Goal: Task Accomplishment & Management: Use online tool/utility

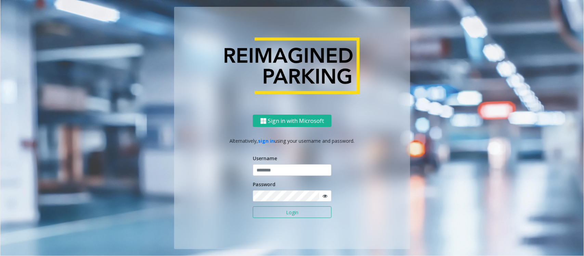
type input "**********"
click at [280, 173] on input "**********" at bounding box center [292, 170] width 79 height 12
drag, startPoint x: 0, startPoint y: 0, endPoint x: 280, endPoint y: 173, distance: 328.9
click at [280, 173] on input "**********" at bounding box center [292, 170] width 79 height 12
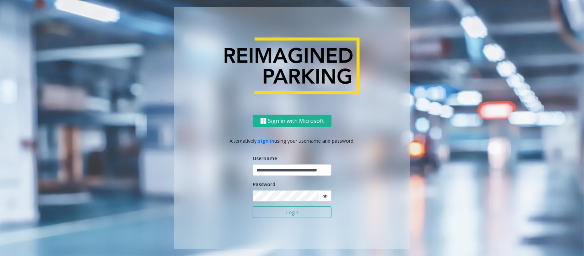
click at [280, 173] on input "**********" at bounding box center [292, 170] width 79 height 12
drag, startPoint x: 288, startPoint y: 214, endPoint x: 286, endPoint y: 210, distance: 4.4
click at [288, 214] on button "Login" at bounding box center [292, 212] width 79 height 12
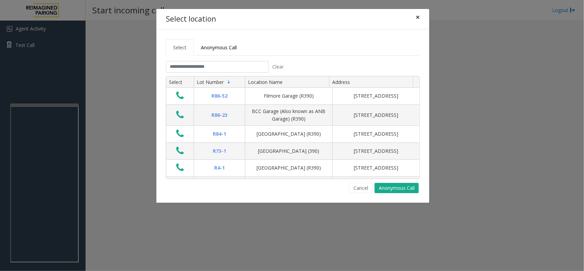
click at [417, 18] on span "×" at bounding box center [418, 17] width 4 height 10
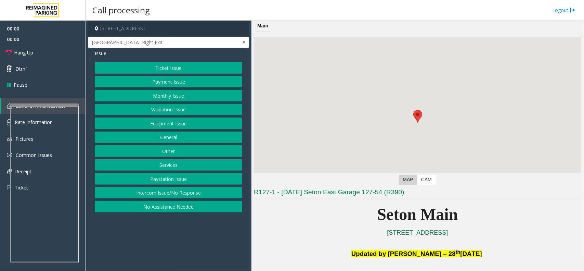
scroll to position [128, 0]
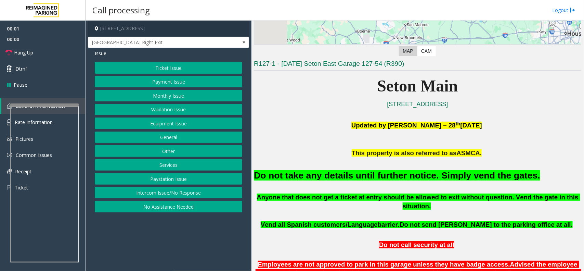
click at [363, 168] on div "Do not take any details until further notice. Simply vend the gates." at bounding box center [417, 174] width 327 height 35
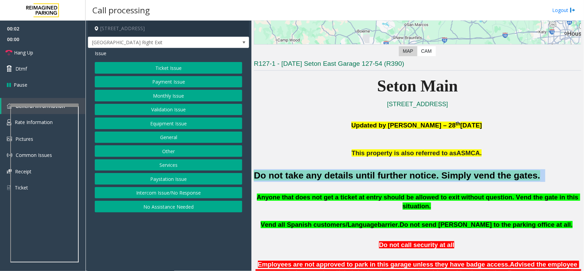
copy h2 "Do not take any details until further notice. Simply vend the gates."
click at [171, 129] on button "Equipment Issue" at bounding box center [168, 123] width 147 height 12
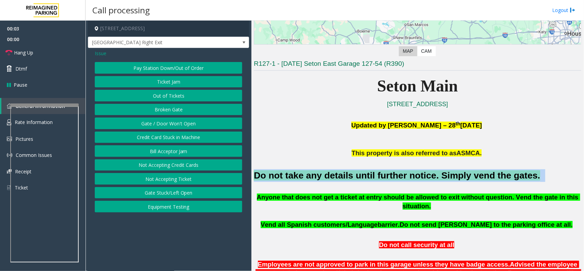
click at [163, 127] on button "Gate / Door Won't Open" at bounding box center [168, 123] width 147 height 12
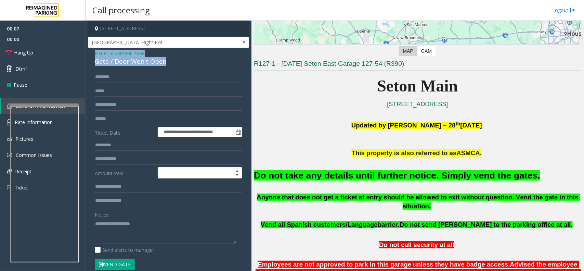
drag, startPoint x: 171, startPoint y: 59, endPoint x: 93, endPoint y: 53, distance: 78.2
click at [93, 53] on div "**********" at bounding box center [168, 207] width 161 height 318
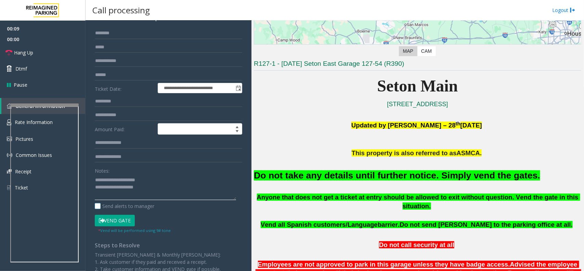
scroll to position [85, 0]
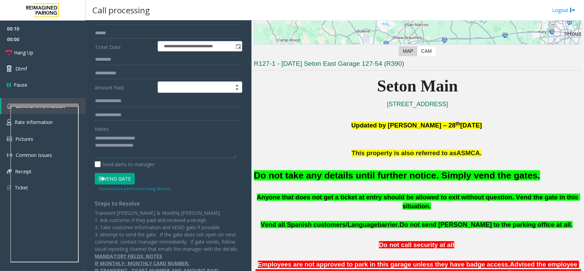
click at [121, 178] on button "Vend Gate" at bounding box center [115, 179] width 40 height 12
click at [159, 151] on textarea at bounding box center [165, 145] width 141 height 26
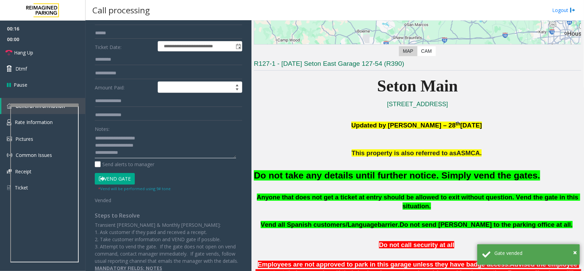
paste textarea "**********"
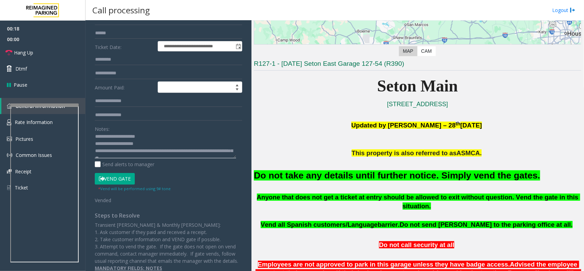
scroll to position [0, 0]
drag, startPoint x: 109, startPoint y: 139, endPoint x: 161, endPoint y: 139, distance: 51.3
click at [161, 139] on textarea at bounding box center [165, 145] width 141 height 26
click at [93, 145] on div "**********" at bounding box center [169, 136] width 158 height 300
click at [96, 144] on textarea at bounding box center [165, 145] width 141 height 26
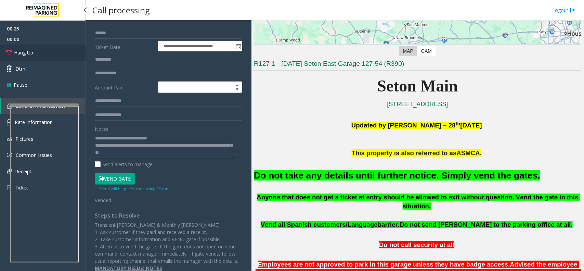
type textarea "**********"
click at [45, 55] on link "Hang Up" at bounding box center [42, 52] width 85 height 16
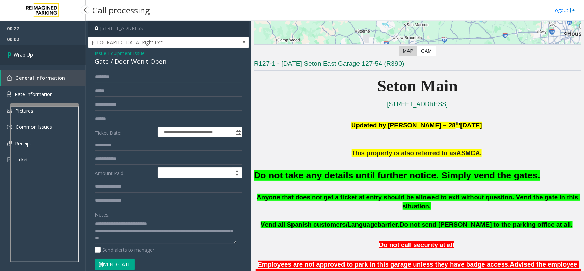
click at [43, 56] on link "Wrap Up" at bounding box center [42, 54] width 85 height 20
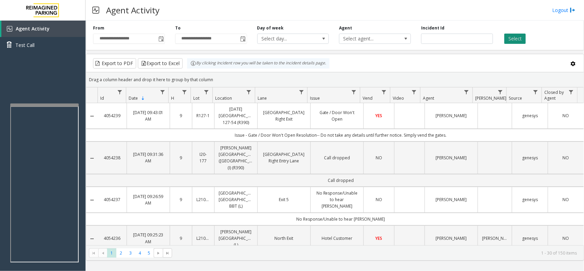
click at [512, 38] on button "Select" at bounding box center [515, 39] width 22 height 10
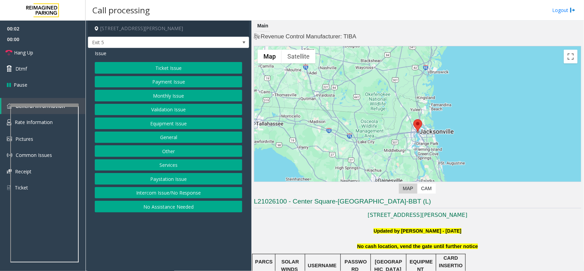
click at [385, 250] on p "No cash location, vend the gate until further notice" at bounding box center [417, 246] width 327 height 8
copy span "No cash location, vend the gate until further notice"
click at [185, 128] on button "Equipment Issue" at bounding box center [168, 123] width 147 height 12
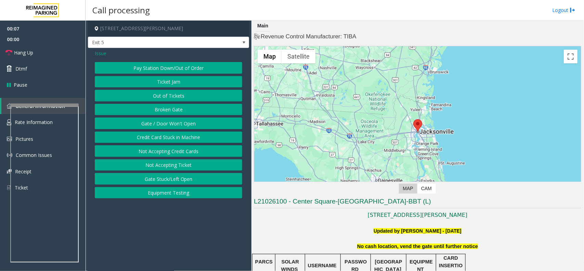
click at [98, 54] on span "Issue" at bounding box center [101, 53] width 12 height 7
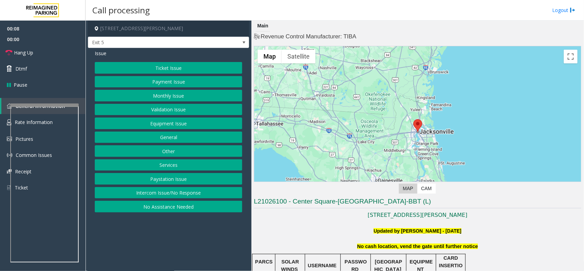
click at [170, 196] on button "Intercom Issue/No Response" at bounding box center [168, 193] width 147 height 12
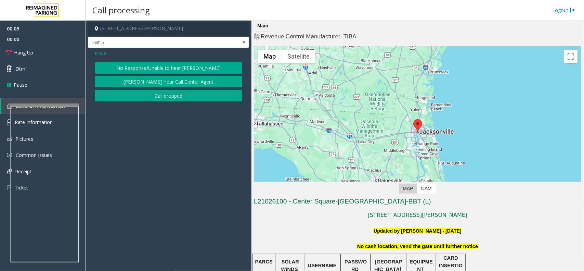
click at [165, 67] on button "No Response/Unable to hear parker" at bounding box center [168, 68] width 147 height 12
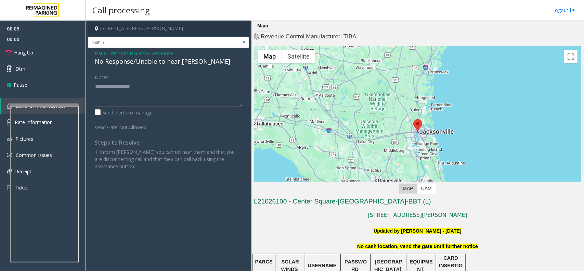
click at [153, 63] on div "No Response/Unable to hear parker" at bounding box center [168, 61] width 147 height 9
copy div "No Response/Unable to hear parker"
click at [154, 84] on textarea at bounding box center [168, 94] width 147 height 26
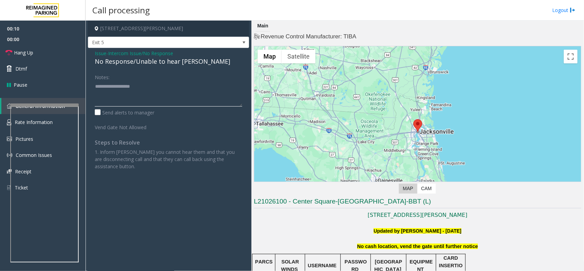
paste textarea "**********"
type textarea "**********"
click at [50, 43] on span "00:00" at bounding box center [42, 39] width 85 height 11
click at [48, 46] on link "Hang Up" at bounding box center [42, 52] width 85 height 16
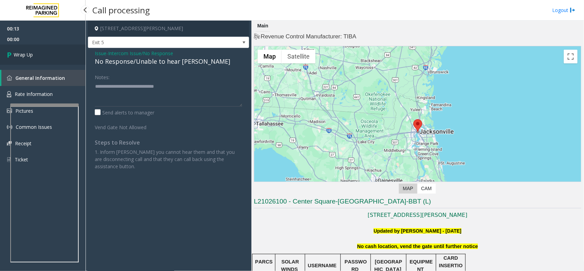
click at [48, 46] on link "Wrap Up" at bounding box center [42, 54] width 85 height 20
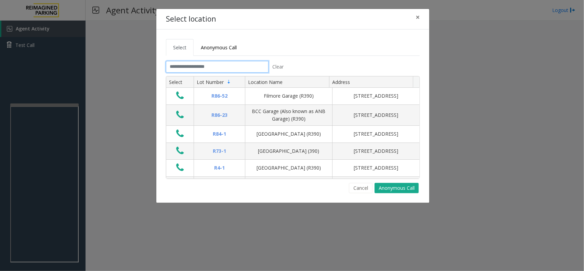
click at [221, 72] on input "text" at bounding box center [217, 67] width 103 height 12
drag, startPoint x: 420, startPoint y: 17, endPoint x: 408, endPoint y: 26, distance: 15.0
click at [419, 17] on button "×" at bounding box center [418, 17] width 14 height 17
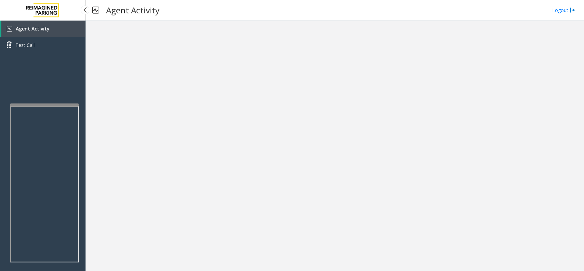
click at [54, 27] on link "Agent Activity" at bounding box center [43, 29] width 84 height 16
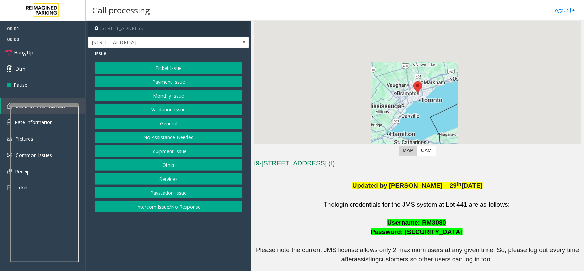
scroll to position [85, 0]
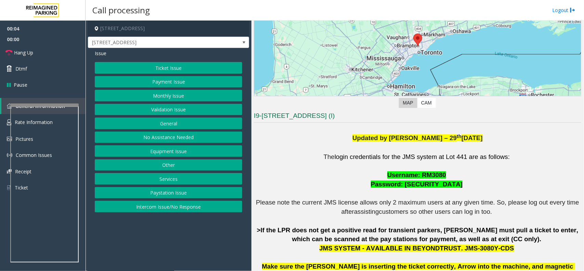
click at [182, 69] on button "Ticket Issue" at bounding box center [168, 68] width 147 height 12
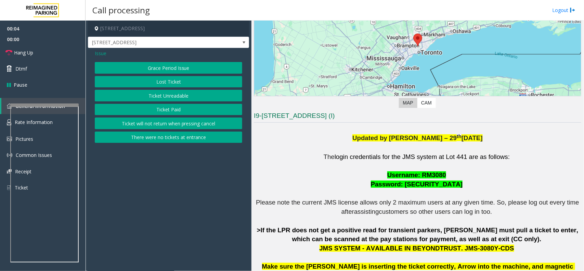
click at [174, 93] on button "Ticket Unreadable" at bounding box center [168, 96] width 147 height 12
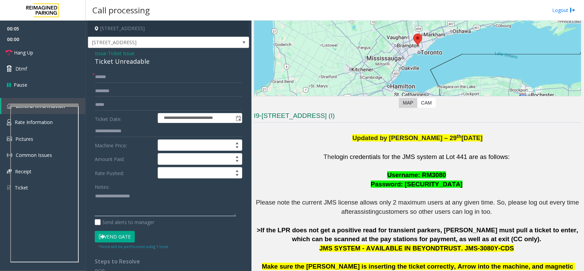
click at [152, 202] on textarea at bounding box center [165, 203] width 141 height 26
paste textarea "**********"
click at [126, 59] on div "Ticket Unreadable" at bounding box center [168, 61] width 147 height 9
click at [126, 60] on div "Ticket Unreadable" at bounding box center [168, 61] width 147 height 9
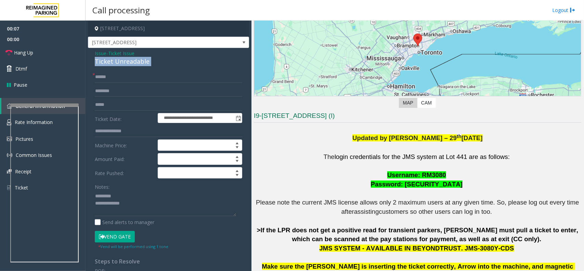
click at [126, 60] on div "Ticket Unreadable" at bounding box center [168, 61] width 147 height 9
copy div "Ticket Unreadable"
click at [124, 194] on textarea at bounding box center [165, 203] width 141 height 26
paste textarea "**********"
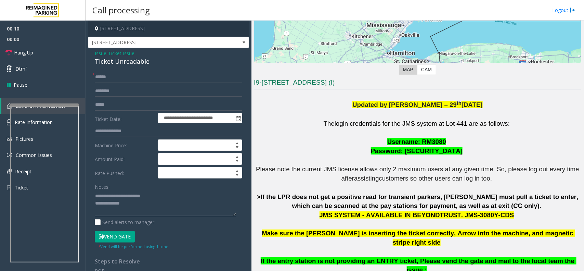
scroll to position [128, 0]
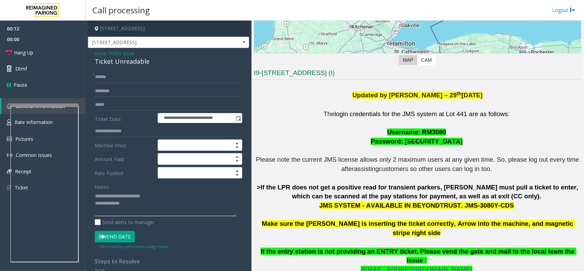
type textarea "**********"
drag, startPoint x: 452, startPoint y: 206, endPoint x: 504, endPoint y: 206, distance: 52.7
click at [504, 206] on p "The login credentials for the JMS system at Lot 441 are as follows: Username: R…" at bounding box center [417, 219] width 327 height 220
copy p "JMS-3080Y-CDS"
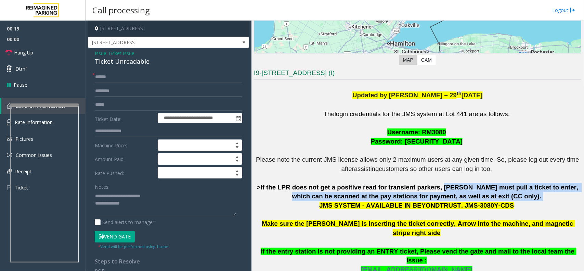
drag, startPoint x: 418, startPoint y: 185, endPoint x: 493, endPoint y: 193, distance: 75.7
click at [493, 193] on p "The login credentials for the JMS system at Lot 441 are as follows: Username: R…" at bounding box center [417, 219] width 327 height 220
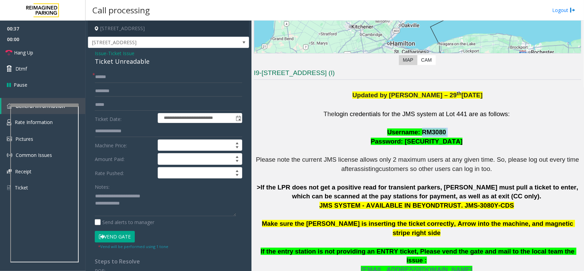
drag, startPoint x: 418, startPoint y: 130, endPoint x: 469, endPoint y: 132, distance: 51.0
click at [469, 132] on p "The login credentials for the JMS system at Lot 441 are as follows: Username: R…" at bounding box center [417, 219] width 327 height 220
copy p "RM3080"
click at [117, 79] on input "text" at bounding box center [168, 77] width 147 height 12
type input "********"
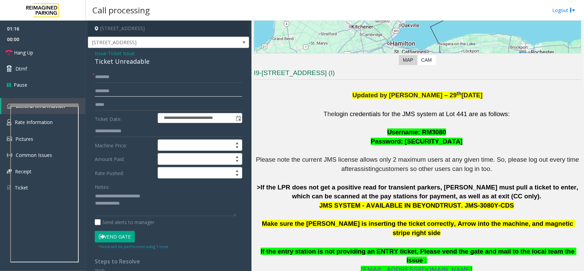
click at [123, 86] on input "text" at bounding box center [168, 91] width 147 height 12
click at [153, 204] on textarea at bounding box center [165, 203] width 141 height 26
paste textarea "**********"
type textarea "**********"
click at [111, 91] on input "text" at bounding box center [168, 91] width 147 height 12
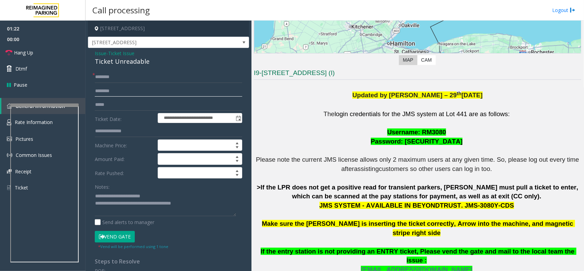
type input "*"
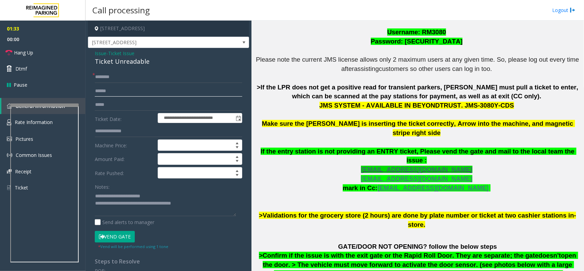
scroll to position [342, 0]
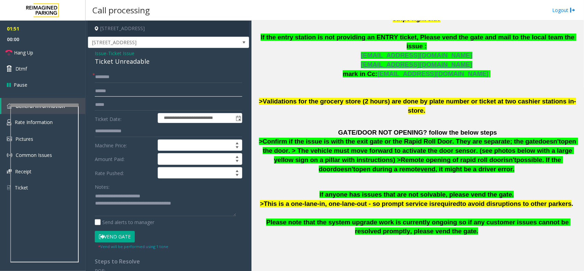
type input "******"
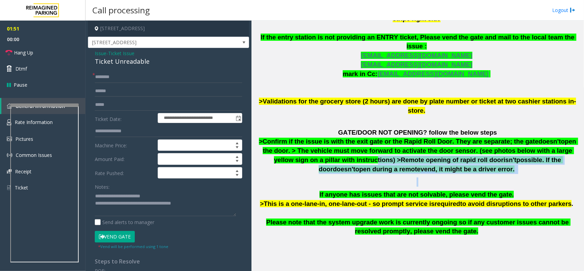
drag, startPoint x: 272, startPoint y: 132, endPoint x: 454, endPoint y: 153, distance: 183.2
click at [454, 153] on div "The login credentials for the JMS system at Lot 441 are as follows: Username: R…" at bounding box center [417, 74] width 327 height 376
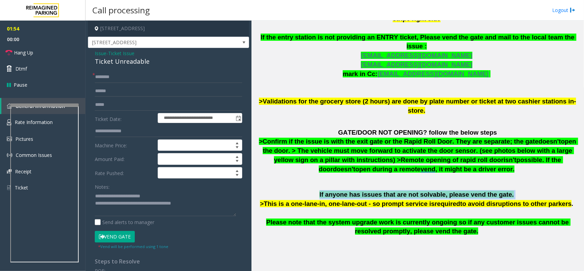
drag, startPoint x: 326, startPoint y: 171, endPoint x: 505, endPoint y: 170, distance: 179.9
click at [505, 190] on p "If anyone has issues that are not solvable, please vend the gate. >This is a on…" at bounding box center [417, 213] width 327 height 46
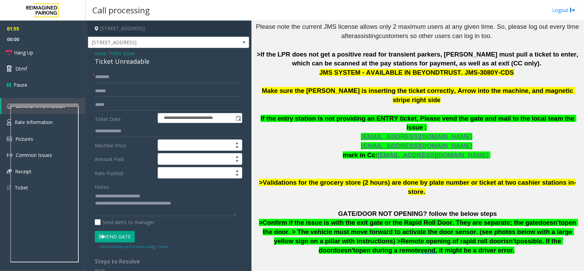
scroll to position [163, 0]
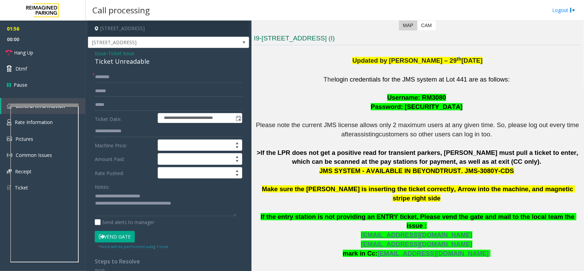
click at [127, 238] on button "Vend Gate" at bounding box center [115, 236] width 40 height 12
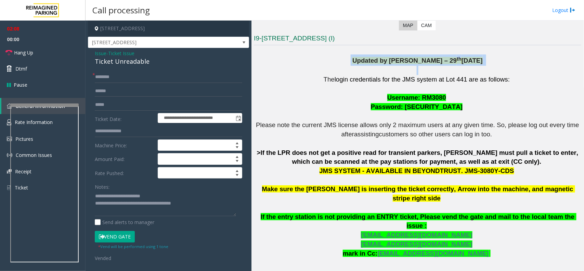
drag, startPoint x: 358, startPoint y: 58, endPoint x: 476, endPoint y: 66, distance: 117.9
click at [476, 66] on div "Updated by Pranav Babbar – 29 th Jan’25 The login credentials for the JMS syste…" at bounding box center [417, 266] width 327 height 435
click at [433, 62] on span "Updated by Pranav Babbar – 29" at bounding box center [404, 60] width 104 height 7
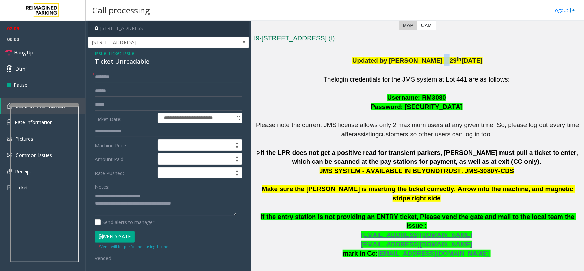
click at [433, 62] on span "Updated by Pranav Babbar – 29" at bounding box center [404, 60] width 104 height 7
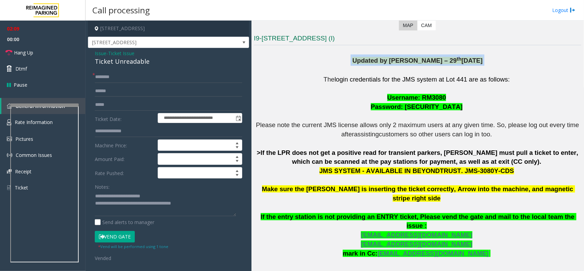
click at [433, 62] on span "Updated by Pranav Babbar – 29" at bounding box center [404, 60] width 104 height 7
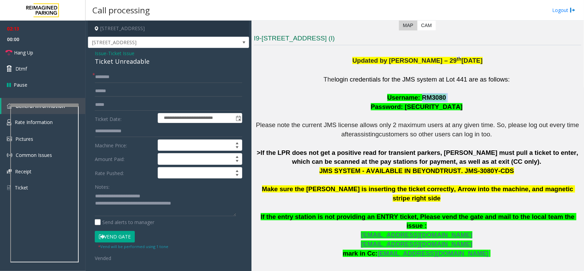
drag, startPoint x: 418, startPoint y: 96, endPoint x: 442, endPoint y: 94, distance: 23.7
click at [442, 94] on p "The login credentials for the JMS system at Lot 441 are as follows: Username: R…" at bounding box center [417, 185] width 327 height 220
click at [47, 58] on link "Hang Up" at bounding box center [42, 52] width 85 height 16
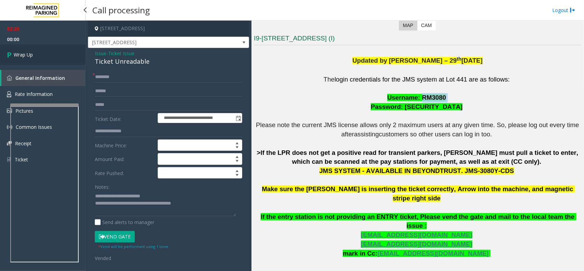
click at [47, 58] on link "Wrap Up" at bounding box center [42, 54] width 85 height 20
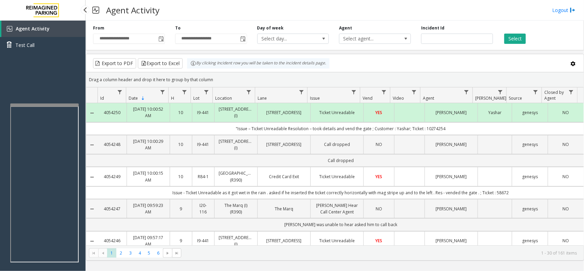
click at [54, 101] on div "Agent Activity Test Call" at bounding box center [42, 156] width 85 height 271
click at [47, 26] on link "Agent Activity" at bounding box center [43, 29] width 84 height 16
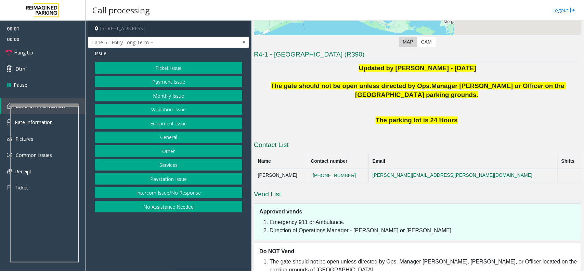
scroll to position [153, 0]
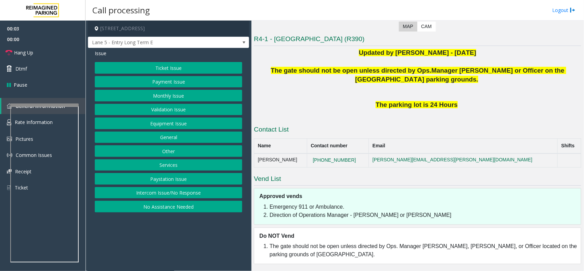
click at [187, 190] on button "Intercom Issue/No Response" at bounding box center [168, 193] width 147 height 12
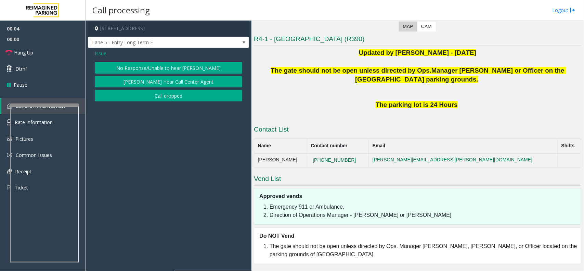
click at [163, 60] on div "Issue No Response/Unable to hear parker Parker Cannot Hear Call Center Agent Ca…" at bounding box center [168, 76] width 161 height 57
click at [164, 66] on button "No Response/Unable to hear parker" at bounding box center [168, 68] width 147 height 12
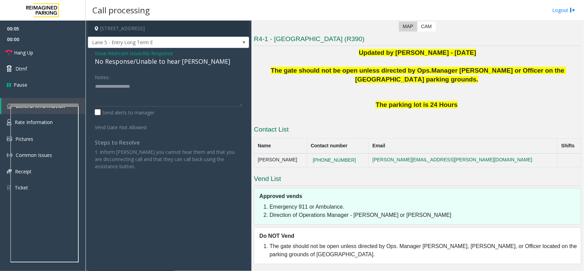
click at [163, 61] on div "No Response/Unable to hear parker" at bounding box center [168, 61] width 147 height 9
click at [97, 98] on textarea at bounding box center [168, 94] width 147 height 26
click at [94, 86] on div "Notes: Send alerts to manager Vend Gate Not Allowed Steps to Resolve 1. Inform …" at bounding box center [169, 120] width 158 height 98
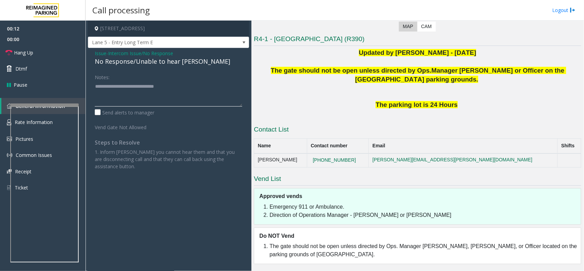
click at [95, 86] on textarea at bounding box center [168, 94] width 147 height 26
paste textarea "**********"
drag, startPoint x: 122, startPoint y: 86, endPoint x: 56, endPoint y: 80, distance: 67.0
click at [56, 80] on app-root "00:16 00:00 Hang Up Dtmf Pause General Information Rate Information Pictures Co…" at bounding box center [292, 135] width 584 height 271
drag, startPoint x: 125, startPoint y: 91, endPoint x: 57, endPoint y: 82, distance: 67.9
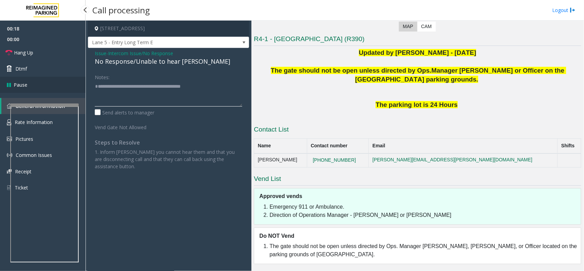
click at [50, 82] on app-root "00:18 00:00 Hang Up Dtmf Pause General Information Rate Information Pictures Co…" at bounding box center [292, 135] width 584 height 271
type textarea "**********"
click at [31, 45] on link "Hang Up" at bounding box center [42, 52] width 85 height 16
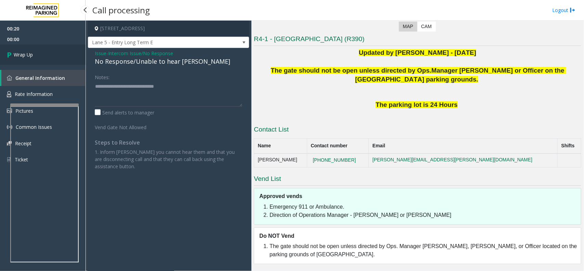
click at [35, 54] on link "Wrap Up" at bounding box center [42, 54] width 85 height 20
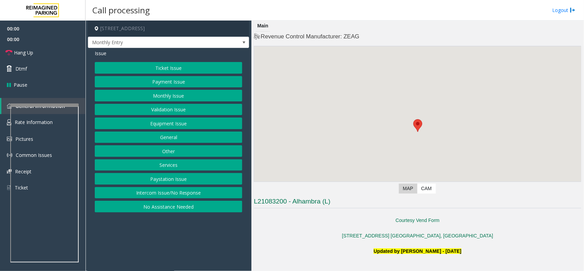
scroll to position [128, 0]
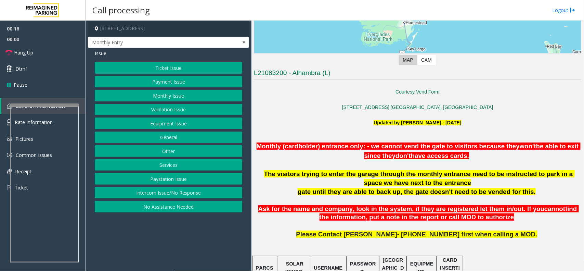
click at [176, 96] on button "Monthly Issue" at bounding box center [168, 96] width 147 height 12
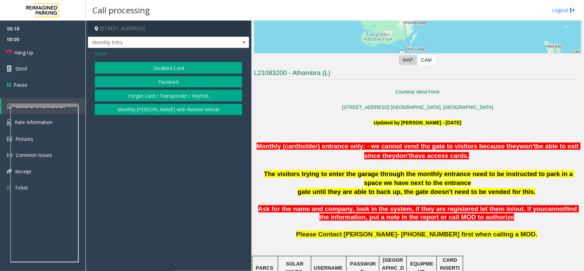
click at [178, 69] on button "Disabled Card" at bounding box center [168, 68] width 147 height 12
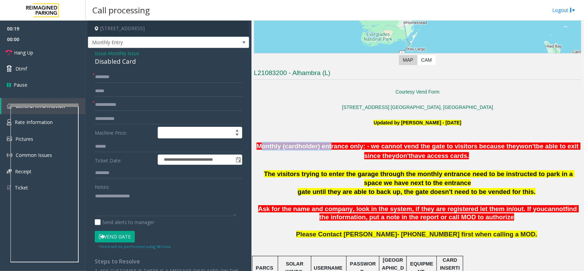
drag, startPoint x: 262, startPoint y: 145, endPoint x: 332, endPoint y: 147, distance: 70.2
click at [332, 147] on span "Monthly (cardholder) entrance only: - we cannot vend the gate to visitors becau…" at bounding box center [387, 145] width 263 height 7
drag, startPoint x: 348, startPoint y: 144, endPoint x: 367, endPoint y: 144, distance: 18.8
click at [367, 144] on span "Monthly (cardholder) entrance only: - we cannot vend the gate to visitors becau…" at bounding box center [387, 145] width 263 height 7
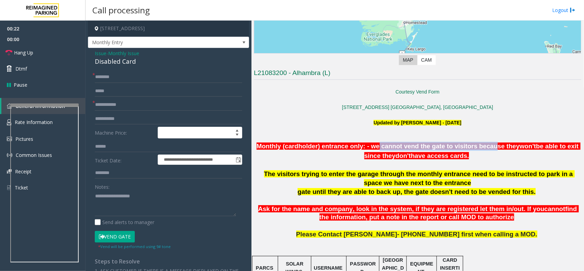
drag, startPoint x: 381, startPoint y: 144, endPoint x: 498, endPoint y: 146, distance: 117.7
click at [498, 146] on span "Monthly (cardholder) entrance only: - we cannot vend the gate to visitors becau…" at bounding box center [387, 145] width 263 height 7
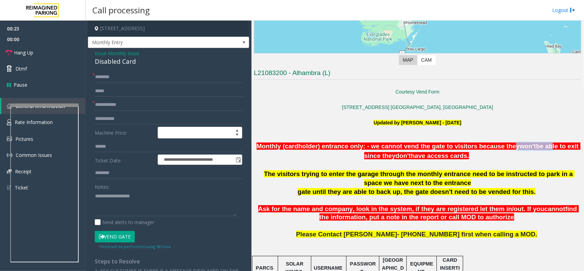
drag, startPoint x: 518, startPoint y: 146, endPoint x: 442, endPoint y: 158, distance: 77.6
click at [553, 145] on span "Monthly (cardholder) entrance only: - we cannot vend the gate to visitors becau…" at bounding box center [418, 150] width 324 height 17
drag, startPoint x: 371, startPoint y: 159, endPoint x: 420, endPoint y: 156, distance: 48.7
click at [420, 156] on p "Monthly (cardholder) entrance only: - we cannot vend the gate to visitors becau…" at bounding box center [417, 151] width 327 height 19
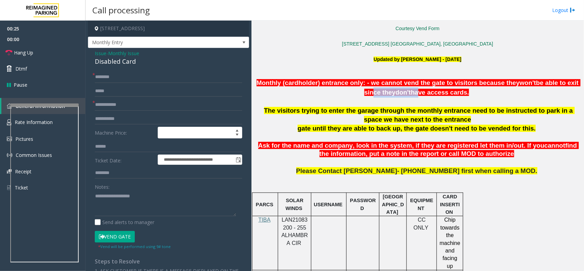
scroll to position [214, 0]
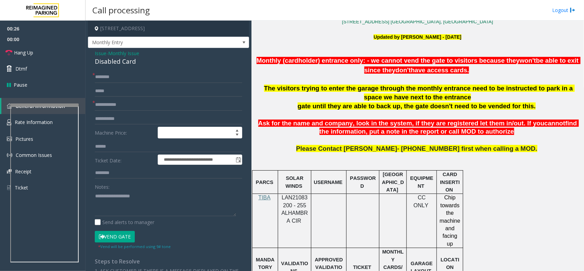
click at [296, 197] on span "LAN21083200 - 255 ALHAMBRA CIR" at bounding box center [294, 208] width 26 height 29
copy span "LAN21083200"
copy span "LAN21083200 - 255"
drag, startPoint x: 304, startPoint y: 207, endPoint x: 280, endPoint y: 199, distance: 24.8
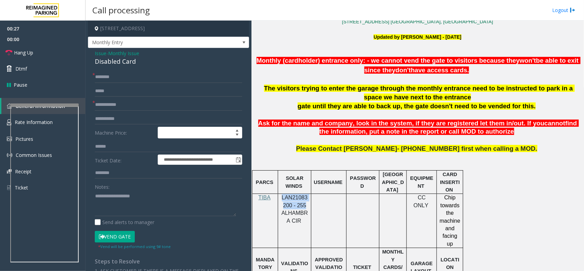
click at [280, 199] on p "LAN21083200 - 255 ALHAMBRA CIR" at bounding box center [294, 209] width 28 height 31
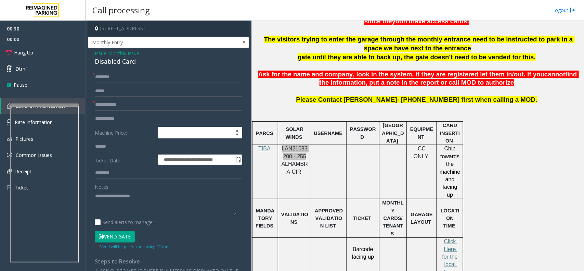
scroll to position [342, 0]
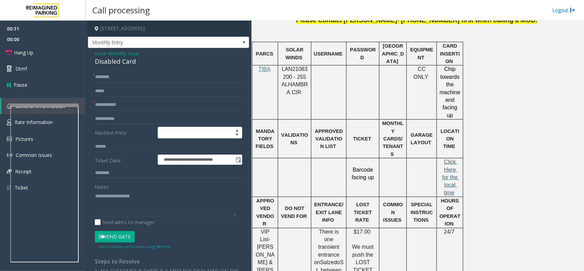
click at [451, 159] on span "Click Here for the local time" at bounding box center [450, 177] width 17 height 37
click at [101, 54] on span "Issue" at bounding box center [101, 53] width 12 height 7
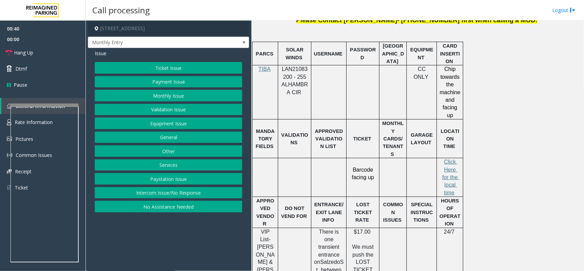
click at [173, 96] on button "Monthly Issue" at bounding box center [168, 96] width 147 height 12
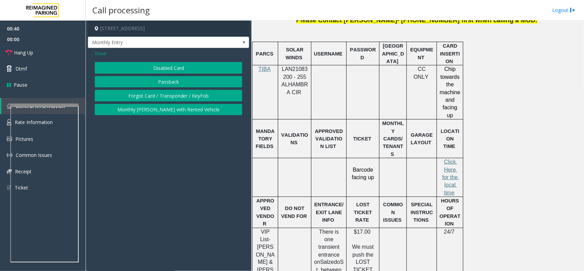
click at [172, 81] on button "Passback" at bounding box center [168, 82] width 147 height 12
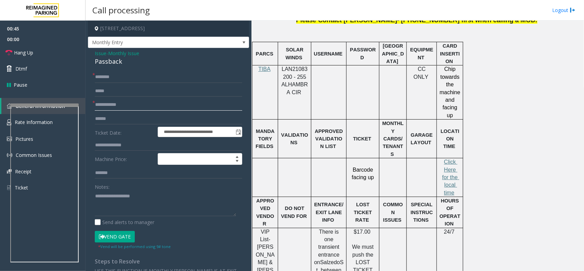
click at [136, 104] on input "text" at bounding box center [168, 105] width 147 height 12
click at [102, 103] on input "text" at bounding box center [168, 105] width 147 height 12
click at [113, 105] on input "text" at bounding box center [168, 105] width 147 height 12
type input "*******"
click at [125, 75] on input "text" at bounding box center [168, 77] width 147 height 12
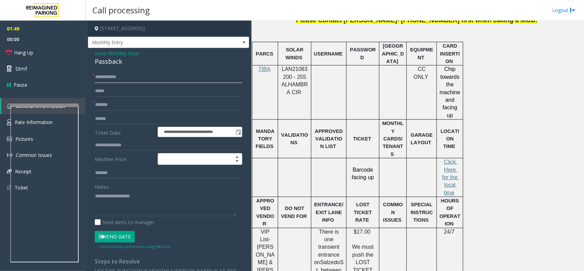
type input "**********"
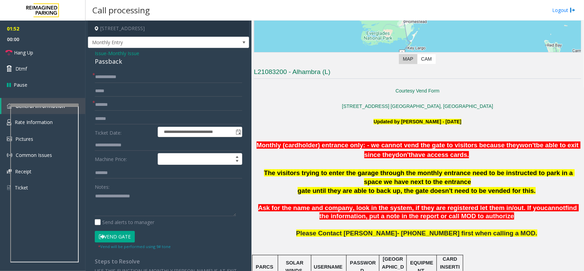
scroll to position [128, 0]
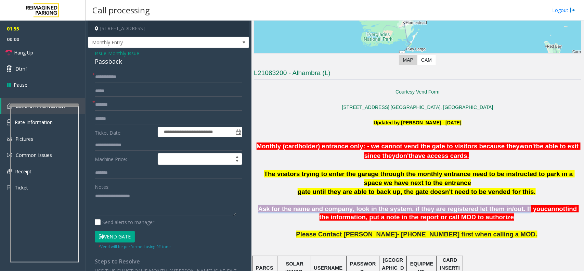
drag, startPoint x: 266, startPoint y: 209, endPoint x: 509, endPoint y: 210, distance: 242.5
click at [509, 210] on p "Ask for the name and company, look in the system, if they are registered let th…" at bounding box center [417, 213] width 327 height 17
click at [509, 210] on span "Ask for the name and company, look in the system, if they are registered let th…" at bounding box center [401, 208] width 286 height 7
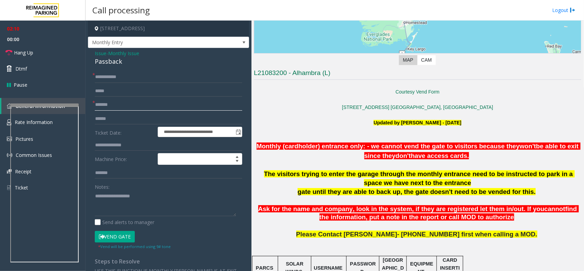
drag, startPoint x: 105, startPoint y: 104, endPoint x: 56, endPoint y: 100, distance: 49.8
click at [56, 100] on app-root "**********" at bounding box center [292, 135] width 584 height 271
type input "***"
click at [144, 197] on textarea at bounding box center [165, 203] width 141 height 26
click at [109, 233] on button "Vend Gate" at bounding box center [115, 236] width 40 height 12
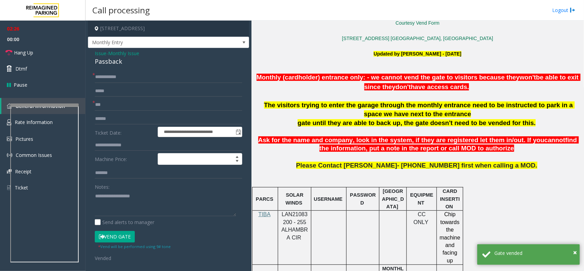
scroll to position [171, 0]
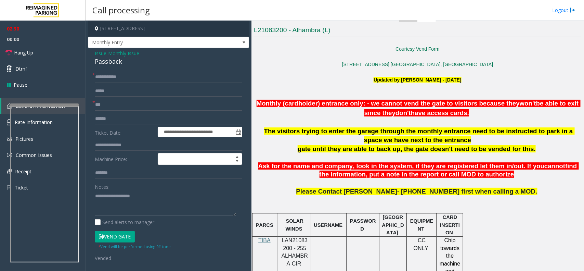
click at [149, 206] on textarea at bounding box center [165, 203] width 141 height 26
paste textarea "**********"
click at [113, 57] on div "Passback" at bounding box center [168, 61] width 147 height 9
copy div "Passback"
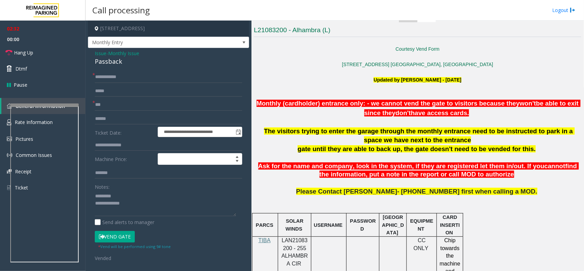
click at [134, 189] on div "Notes:" at bounding box center [168, 198] width 147 height 35
click at [133, 194] on textarea at bounding box center [165, 203] width 141 height 26
paste textarea "********"
click at [40, 56] on link "Hang Up" at bounding box center [42, 52] width 85 height 16
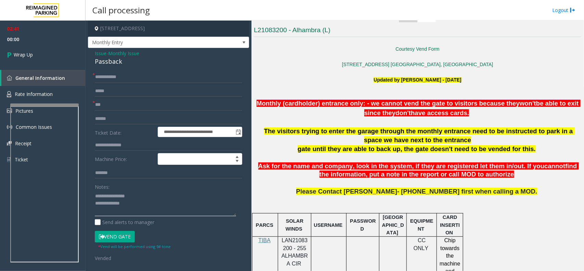
click at [153, 206] on textarea at bounding box center [165, 203] width 141 height 26
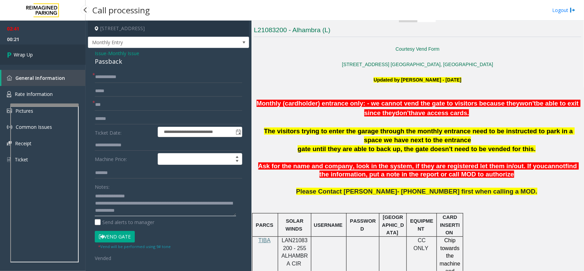
type textarea "**********"
drag, startPoint x: 34, startPoint y: 45, endPoint x: 32, endPoint y: 50, distance: 5.7
click at [34, 45] on link "Wrap Up" at bounding box center [42, 54] width 85 height 20
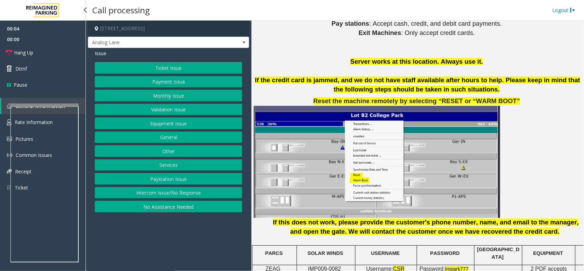
scroll to position [812, 0]
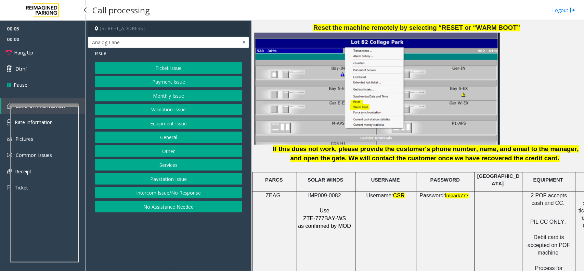
click at [325, 193] on span "IMP009-0082" at bounding box center [324, 195] width 33 height 6
copy p "IMP009-0082"
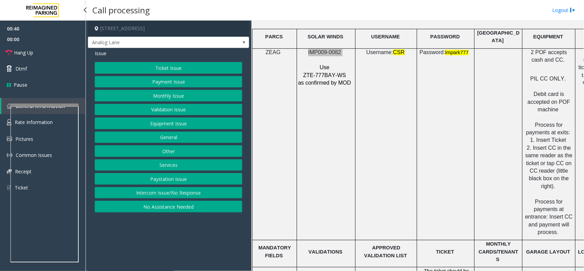
scroll to position [940, 0]
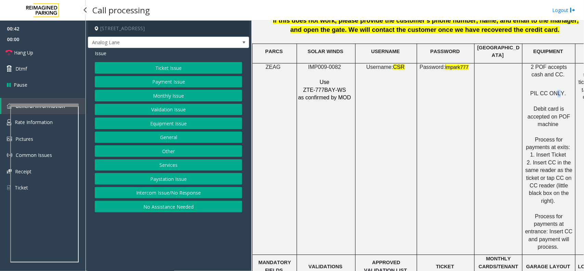
click at [559, 90] on span "PIL CC ONLY." at bounding box center [548, 93] width 36 height 6
drag, startPoint x: 551, startPoint y: 72, endPoint x: 557, endPoint y: 73, distance: 6.2
click at [557, 73] on p "2 POF accepts cash and CC." at bounding box center [549, 70] width 48 height 15
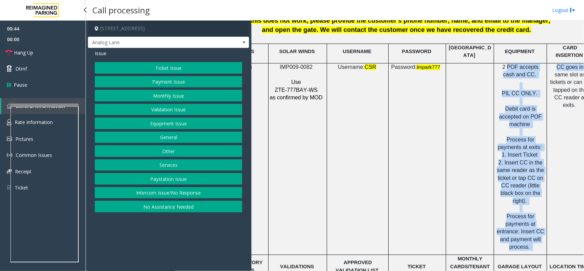
drag, startPoint x: 532, startPoint y: 63, endPoint x: 570, endPoint y: 62, distance: 38.0
click at [570, 63] on tr "ZEAG IMP009-0082 Use ZTE-777BAY-WS as confirmed by MOD Username: CSR Password: …" at bounding box center [408, 159] width 369 height 192
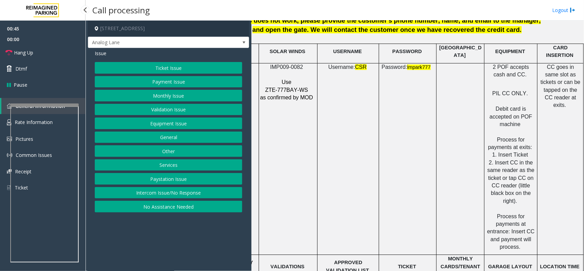
click at [544, 107] on td "CC goes in same slot as tickets or can be tapped on the CC reader at exits." at bounding box center [560, 159] width 46 height 192
drag, startPoint x: 537, startPoint y: 67, endPoint x: 566, endPoint y: 91, distance: 37.6
click at [566, 91] on p "CC goes in same slot as tickets or can be tapped on the CC reader at exits." at bounding box center [560, 86] width 41 height 46
click at [552, 113] on td "CC goes in same slot as tickets or can be tapped on the CC reader at exits." at bounding box center [560, 159] width 46 height 192
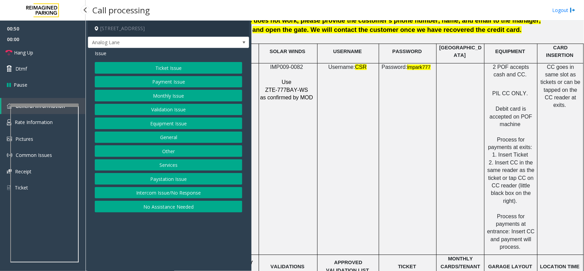
click at [182, 78] on button "Payment Issue" at bounding box center [168, 82] width 147 height 12
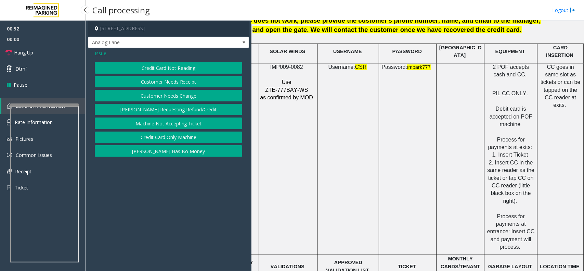
click at [190, 68] on button "Credit Card Not Reading" at bounding box center [168, 68] width 147 height 12
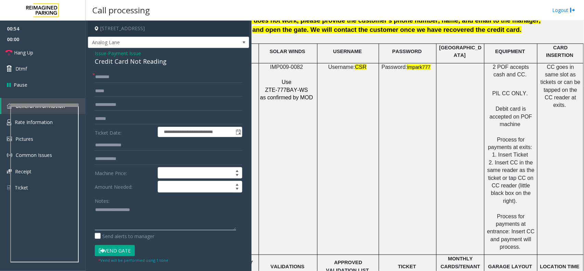
click at [119, 212] on textarea at bounding box center [165, 217] width 141 height 26
paste textarea "**********"
click at [151, 63] on div "Credit Card Not Reading" at bounding box center [168, 61] width 147 height 9
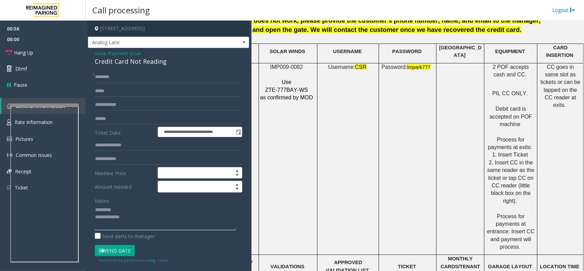
click at [141, 211] on textarea at bounding box center [165, 217] width 141 height 26
paste textarea "**********"
click at [138, 225] on textarea at bounding box center [165, 217] width 141 height 26
paste textarea "**********"
type textarea "**********"
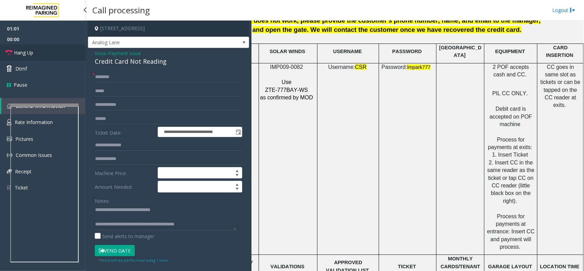
click at [35, 47] on link "Hang Up" at bounding box center [42, 52] width 85 height 16
click at [152, 76] on input "text" at bounding box center [168, 77] width 147 height 12
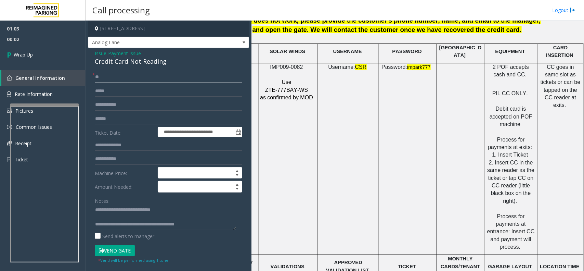
type input "**"
click at [126, 226] on textarea at bounding box center [165, 217] width 141 height 26
click at [96, 209] on textarea at bounding box center [165, 217] width 141 height 26
type textarea "**********"
click at [59, 61] on link "Wrap Up" at bounding box center [42, 54] width 85 height 20
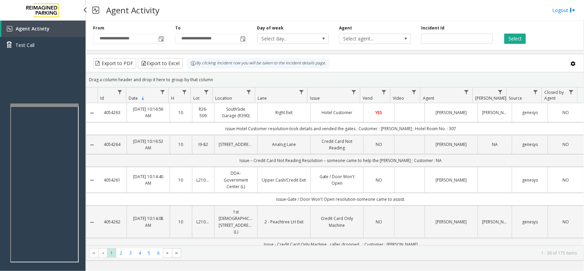
click at [267, 10] on div "Agent Activity Logout" at bounding box center [334, 10] width 498 height 21
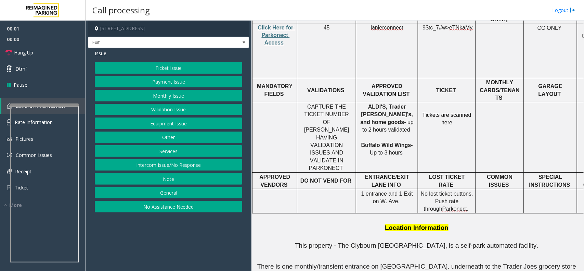
scroll to position [214, 0]
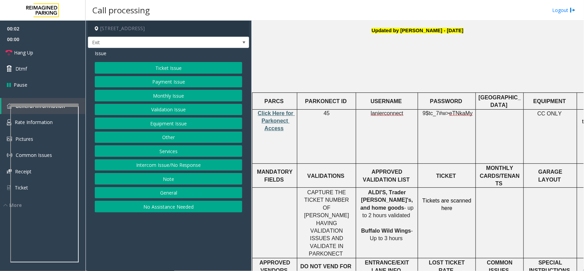
click at [271, 110] on span "Click Here for Parkonect Access" at bounding box center [276, 120] width 37 height 21
click at [169, 108] on button "Validation Issue" at bounding box center [168, 110] width 147 height 12
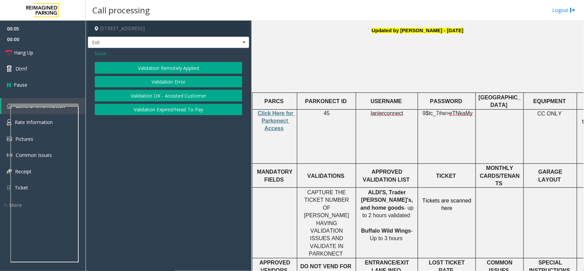
click at [169, 80] on button "Validation Error" at bounding box center [168, 82] width 147 height 12
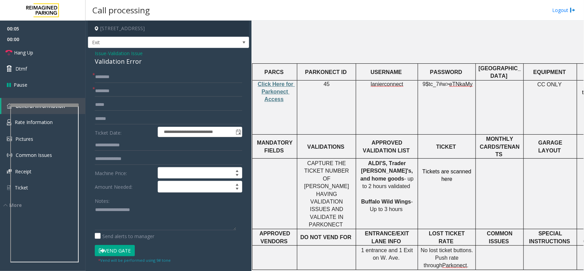
scroll to position [256, 0]
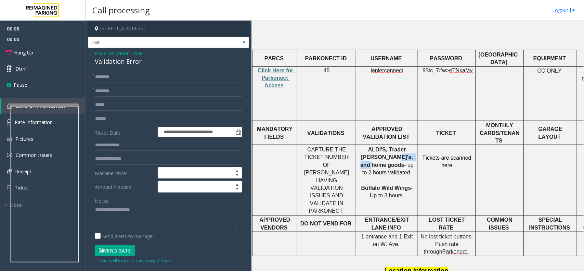
drag, startPoint x: 391, startPoint y: 131, endPoint x: 363, endPoint y: 131, distance: 28.0
click at [363, 146] on p "ALDI'S, Trader Joe's, and home goods - up to 2 hours validated Buffalo Wild Win…" at bounding box center [386, 173] width 57 height 54
click at [138, 88] on input "text" at bounding box center [168, 91] width 147 height 12
paste input "**********"
click at [95, 90] on input "**********" at bounding box center [168, 91] width 147 height 12
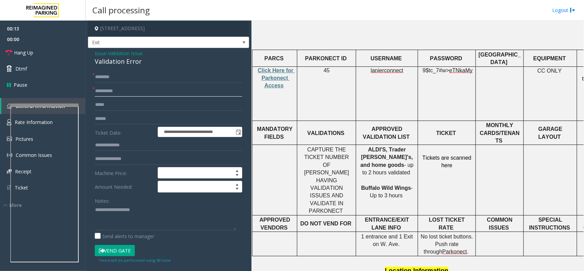
type input "**********"
click at [378, 67] on span "lanierconnect" at bounding box center [387, 70] width 32 height 6
click at [449, 67] on span "eTNkaMy" at bounding box center [460, 70] width 23 height 6
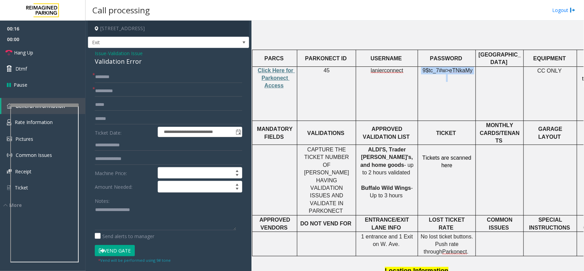
click at [449, 67] on span "eTNkaMy" at bounding box center [460, 70] width 23 height 6
click at [106, 120] on input "text" at bounding box center [168, 119] width 147 height 12
type input "**********"
click at [448, 67] on span "9$tc_7#w>" at bounding box center [435, 70] width 27 height 6
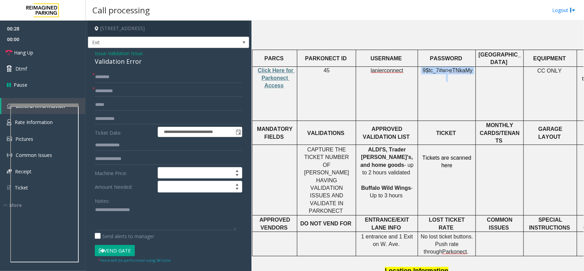
click at [448, 67] on span "9$tc_7#w>" at bounding box center [435, 70] width 27 height 6
click at [95, 93] on input "**********" at bounding box center [168, 91] width 147 height 12
type input "**********"
click at [130, 74] on input "text" at bounding box center [168, 77] width 147 height 12
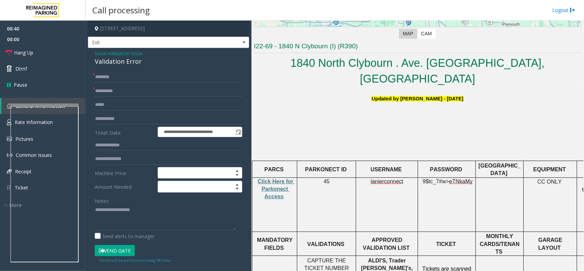
scroll to position [85, 0]
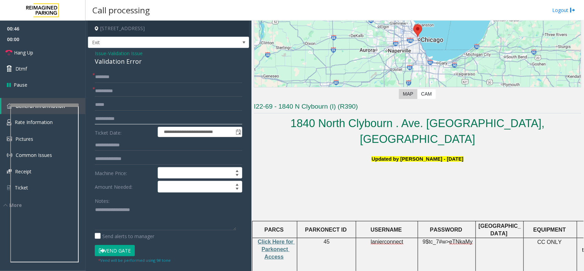
click at [106, 117] on input "**********" at bounding box center [168, 119] width 147 height 12
click at [130, 79] on input "text" at bounding box center [168, 77] width 147 height 12
click at [137, 78] on input "text" at bounding box center [168, 77] width 147 height 12
click at [127, 69] on div "**********" at bounding box center [168, 246] width 161 height 397
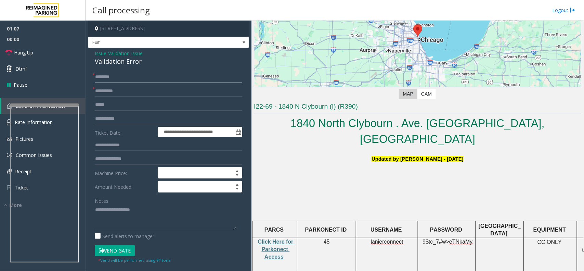
click at [122, 76] on input "text" at bounding box center [168, 77] width 147 height 12
type input "*******"
drag, startPoint x: 132, startPoint y: 119, endPoint x: 94, endPoint y: 119, distance: 38.0
click at [94, 119] on div "**********" at bounding box center [169, 254] width 158 height 367
click at [164, 222] on textarea at bounding box center [165, 217] width 141 height 26
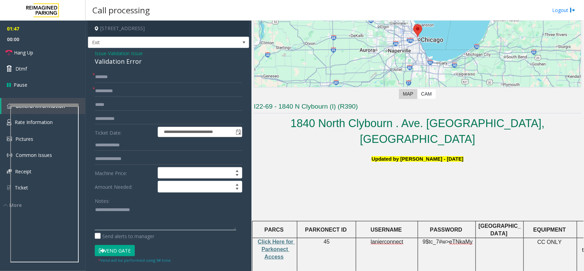
paste textarea "**********"
click at [126, 62] on div "Validation Error" at bounding box center [168, 61] width 147 height 9
click at [128, 206] on textarea at bounding box center [165, 217] width 141 height 26
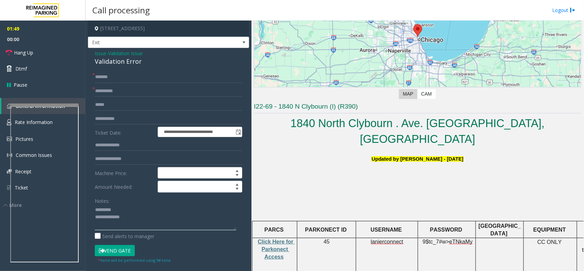
paste textarea "**********"
click at [130, 224] on textarea at bounding box center [165, 217] width 141 height 26
click at [97, 209] on textarea at bounding box center [165, 217] width 141 height 26
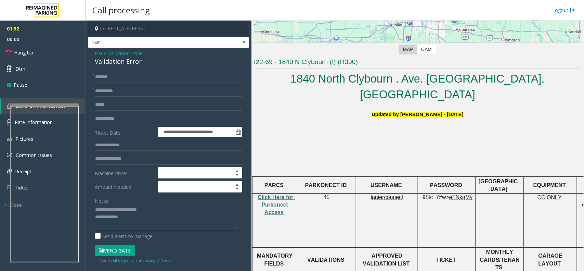
scroll to position [171, 0]
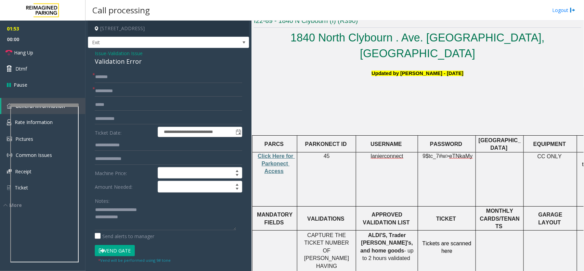
drag, startPoint x: 430, startPoint y: 216, endPoint x: 463, endPoint y: 232, distance: 36.3
click at [462, 231] on td "Tickets are scanned here" at bounding box center [447, 265] width 58 height 70
click at [111, 249] on button "Vend Gate" at bounding box center [115, 251] width 40 height 12
click at [28, 50] on span "Hang Up" at bounding box center [23, 52] width 19 height 7
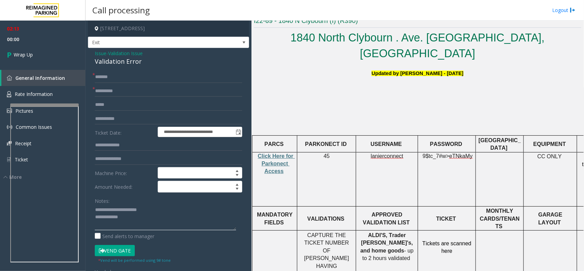
click at [147, 213] on textarea at bounding box center [165, 217] width 141 height 26
click at [142, 223] on textarea at bounding box center [165, 217] width 141 height 26
paste textarea "**********"
type textarea "**********"
click at [39, 57] on link "Wrap Up" at bounding box center [42, 54] width 85 height 20
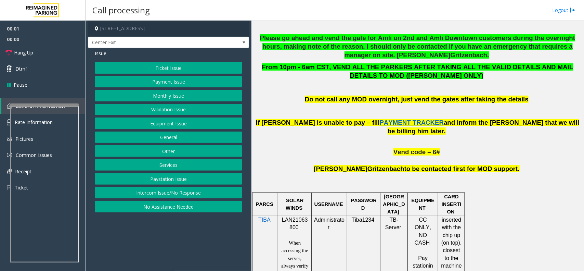
scroll to position [342, 0]
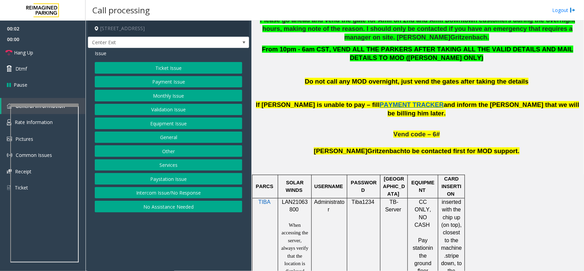
click at [296, 199] on span "LAN21063800" at bounding box center [295, 205] width 26 height 13
click at [172, 93] on button "Monthly Issue" at bounding box center [168, 96] width 147 height 12
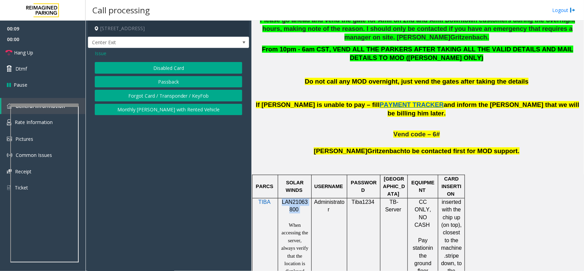
click at [178, 114] on button "Monthly Parker with Rented Vehicle" at bounding box center [168, 110] width 147 height 12
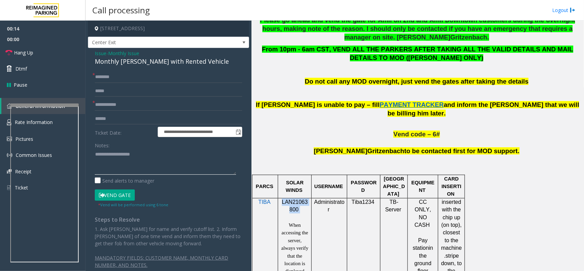
drag, startPoint x: 127, startPoint y: 158, endPoint x: 125, endPoint y: 137, distance: 20.2
click at [127, 158] on textarea at bounding box center [165, 162] width 141 height 26
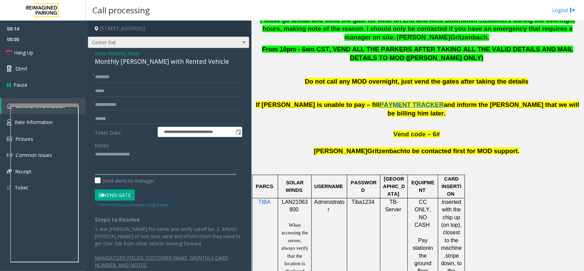
paste textarea "**********"
click at [133, 63] on div "Monthly Parker with Rented Vehicle" at bounding box center [168, 61] width 147 height 9
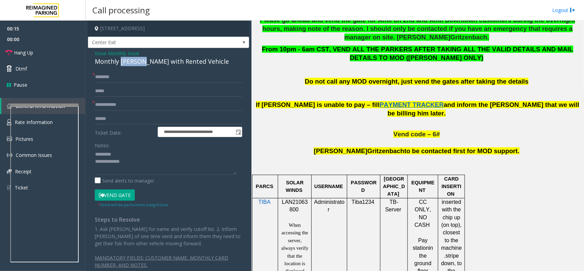
click at [133, 63] on div "Monthly Parker with Rented Vehicle" at bounding box center [168, 61] width 147 height 9
click at [139, 156] on textarea at bounding box center [165, 162] width 141 height 26
paste textarea "**********"
type textarea "**********"
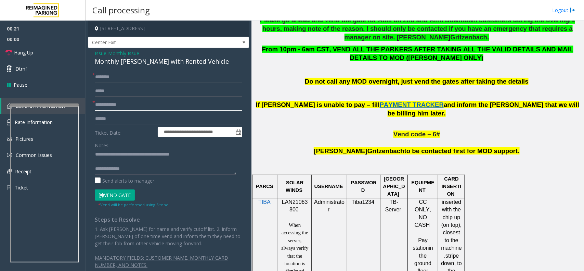
click at [116, 105] on input "text" at bounding box center [168, 105] width 147 height 12
click at [141, 101] on input "text" at bounding box center [168, 105] width 147 height 12
type input "*****"
click at [133, 76] on input "text" at bounding box center [168, 77] width 147 height 12
type input "**********"
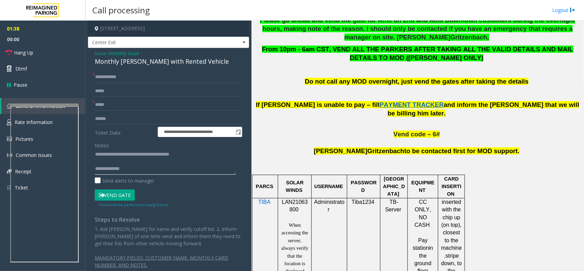
click at [184, 172] on textarea at bounding box center [165, 162] width 141 height 26
click at [37, 57] on link "Hang Up" at bounding box center [42, 52] width 85 height 16
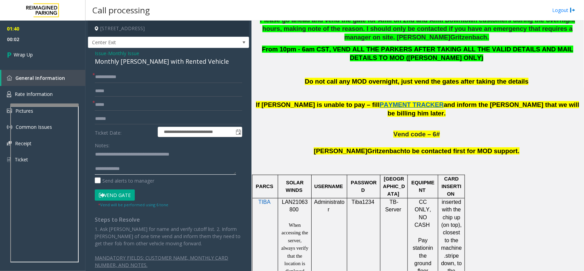
click at [147, 169] on textarea at bounding box center [165, 162] width 141 height 26
paste textarea "**********"
click at [100, 158] on textarea at bounding box center [165, 162] width 141 height 26
click at [98, 166] on textarea at bounding box center [165, 162] width 141 height 26
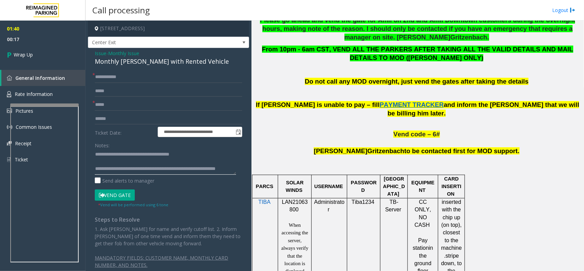
click at [108, 160] on textarea at bounding box center [165, 162] width 141 height 26
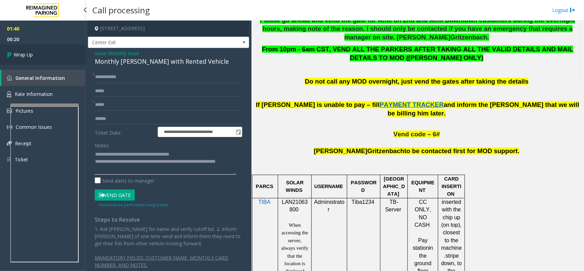
type textarea "**********"
click at [27, 62] on link "Wrap Up" at bounding box center [42, 54] width 85 height 20
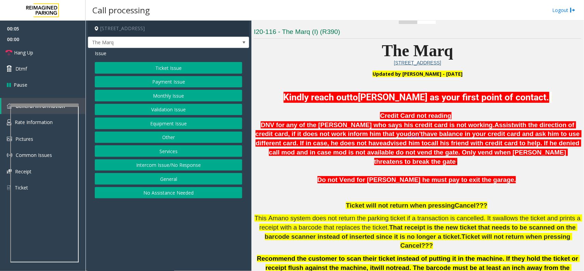
scroll to position [171, 0]
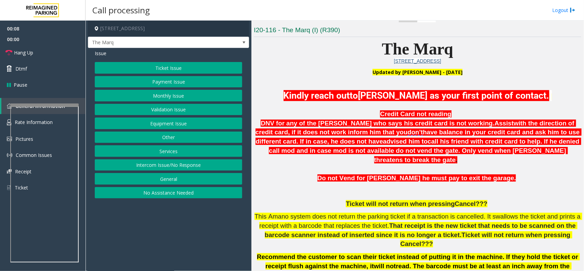
click at [161, 164] on button "Intercom Issue/No Response" at bounding box center [168, 165] width 147 height 12
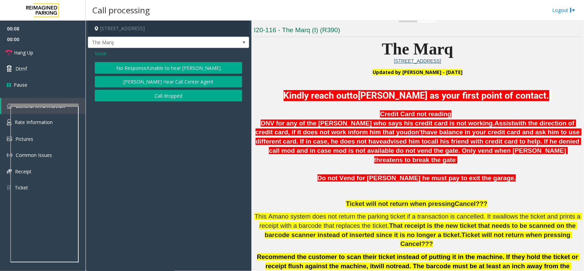
click at [179, 62] on button "No Response/Unable to hear parker" at bounding box center [168, 68] width 147 height 12
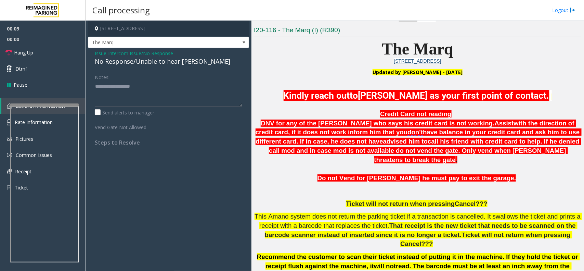
click at [146, 57] on div "No Response/Unable to hear parker" at bounding box center [168, 61] width 147 height 9
drag, startPoint x: 133, startPoint y: 56, endPoint x: 139, endPoint y: 88, distance: 32.0
click at [139, 88] on div "Issue - Intercom Issue/No Response No Response/Unable to hear parker Notes: Sen…" at bounding box center [168, 100] width 161 height 105
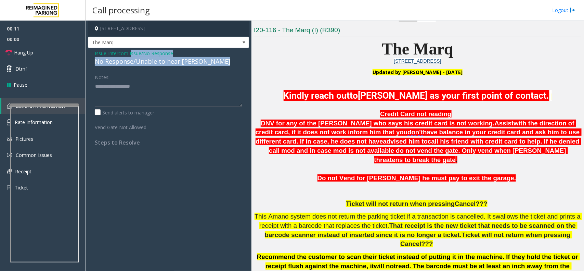
click at [148, 60] on div "No Response/Unable to hear parker" at bounding box center [168, 61] width 147 height 9
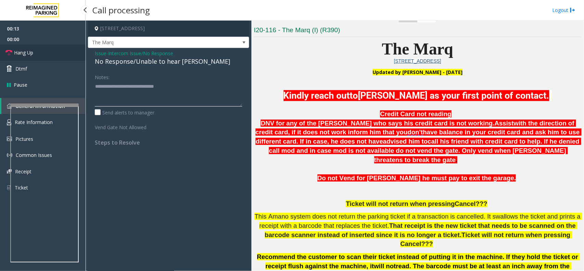
type textarea "**********"
click at [53, 51] on link "Hang Up" at bounding box center [42, 52] width 85 height 16
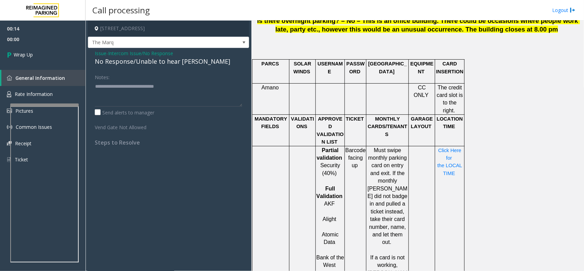
scroll to position [385, 0]
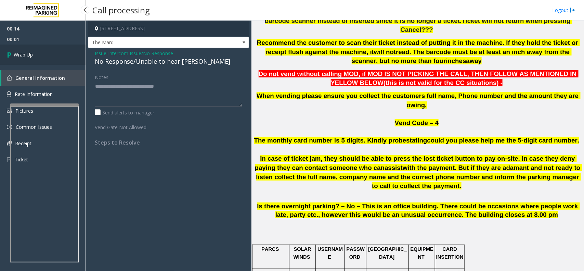
click at [55, 58] on link "Wrap Up" at bounding box center [42, 54] width 85 height 20
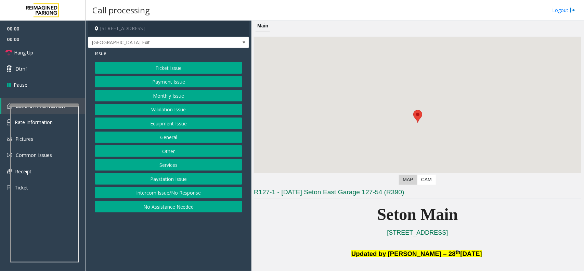
scroll to position [171, 0]
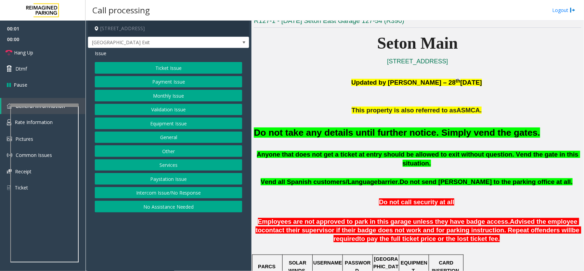
click at [381, 129] on font "Do not take any details until further notice. Simply vend the gates." at bounding box center [397, 132] width 286 height 10
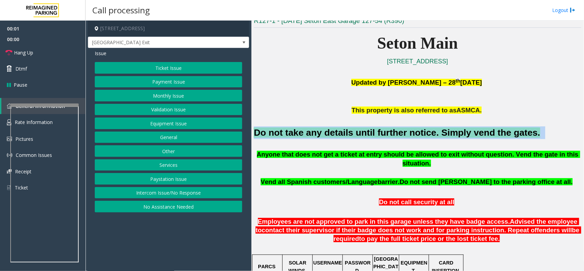
click at [381, 129] on font "Do not take any details until further notice. Simply vend the gates." at bounding box center [397, 132] width 286 height 10
click at [170, 124] on button "Equipment Issue" at bounding box center [168, 123] width 147 height 12
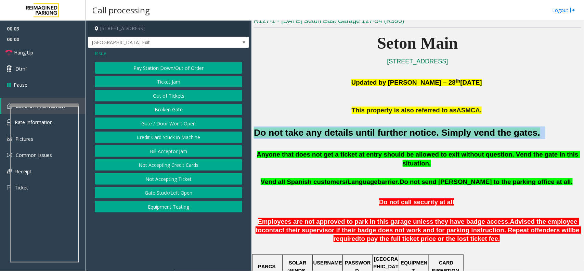
click at [170, 124] on button "Gate / Door Won't Open" at bounding box center [168, 123] width 147 height 12
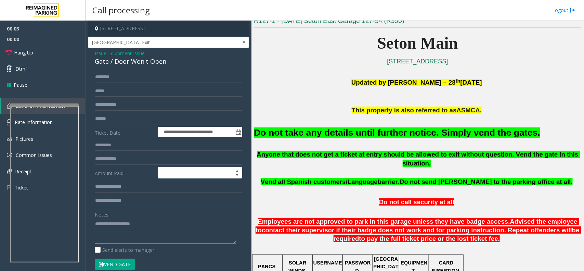
drag, startPoint x: 151, startPoint y: 223, endPoint x: 278, endPoint y: 207, distance: 128.1
click at [151, 223] on textarea at bounding box center [165, 231] width 141 height 26
click at [109, 229] on textarea at bounding box center [165, 231] width 141 height 26
paste textarea "**********"
click at [141, 64] on div "Gate / Door Won't Open" at bounding box center [168, 61] width 147 height 9
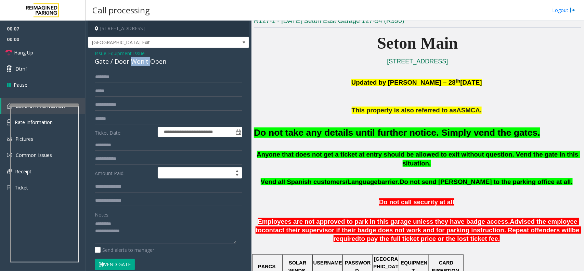
click at [141, 64] on div "Gate / Door Won't Open" at bounding box center [168, 61] width 147 height 9
click at [146, 223] on textarea at bounding box center [165, 231] width 141 height 26
paste textarea "**********"
click at [346, 132] on font "Do not take any details until further notice. Simply vend the gates." at bounding box center [397, 132] width 286 height 10
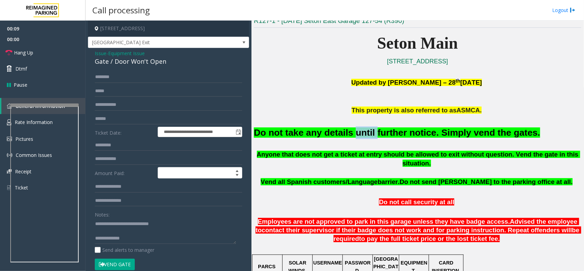
click at [346, 132] on font "Do not take any details until further notice. Simply vend the gates." at bounding box center [397, 132] width 286 height 10
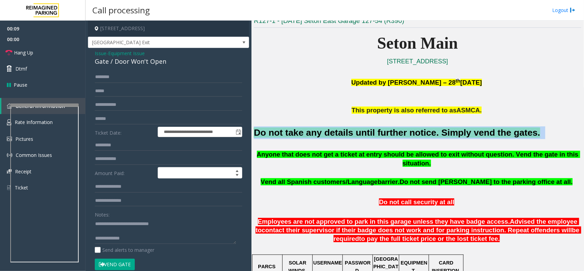
click at [346, 132] on font "Do not take any details until further notice. Simply vend the gates." at bounding box center [397, 132] width 286 height 10
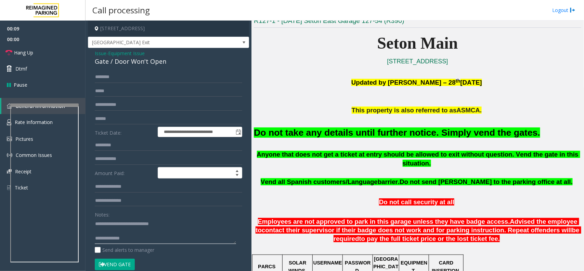
click at [144, 231] on textarea at bounding box center [165, 231] width 141 height 26
click at [139, 237] on textarea at bounding box center [165, 231] width 141 height 26
paste textarea "**********"
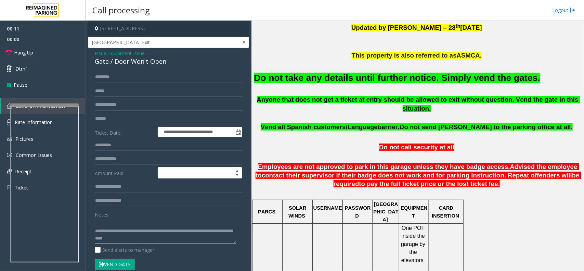
scroll to position [256, 0]
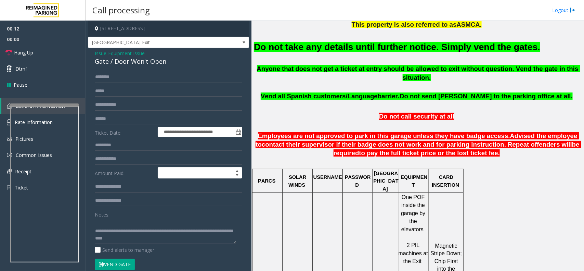
click at [118, 262] on button "Vend Gate" at bounding box center [115, 264] width 40 height 12
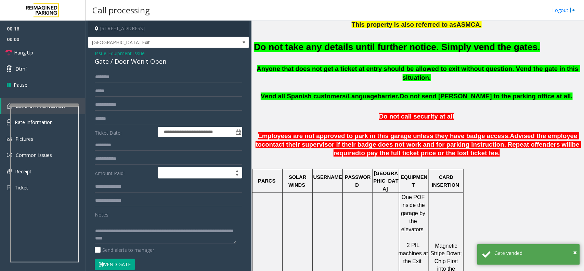
scroll to position [14, 0]
click at [127, 224] on textarea at bounding box center [165, 231] width 141 height 26
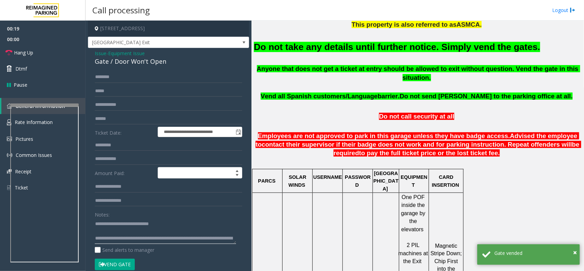
click at [97, 223] on textarea at bounding box center [165, 231] width 141 height 26
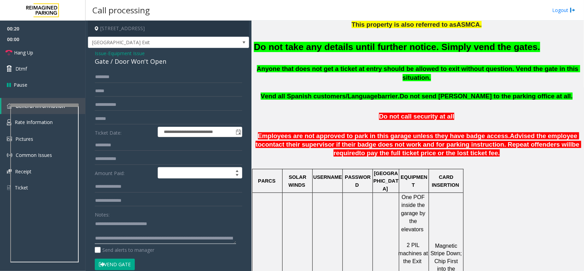
click at [125, 235] on textarea at bounding box center [165, 231] width 141 height 26
click at [118, 232] on textarea at bounding box center [165, 231] width 141 height 26
type textarea "**********"
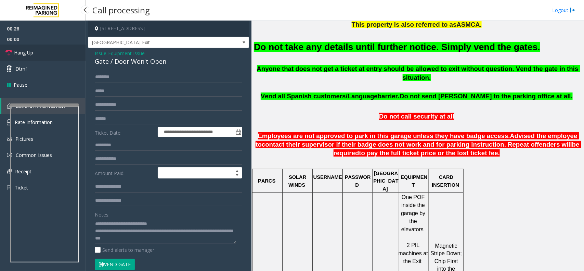
click at [36, 49] on link "Hang Up" at bounding box center [42, 52] width 85 height 16
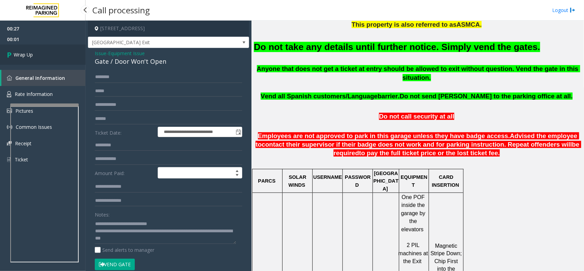
click at [19, 57] on span "Wrap Up" at bounding box center [23, 54] width 19 height 7
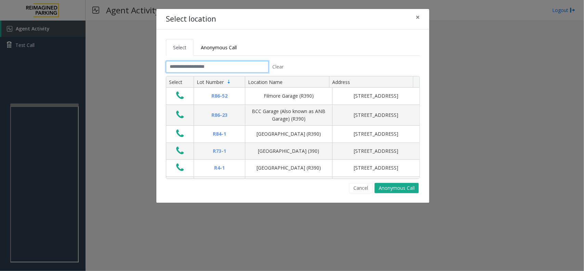
click at [205, 68] on input "text" at bounding box center [217, 67] width 103 height 12
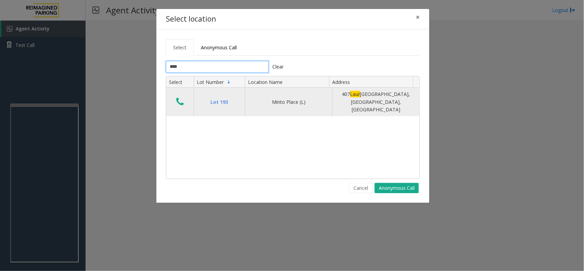
type input "****"
click at [176, 97] on icon "Data table" at bounding box center [180, 102] width 8 height 10
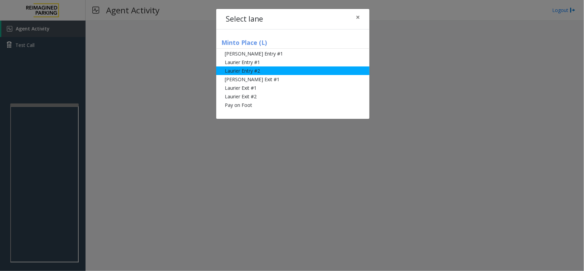
click at [264, 73] on li "Laurier Entry #2" at bounding box center [292, 70] width 153 height 9
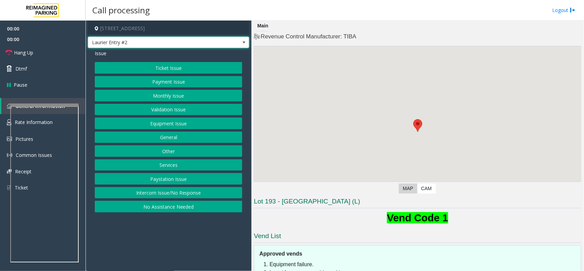
click at [143, 45] on span "Laurier Entry #2" at bounding box center [152, 42] width 128 height 11
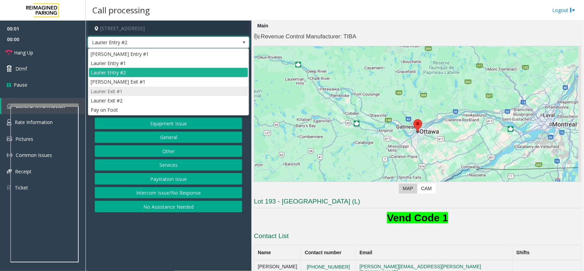
click at [150, 93] on li "Laurier Exit #1" at bounding box center [168, 91] width 159 height 9
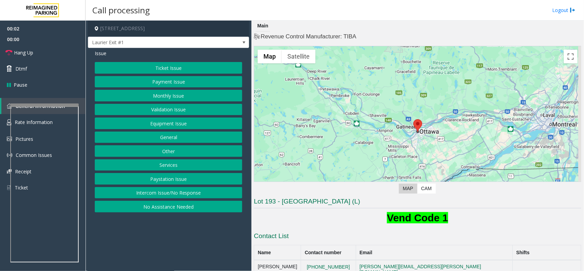
click at [173, 65] on button "Ticket Issue" at bounding box center [168, 68] width 147 height 12
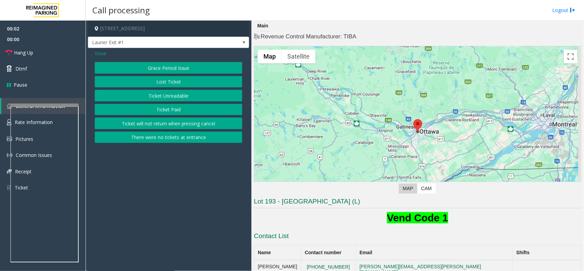
click at [177, 94] on button "Ticket Unreadable" at bounding box center [168, 96] width 147 height 12
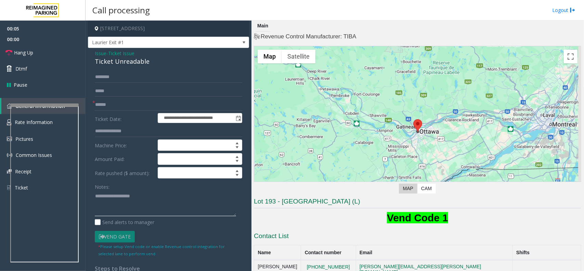
click at [148, 203] on textarea at bounding box center [165, 203] width 141 height 26
paste textarea "**********"
click at [126, 62] on div "Ticket Unreadable" at bounding box center [168, 61] width 147 height 9
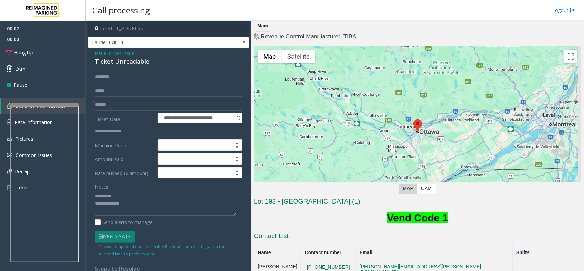
paste textarea "**********"
click at [129, 194] on textarea at bounding box center [165, 203] width 141 height 26
click at [135, 210] on textarea at bounding box center [165, 203] width 141 height 26
click at [96, 196] on textarea at bounding box center [165, 203] width 141 height 26
type textarea "**********"
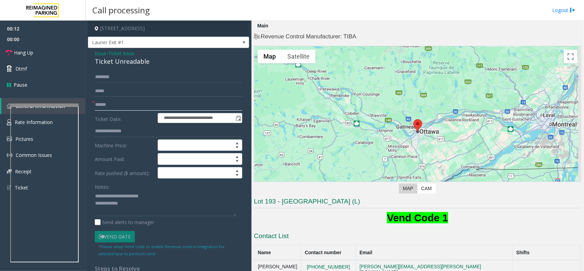
click at [124, 107] on input "text" at bounding box center [168, 105] width 147 height 12
click at [109, 100] on input "text" at bounding box center [168, 105] width 147 height 12
click at [110, 106] on input "text" at bounding box center [168, 105] width 147 height 12
type input "*****"
click at [117, 82] on input "text" at bounding box center [168, 77] width 147 height 12
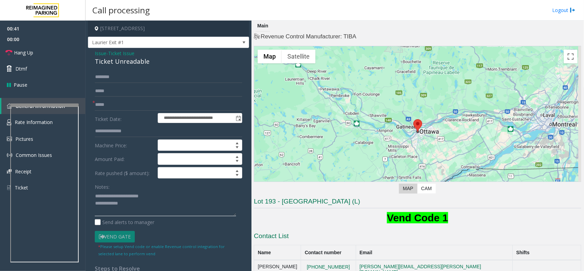
click at [145, 203] on textarea at bounding box center [165, 203] width 141 height 26
paste textarea "**********"
type textarea "**********"
click at [131, 79] on input "text" at bounding box center [168, 77] width 147 height 12
type input "**"
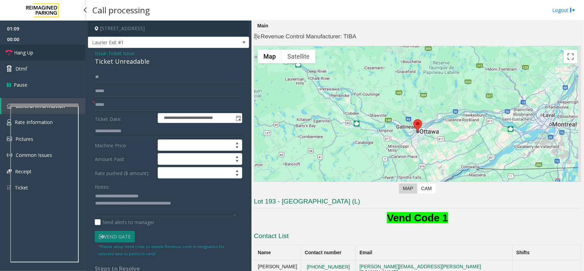
click at [60, 53] on link "Hang Up" at bounding box center [42, 52] width 85 height 16
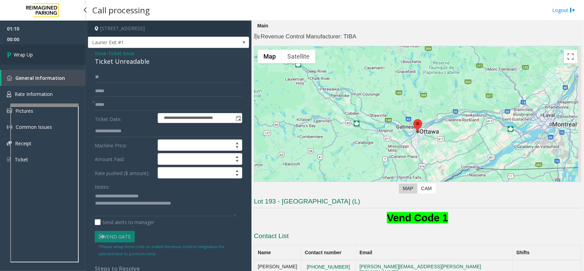
click at [60, 53] on link "Wrap Up" at bounding box center [42, 54] width 85 height 20
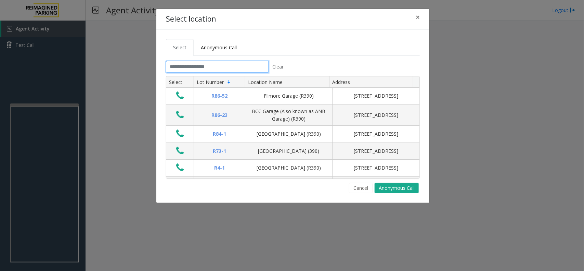
click at [183, 65] on input "text" at bounding box center [217, 67] width 103 height 12
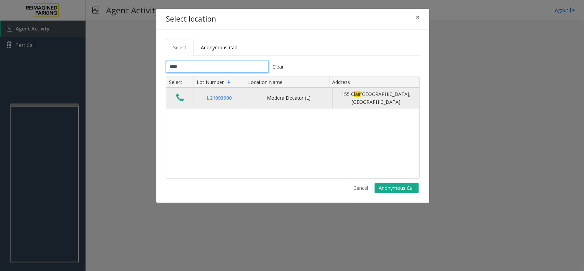
type input "****"
click at [178, 100] on icon "Data table" at bounding box center [180, 98] width 8 height 10
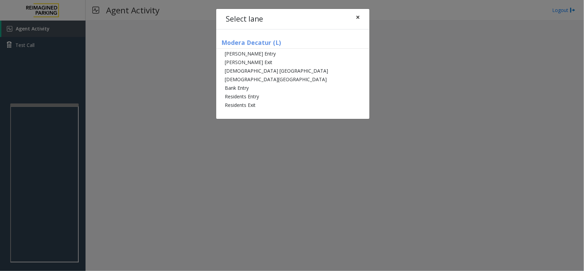
click at [358, 15] on span "×" at bounding box center [358, 17] width 4 height 10
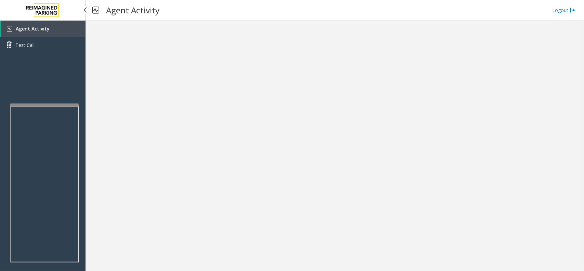
click at [54, 27] on link "Agent Activity" at bounding box center [43, 29] width 84 height 16
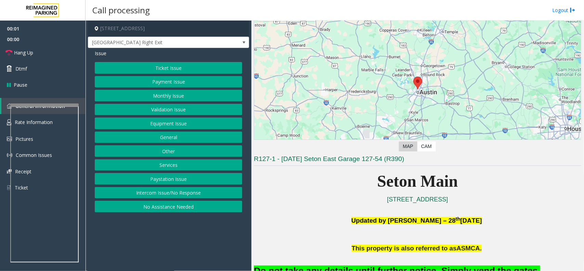
scroll to position [85, 0]
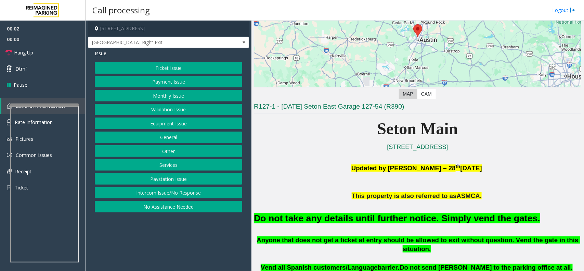
click at [389, 220] on font "Do not take any details until further notice. Simply vend the gates." at bounding box center [397, 218] width 286 height 10
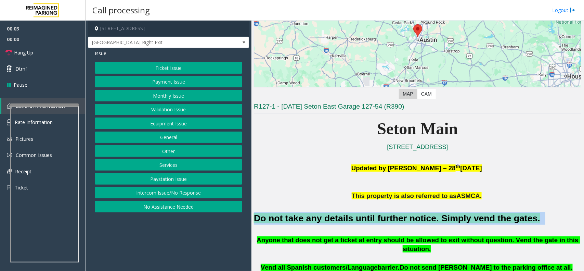
click at [389, 220] on font "Do not take any details until further notice. Simply vend the gates." at bounding box center [397, 218] width 286 height 10
click at [178, 122] on button "Equipment Issue" at bounding box center [168, 123] width 147 height 12
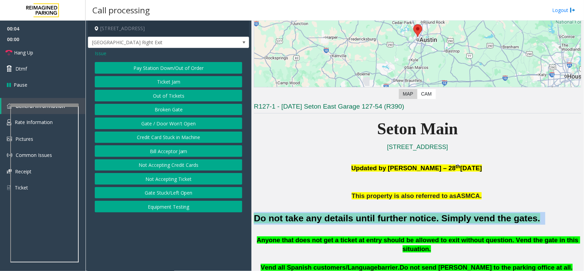
click at [175, 123] on button "Gate / Door Won't Open" at bounding box center [168, 123] width 147 height 12
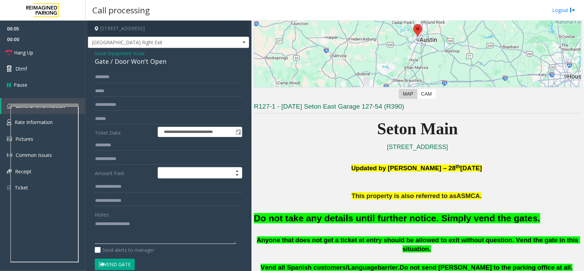
click at [161, 240] on textarea at bounding box center [165, 231] width 141 height 26
click at [146, 236] on textarea at bounding box center [165, 231] width 141 height 26
paste textarea "**********"
type textarea "**********"
click at [369, 220] on font "Do not take any details until further notice. Simply vend the gates." at bounding box center [397, 218] width 286 height 10
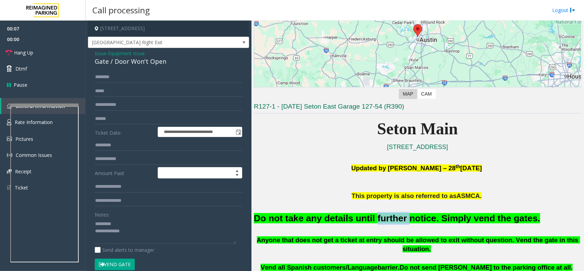
click at [369, 220] on font "Do not take any details until further notice. Simply vend the gates." at bounding box center [397, 218] width 286 height 10
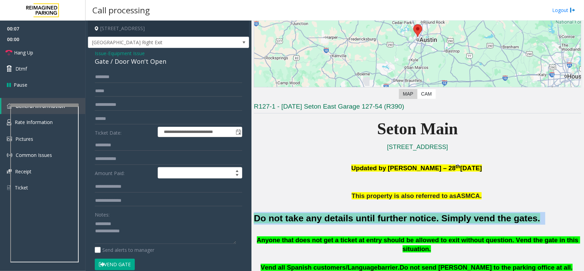
click at [369, 220] on font "Do not take any details until further notice. Simply vend the gates." at bounding box center [397, 218] width 286 height 10
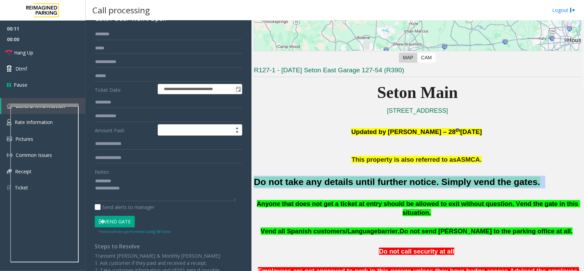
scroll to position [171, 0]
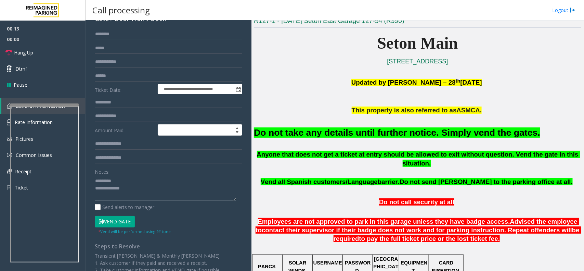
drag, startPoint x: 143, startPoint y: 178, endPoint x: 137, endPoint y: 181, distance: 6.0
click at [142, 178] on textarea at bounding box center [165, 188] width 141 height 26
click at [127, 185] on textarea at bounding box center [165, 188] width 141 height 26
drag, startPoint x: 15, startPoint y: 55, endPoint x: 27, endPoint y: 62, distance: 13.2
click at [15, 55] on span "Hang Up" at bounding box center [23, 52] width 19 height 7
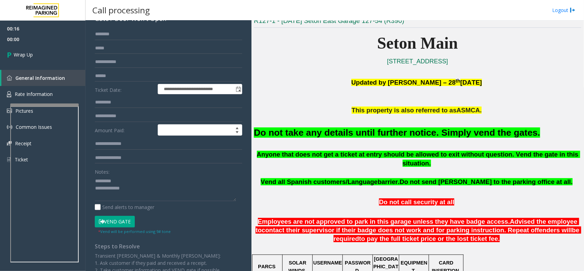
scroll to position [0, 0]
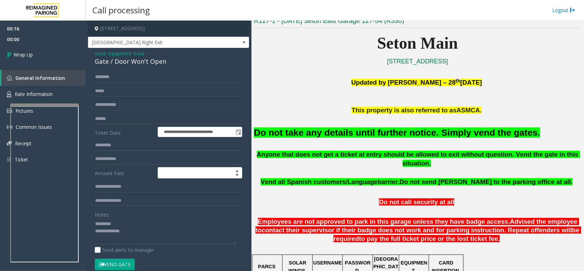
click at [102, 52] on span "Issue" at bounding box center [101, 53] width 12 height 7
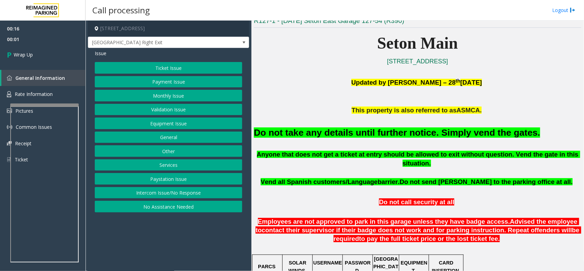
drag, startPoint x: 179, startPoint y: 189, endPoint x: 169, endPoint y: 135, distance: 54.3
click at [178, 189] on button "Intercom Issue/No Response" at bounding box center [168, 193] width 147 height 12
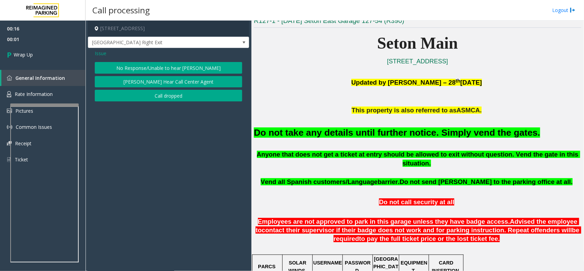
click at [161, 68] on button "No Response/Unable to hear parker" at bounding box center [168, 68] width 147 height 12
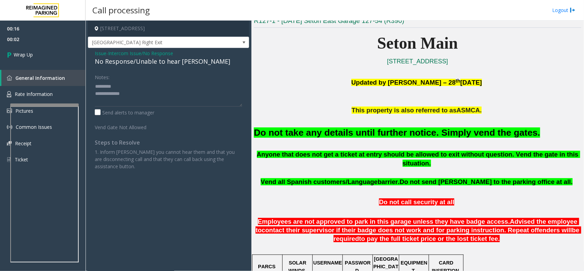
click at [151, 64] on div "No Response/Unable to hear parker" at bounding box center [168, 61] width 147 height 9
drag, startPoint x: 149, startPoint y: 93, endPoint x: 44, endPoint y: 74, distance: 106.8
click at [44, 74] on app-root "00:16 00:03 Wrap Up General Information Rate Information Pictures Common Issues…" at bounding box center [292, 135] width 584 height 271
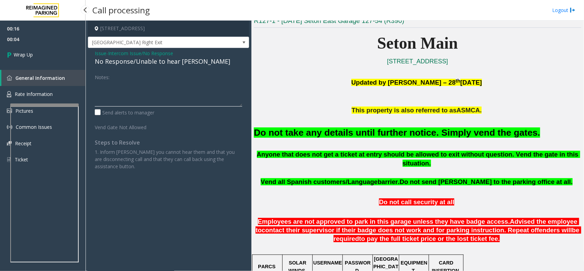
paste textarea "**********"
type textarea "**********"
click at [28, 55] on span "Wrap Up" at bounding box center [23, 54] width 19 height 7
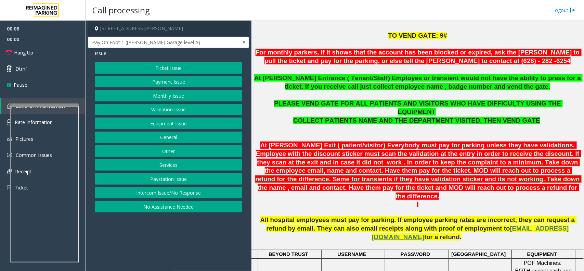
scroll to position [214, 0]
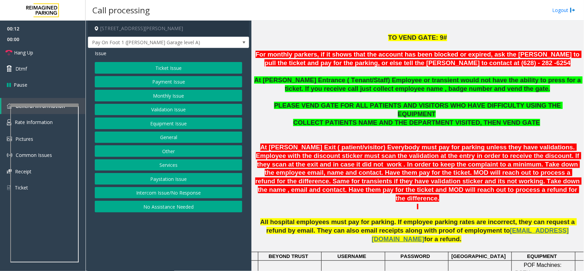
click at [170, 84] on button "Payment Issue" at bounding box center [168, 82] width 147 height 12
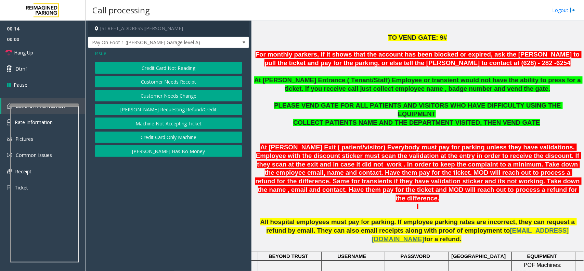
click at [183, 70] on button "Credit Card Not Reading" at bounding box center [168, 68] width 147 height 12
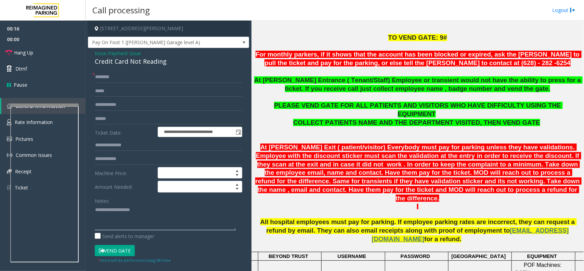
click at [175, 210] on textarea at bounding box center [165, 217] width 141 height 26
paste textarea "**********"
type textarea "**********"
click at [102, 54] on span "Issue" at bounding box center [101, 53] width 12 height 7
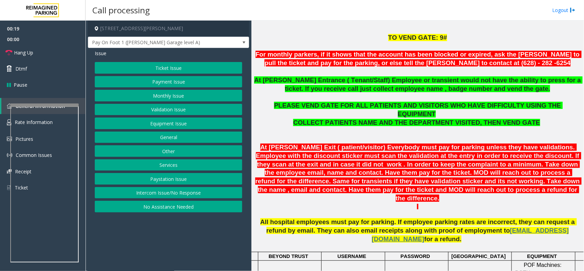
click at [158, 97] on button "Monthly Issue" at bounding box center [168, 96] width 147 height 12
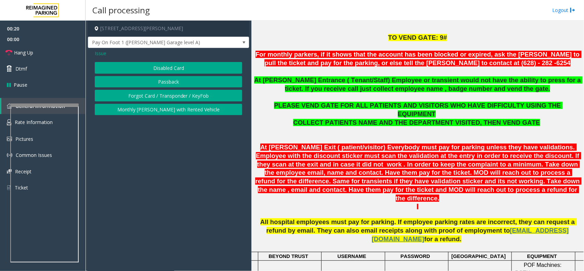
click at [138, 66] on button "Disabled Card" at bounding box center [168, 68] width 147 height 12
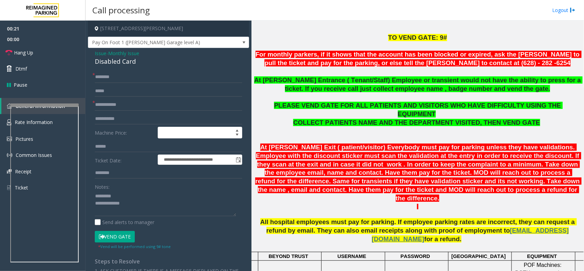
click at [117, 62] on div "Disabled Card" at bounding box center [168, 61] width 147 height 9
click at [135, 195] on textarea at bounding box center [165, 203] width 141 height 26
paste textarea "**********"
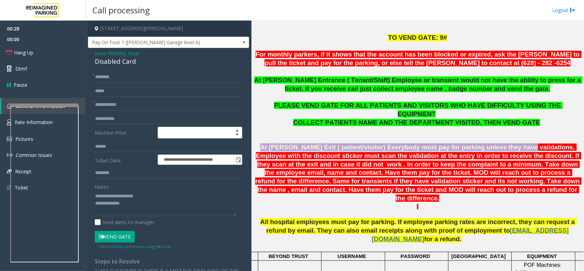
drag, startPoint x: 264, startPoint y: 136, endPoint x: 496, endPoint y: 142, distance: 231.9
click at [496, 143] on font "At Shrader Exit ( patient/visitor) Everybody must pay for parking unless they h…" at bounding box center [418, 172] width 326 height 58
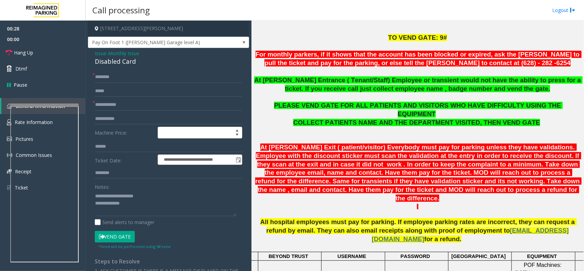
click at [481, 159] on font "At Shrader Exit ( patient/visitor) Everybody must pay for parking unless they h…" at bounding box center [418, 172] width 326 height 58
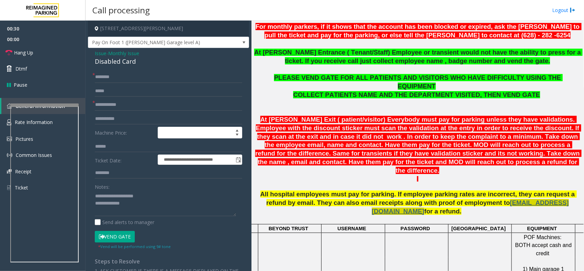
scroll to position [256, 0]
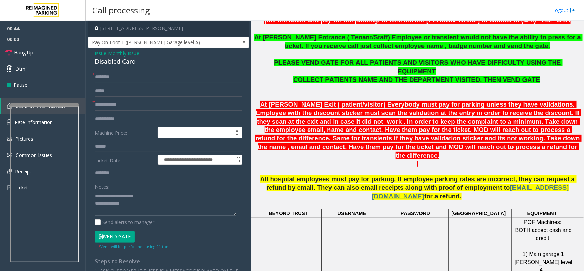
click at [136, 207] on textarea at bounding box center [165, 203] width 141 height 26
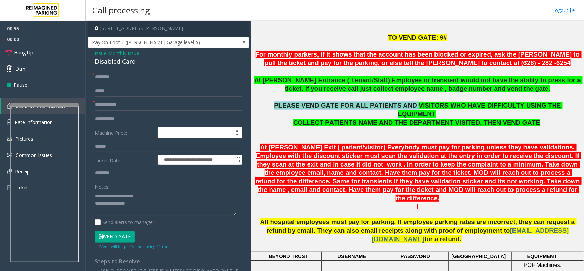
drag, startPoint x: 276, startPoint y: 107, endPoint x: 397, endPoint y: 104, distance: 121.1
click at [397, 104] on p "PLEASE VEND GATE FOR ALL PATIENTS AND VISITORS WHO HAVE DIFFICULTY USING THE EQ…" at bounding box center [417, 109] width 327 height 17
click at [137, 42] on span "Pay On Foot 1 (Shrader Garage level A)" at bounding box center [152, 42] width 128 height 11
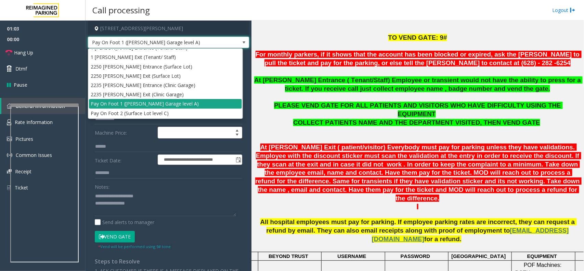
scroll to position [0, 0]
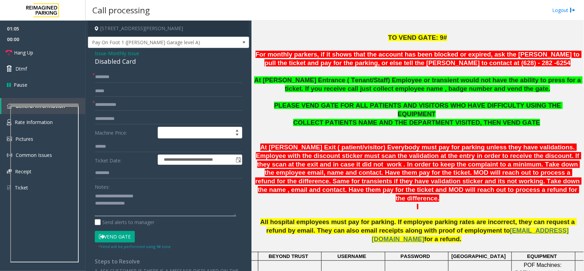
click at [175, 206] on textarea at bounding box center [165, 203] width 141 height 26
type textarea "**********"
click at [104, 100] on input "text" at bounding box center [168, 105] width 147 height 12
type input "**"
click at [115, 81] on input "text" at bounding box center [168, 77] width 147 height 12
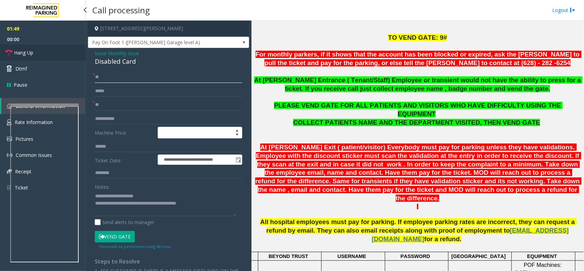
type input "**"
click at [51, 56] on link "Hang Up" at bounding box center [42, 52] width 85 height 16
click at [215, 211] on textarea at bounding box center [165, 203] width 141 height 26
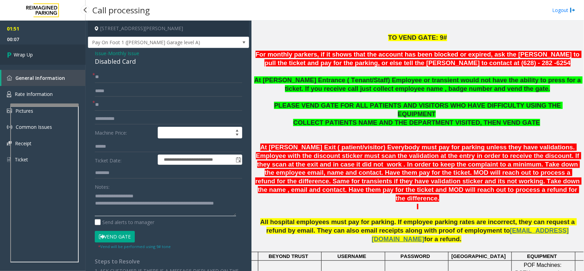
type textarea "**********"
click at [13, 52] on icon at bounding box center [10, 54] width 7 height 11
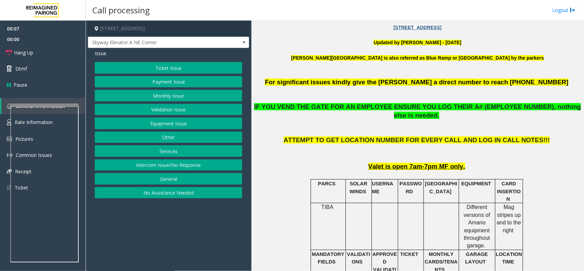
scroll to position [214, 0]
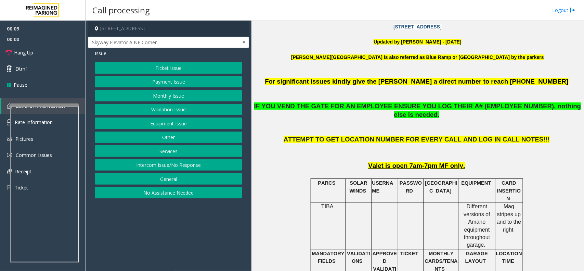
click at [181, 122] on button "Equipment Issue" at bounding box center [168, 123] width 147 height 12
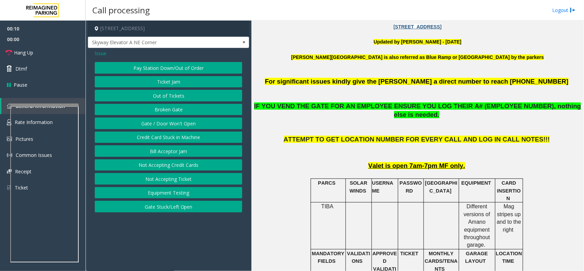
click at [182, 121] on button "Gate / Door Won't Open" at bounding box center [168, 123] width 147 height 12
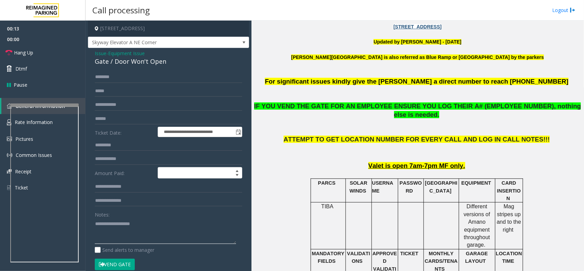
click at [124, 228] on textarea at bounding box center [165, 231] width 141 height 26
paste textarea "**********"
click at [129, 64] on div "Gate / Door Won't Open" at bounding box center [168, 61] width 147 height 9
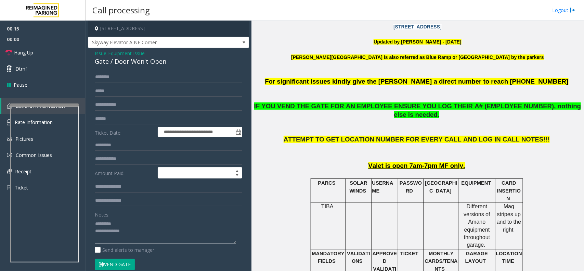
click at [126, 221] on textarea at bounding box center [165, 231] width 141 height 26
paste textarea "**********"
click at [121, 263] on button "Vend Gate" at bounding box center [115, 264] width 40 height 12
click at [155, 228] on textarea at bounding box center [165, 231] width 141 height 26
click at [145, 238] on textarea at bounding box center [165, 231] width 141 height 26
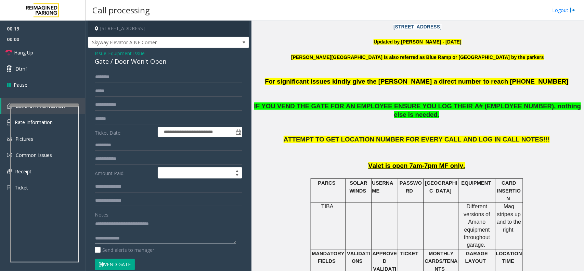
paste textarea "**********"
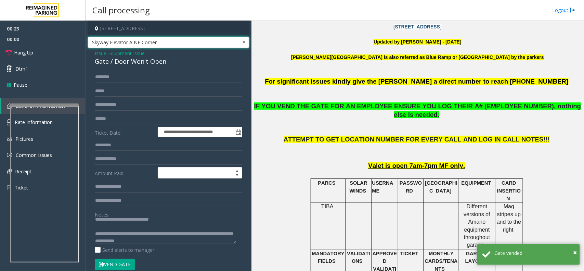
click at [168, 38] on span "Skyway Elevator A NE Corner" at bounding box center [152, 42] width 128 height 11
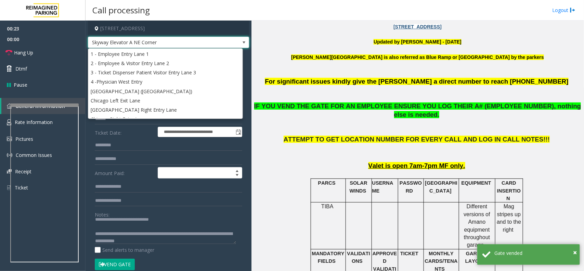
scroll to position [64, 0]
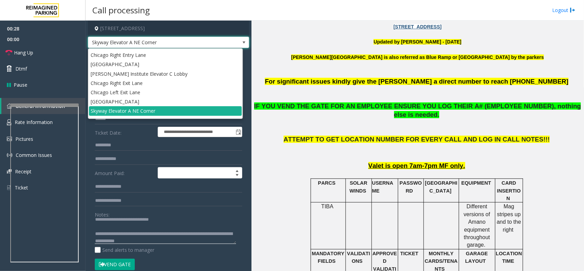
click at [127, 235] on textarea at bounding box center [165, 231] width 141 height 26
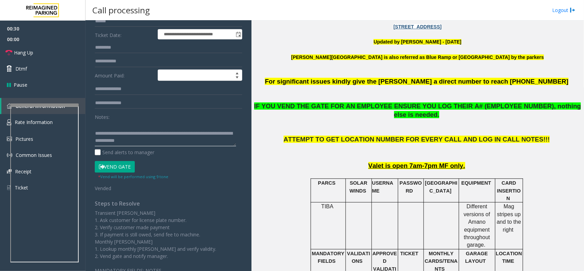
scroll to position [136, 0]
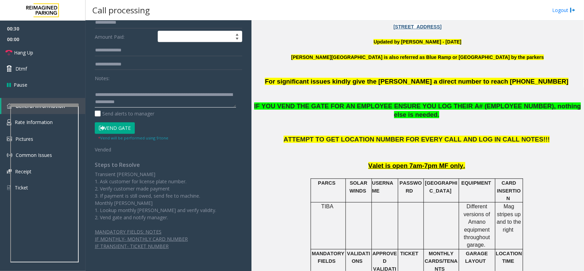
drag, startPoint x: 126, startPoint y: 233, endPoint x: 180, endPoint y: 102, distance: 142.3
click at [180, 102] on textarea at bounding box center [165, 95] width 141 height 26
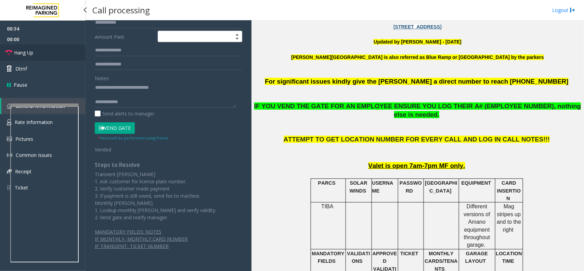
click at [41, 56] on link "Hang Up" at bounding box center [42, 52] width 85 height 16
click at [137, 103] on textarea at bounding box center [165, 95] width 141 height 26
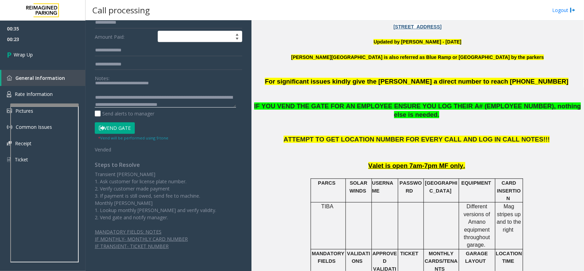
scroll to position [12, 0]
drag, startPoint x: 164, startPoint y: 93, endPoint x: 160, endPoint y: 89, distance: 5.8
click at [160, 89] on textarea at bounding box center [165, 95] width 141 height 26
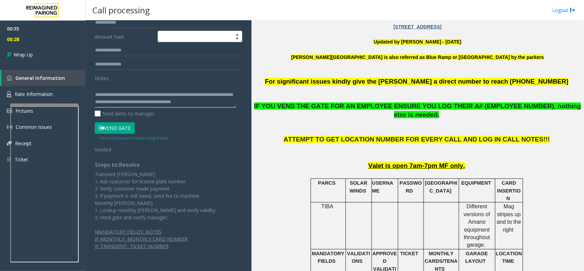
drag, startPoint x: 161, startPoint y: 91, endPoint x: 149, endPoint y: 98, distance: 14.0
click at [150, 99] on textarea at bounding box center [165, 95] width 141 height 26
click at [173, 88] on textarea at bounding box center [165, 95] width 141 height 26
click at [158, 85] on textarea at bounding box center [165, 95] width 141 height 26
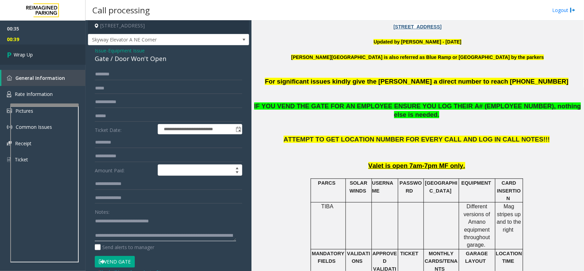
scroll to position [0, 0]
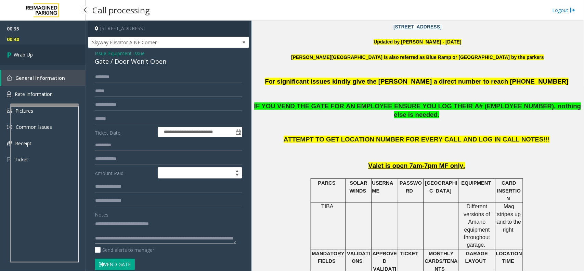
type textarea "**********"
click at [36, 61] on link "Wrap Up" at bounding box center [42, 54] width 85 height 20
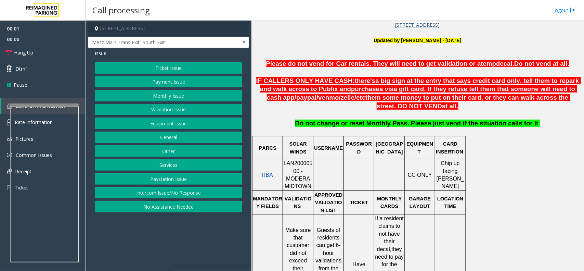
scroll to position [299, 0]
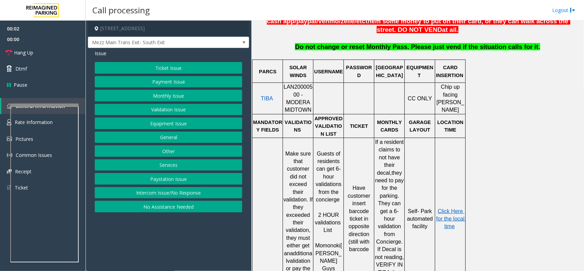
click at [303, 89] on span "LAN20000500 - MODERA MIDTOWN" at bounding box center [298, 98] width 29 height 29
click at [180, 67] on button "Ticket Issue" at bounding box center [168, 68] width 147 height 12
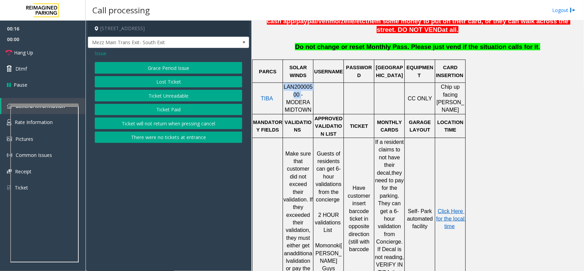
click at [166, 96] on button "Ticket Unreadable" at bounding box center [168, 96] width 147 height 12
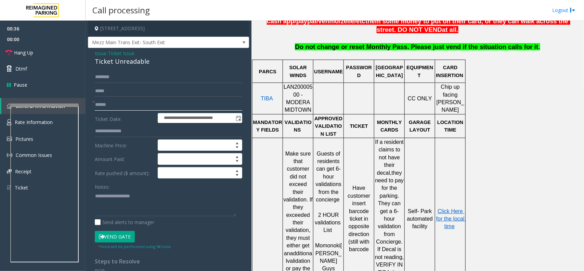
click at [109, 110] on input "text" at bounding box center [168, 105] width 147 height 12
type input "*"
drag, startPoint x: 97, startPoint y: 104, endPoint x: 132, endPoint y: 103, distance: 34.9
click at [132, 103] on input "*******" at bounding box center [168, 105] width 147 height 12
type input "*******"
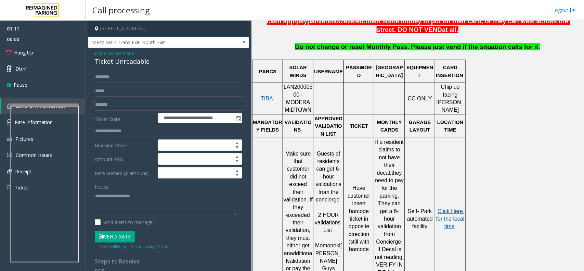
click at [452, 209] on span "Click Here for the local time" at bounding box center [451, 218] width 30 height 21
click at [103, 204] on textarea at bounding box center [165, 203] width 141 height 26
click at [112, 195] on textarea at bounding box center [165, 203] width 141 height 26
click at [132, 197] on textarea at bounding box center [165, 203] width 141 height 26
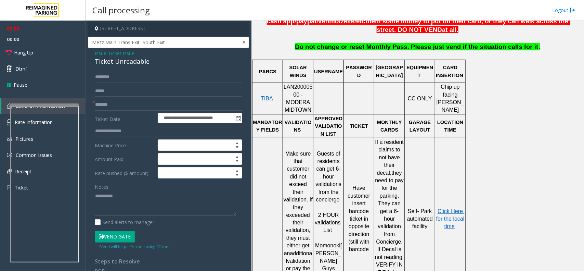
click at [124, 205] on textarea at bounding box center [165, 203] width 141 height 26
paste textarea "**********"
click at [130, 62] on div "Ticket Unreadable" at bounding box center [168, 61] width 147 height 9
click at [130, 64] on div "Ticket Unreadable" at bounding box center [168, 61] width 147 height 9
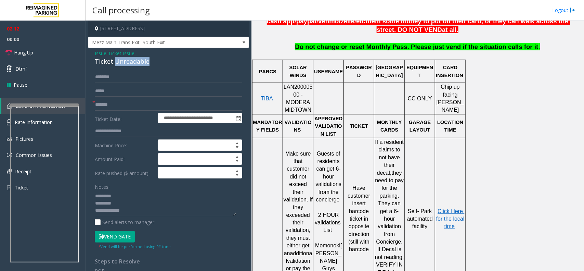
click at [130, 64] on div "Ticket Unreadable" at bounding box center [168, 61] width 147 height 9
click at [120, 202] on textarea at bounding box center [165, 203] width 141 height 26
paste textarea "**********"
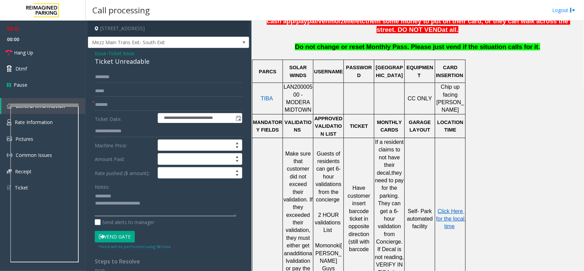
click at [96, 204] on textarea at bounding box center [165, 203] width 141 height 26
click at [126, 205] on textarea at bounding box center [165, 203] width 141 height 26
click at [134, 212] on textarea at bounding box center [165, 203] width 141 height 26
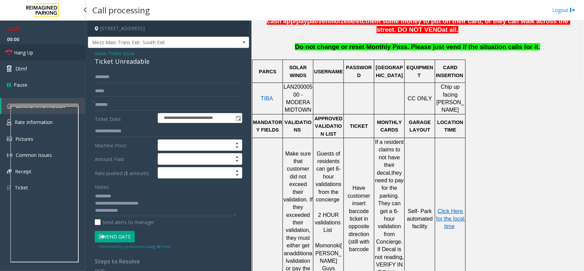
click at [57, 52] on link "Hang Up" at bounding box center [42, 52] width 85 height 16
click at [129, 215] on textarea at bounding box center [165, 203] width 141 height 26
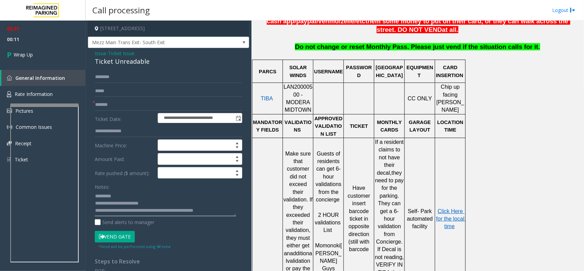
type textarea "**********"
click at [103, 76] on input "text" at bounding box center [168, 77] width 147 height 12
click at [3, 55] on link "Wrap Up" at bounding box center [42, 54] width 85 height 20
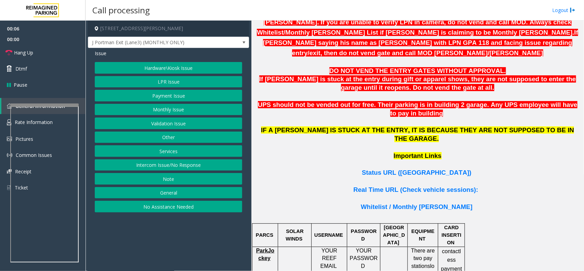
scroll to position [427, 0]
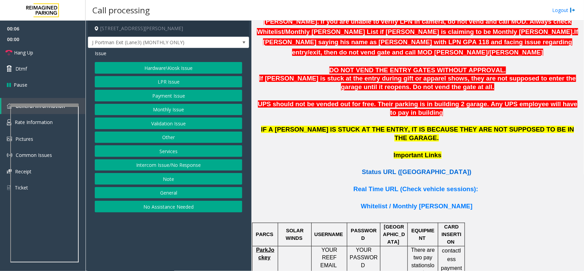
click at [397, 168] on span "Status URL (Vend Gate)" at bounding box center [416, 171] width 109 height 7
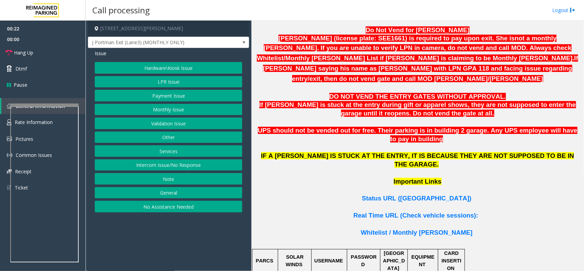
scroll to position [342, 0]
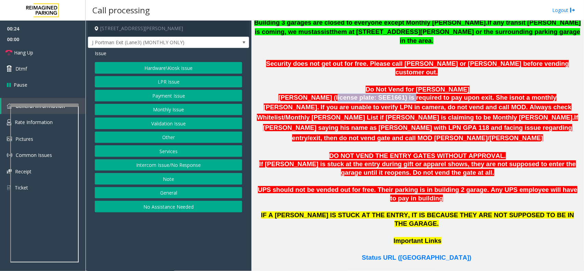
drag, startPoint x: 301, startPoint y: 81, endPoint x: 367, endPoint y: 79, distance: 66.0
click at [367, 94] on span "Namisha Gilani (license plate: SEE1661) is required to pay upon exit. She is" at bounding box center [396, 97] width 236 height 7
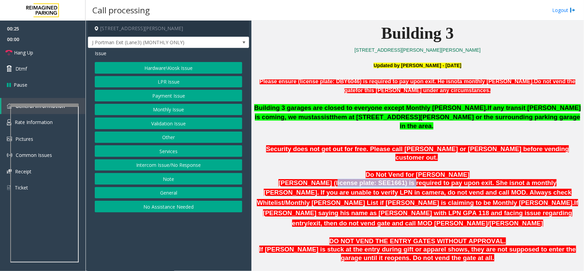
scroll to position [256, 0]
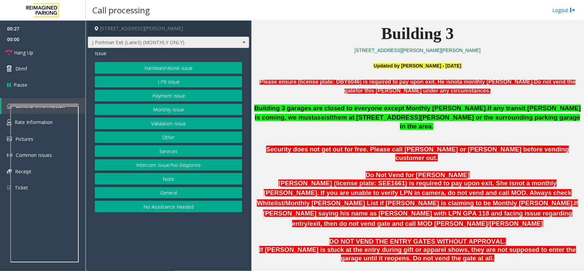
click at [211, 40] on span "J Portman Exit (Lane3) (MONTHLY ONLY)" at bounding box center [152, 42] width 128 height 11
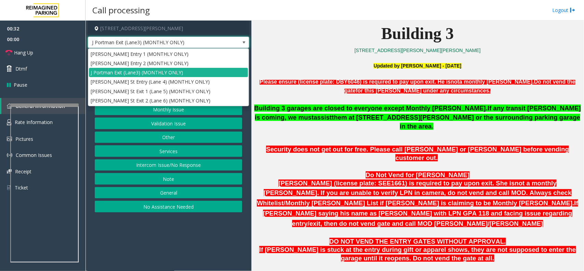
click at [407, 134] on p at bounding box center [417, 138] width 327 height 8
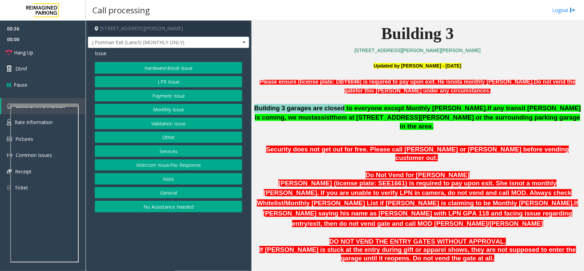
drag, startPoint x: 255, startPoint y: 108, endPoint x: 332, endPoint y: 108, distance: 77.3
click at [332, 108] on span "Building 3 garages are closed to everyone except Monthly parker." at bounding box center [370, 107] width 233 height 7
click at [168, 96] on button "Payment Issue" at bounding box center [168, 96] width 147 height 12
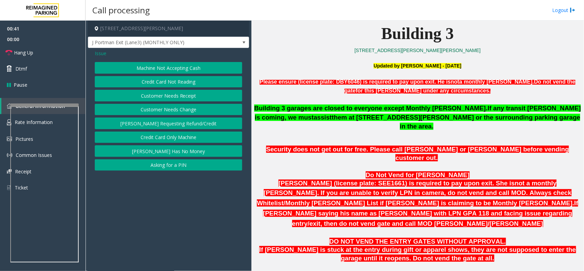
click at [99, 54] on span "Issue" at bounding box center [101, 53] width 12 height 7
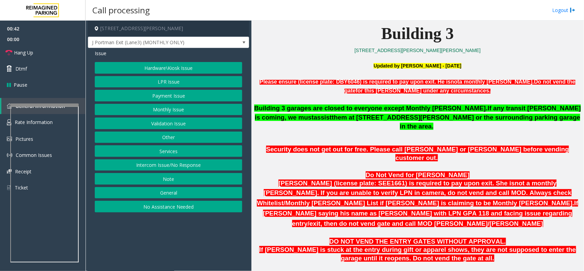
click at [166, 68] on button "Hardware\Kiosk Issue" at bounding box center [168, 68] width 147 height 12
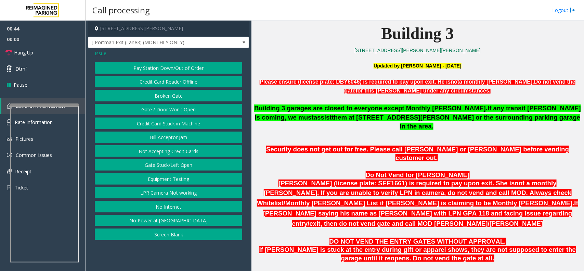
click at [101, 54] on span "Issue" at bounding box center [101, 53] width 12 height 7
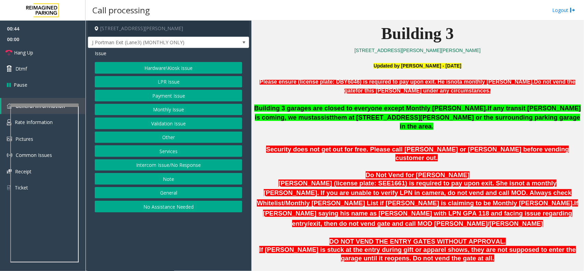
click at [165, 84] on button "LPR Issue" at bounding box center [168, 82] width 147 height 12
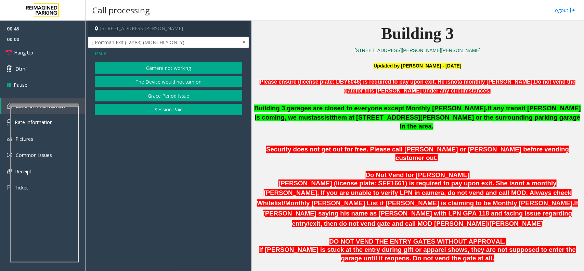
click at [165, 69] on button "Camera not working" at bounding box center [168, 68] width 147 height 12
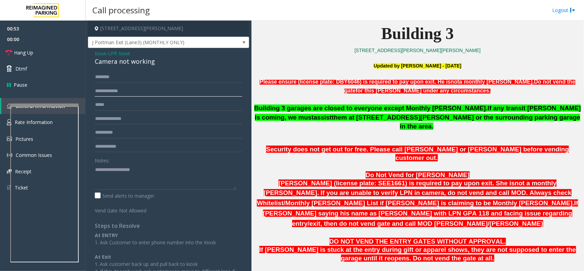
click at [123, 92] on input "text" at bounding box center [168, 91] width 147 height 12
click at [100, 93] on input "*******" at bounding box center [168, 91] width 147 height 12
click at [103, 91] on input "*******" at bounding box center [168, 91] width 147 height 12
type input "*******"
click at [130, 108] on input "text" at bounding box center [168, 105] width 147 height 12
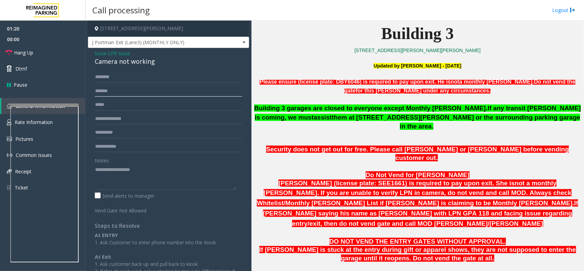
click at [106, 87] on input "*******" at bounding box center [168, 91] width 147 height 12
click at [105, 88] on input "*******" at bounding box center [168, 91] width 147 height 12
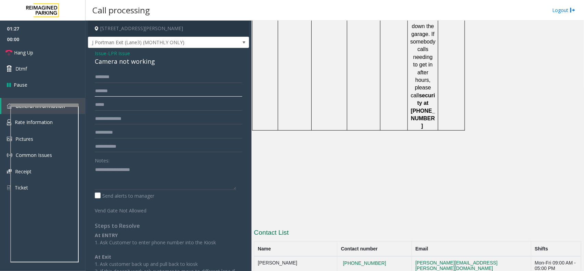
scroll to position [1134, 0]
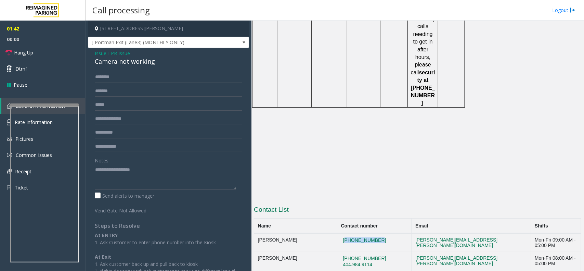
drag, startPoint x: 385, startPoint y: 129, endPoint x: 343, endPoint y: 132, distance: 42.2
click at [343, 233] on td "404-638-4619" at bounding box center [374, 242] width 75 height 18
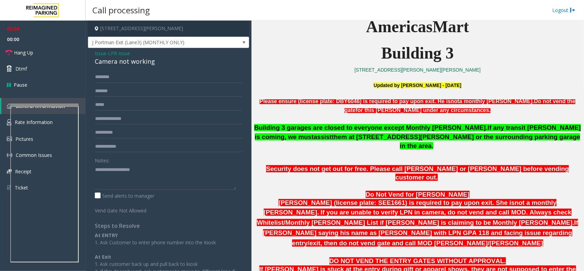
scroll to position [237, 0]
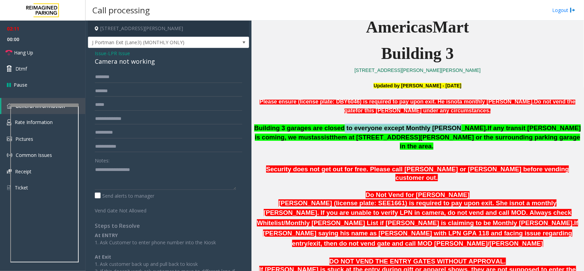
drag, startPoint x: 332, startPoint y: 129, endPoint x: 430, endPoint y: 128, distance: 97.1
click at [430, 128] on span "Building 3 garages are closed to everyone except Monthly parker." at bounding box center [370, 127] width 233 height 7
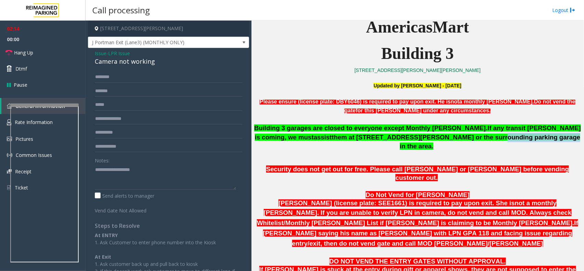
drag, startPoint x: 434, startPoint y: 137, endPoint x: 489, endPoint y: 141, distance: 55.1
click at [489, 141] on span "them at 236 Williams Street or the surrounding parking garage in the area." at bounding box center [456, 141] width 249 height 16
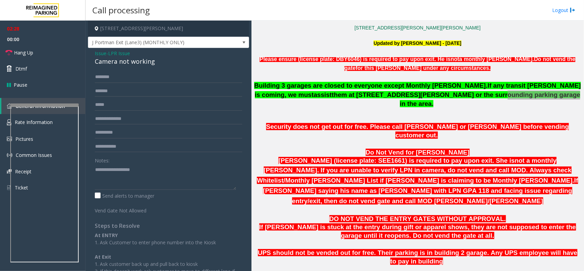
scroll to position [279, 0]
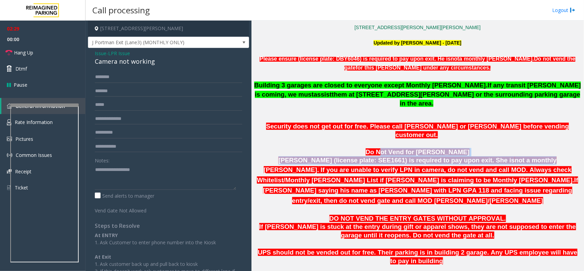
drag, startPoint x: 387, startPoint y: 132, endPoint x: 495, endPoint y: 140, distance: 108.4
click at [495, 140] on div "Security does not get out for free. Please call Eric or Lakeesha before vending…" at bounding box center [417, 168] width 327 height 92
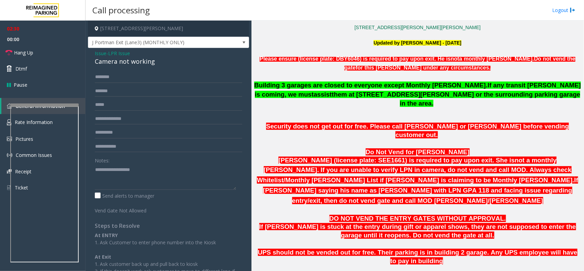
click at [399, 176] on span "If parker saying his name as Karim Lakhani with LPN GPA 118 and facing issue re…" at bounding box center [420, 190] width 315 height 28
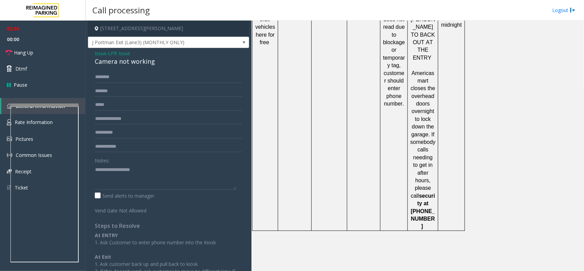
scroll to position [1092, 0]
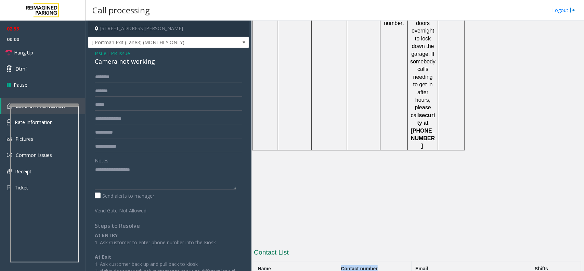
drag, startPoint x: 346, startPoint y: 157, endPoint x: 389, endPoint y: 158, distance: 42.7
click at [389, 261] on th "Contact number" at bounding box center [374, 268] width 75 height 15
drag, startPoint x: 127, startPoint y: 184, endPoint x: 132, endPoint y: 183, distance: 4.8
click at [128, 183] on textarea at bounding box center [165, 177] width 141 height 26
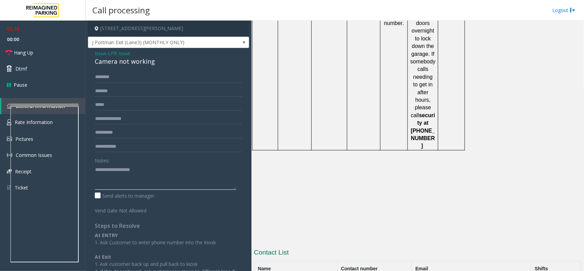
click at [140, 172] on textarea at bounding box center [165, 177] width 141 height 26
paste textarea "**********"
drag, startPoint x: 390, startPoint y: 172, endPoint x: 346, endPoint y: 172, distance: 43.4
drag, startPoint x: 143, startPoint y: 178, endPoint x: 141, endPoint y: 170, distance: 8.0
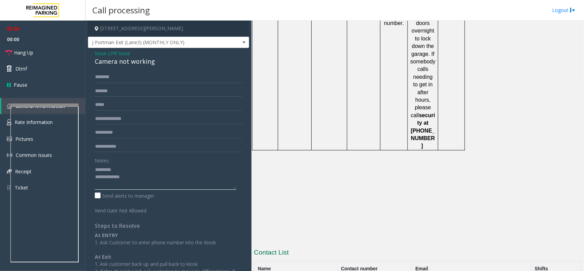
click at [143, 178] on textarea at bounding box center [165, 177] width 141 height 26
paste textarea "**********"
click at [121, 60] on div "Camera not working" at bounding box center [168, 61] width 147 height 9
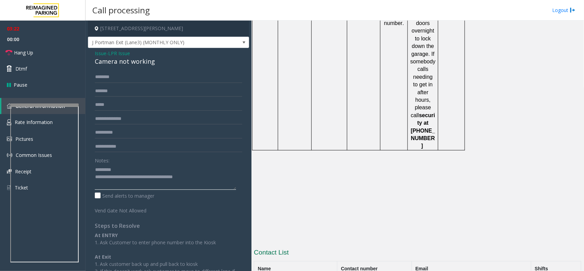
click at [118, 171] on textarea at bounding box center [165, 177] width 141 height 26
paste textarea "**********"
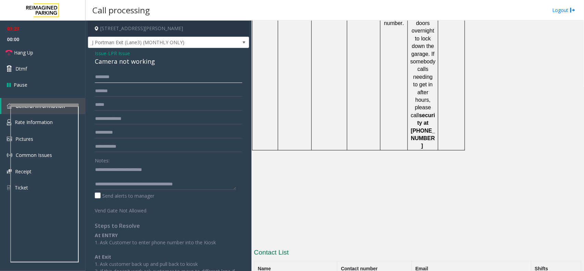
click at [119, 76] on input "text" at bounding box center [168, 77] width 147 height 12
drag, startPoint x: 123, startPoint y: 184, endPoint x: 200, endPoint y: 183, distance: 76.6
click at [200, 183] on textarea at bounding box center [165, 177] width 141 height 26
type textarea "**********"
click at [133, 76] on input "text" at bounding box center [168, 77] width 147 height 12
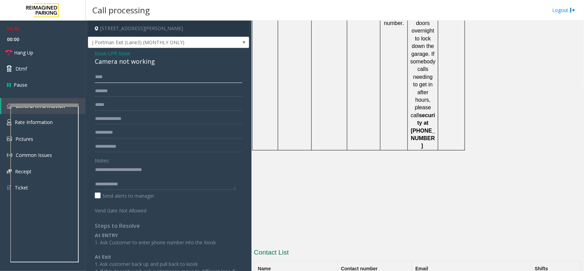
type input "****"
click at [135, 189] on textarea at bounding box center [165, 177] width 141 height 26
click at [153, 183] on textarea at bounding box center [165, 177] width 141 height 26
click at [43, 49] on link "Hang Up" at bounding box center [42, 52] width 85 height 16
click at [146, 188] on textarea at bounding box center [165, 177] width 141 height 26
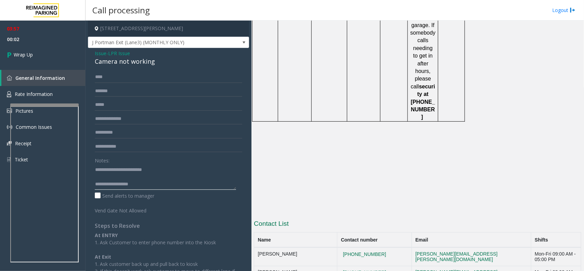
scroll to position [1134, 0]
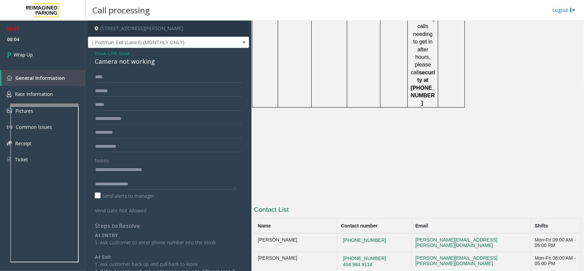
drag, startPoint x: 303, startPoint y: 129, endPoint x: 251, endPoint y: 124, distance: 52.6
click at [251, 124] on div "230 Harris Street Northeast, Atlanta, GA J Portman Exit (Lane3) (MONTHLY ONLY) …" at bounding box center [334, 146] width 498 height 250
click at [266, 233] on td "Lakeesha Russell" at bounding box center [295, 242] width 83 height 18
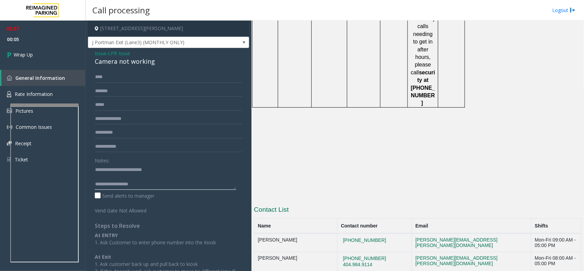
click at [164, 187] on textarea at bounding box center [165, 177] width 141 height 26
paste textarea "*********"
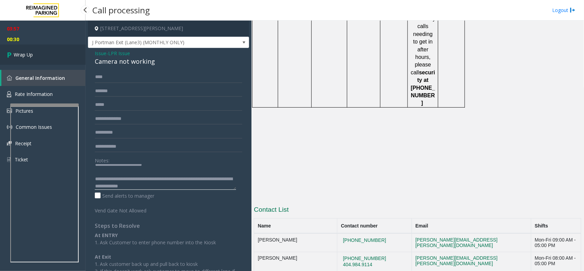
type textarea "**********"
click at [42, 61] on link "Wrap Up" at bounding box center [42, 54] width 85 height 20
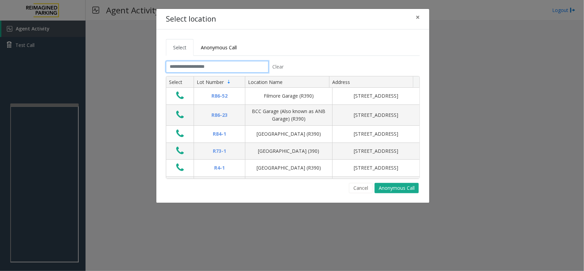
click at [238, 64] on input "text" at bounding box center [217, 67] width 103 height 12
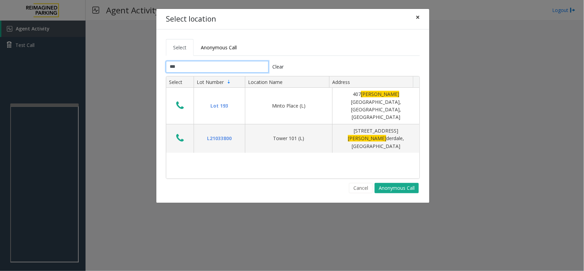
type input "***"
click at [421, 16] on button "×" at bounding box center [418, 17] width 14 height 17
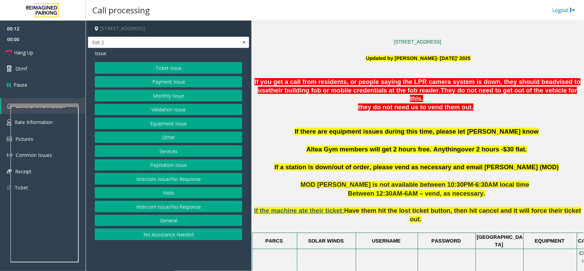
scroll to position [171, 0]
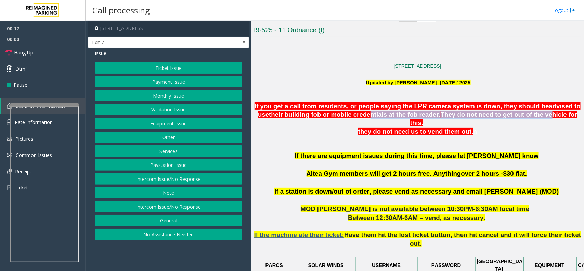
drag, startPoint x: 350, startPoint y: 112, endPoint x: 517, endPoint y: 118, distance: 167.3
click at [517, 118] on span "If you get a call from residents, or people saying the LPR camera system is dow…" at bounding box center [417, 114] width 326 height 24
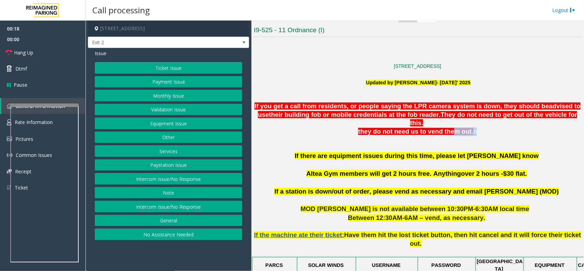
drag, startPoint x: 369, startPoint y: 130, endPoint x: 447, endPoint y: 127, distance: 78.4
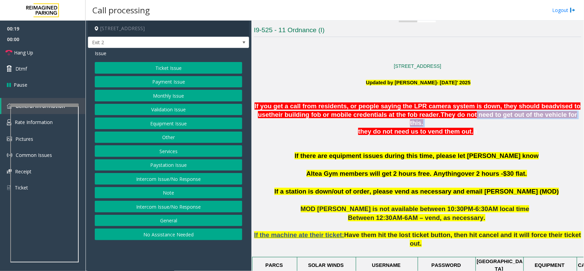
drag, startPoint x: 343, startPoint y: 121, endPoint x: 449, endPoint y: 118, distance: 106.4
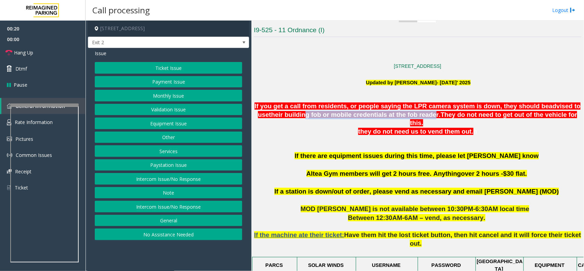
drag, startPoint x: 359, startPoint y: 116, endPoint x: 407, endPoint y: 115, distance: 47.9
click at [407, 115] on span "their building fob or mobile credentials at the fob reader" at bounding box center [354, 114] width 170 height 7
click at [185, 99] on button "Monthly Issue" at bounding box center [168, 96] width 147 height 12
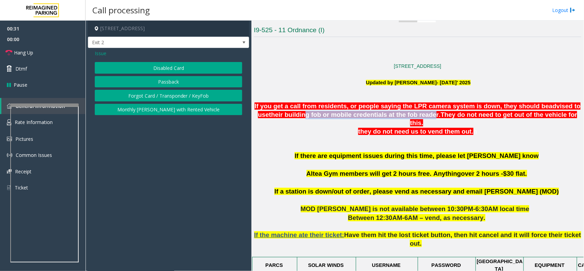
click at [176, 71] on button "Disabled Card" at bounding box center [168, 68] width 147 height 12
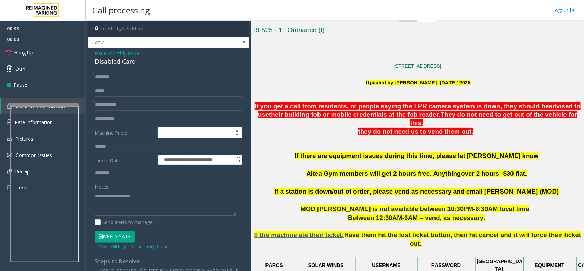
click at [131, 195] on textarea at bounding box center [165, 203] width 141 height 26
paste textarea "**********"
click at [117, 64] on div "Disabled Card" at bounding box center [168, 61] width 147 height 9
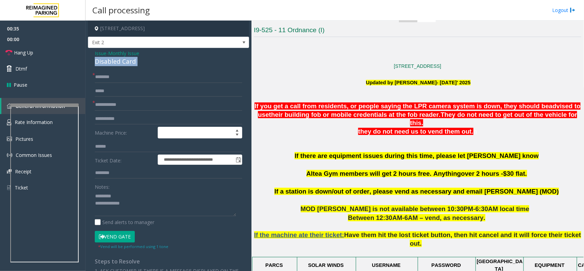
copy div "Disabled Card"
click at [139, 197] on textarea at bounding box center [165, 203] width 141 height 26
paste textarea "**********"
click at [134, 199] on textarea at bounding box center [165, 203] width 141 height 26
click at [132, 206] on textarea at bounding box center [165, 203] width 141 height 26
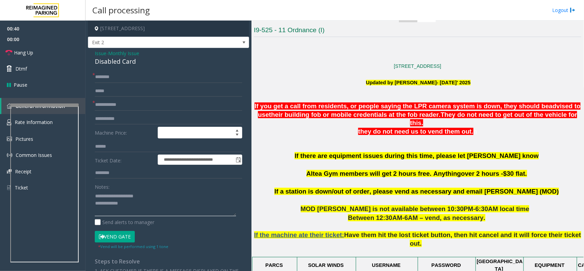
click at [96, 196] on textarea at bounding box center [165, 203] width 141 height 26
type textarea "**********"
click at [147, 107] on input "text" at bounding box center [168, 105] width 147 height 12
type input "******"
click at [121, 73] on input "text" at bounding box center [168, 77] width 147 height 12
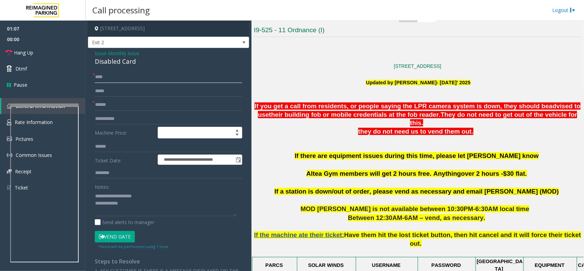
click at [97, 78] on input "****" at bounding box center [168, 77] width 147 height 12
type input "****"
click at [127, 205] on textarea at bounding box center [165, 203] width 141 height 26
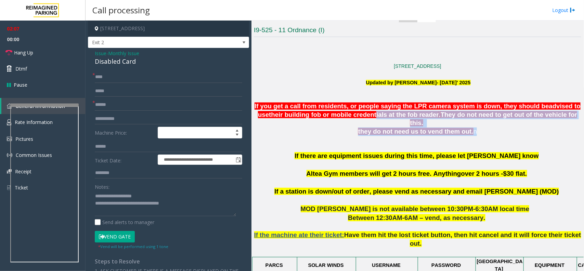
drag, startPoint x: 354, startPoint y: 118, endPoint x: 466, endPoint y: 132, distance: 112.6
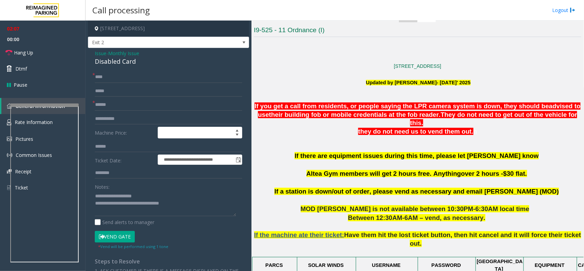
click at [463, 151] on p "If there are equipment issues during this time, please let OM Vairavan Jegathee…" at bounding box center [417, 169] width 327 height 36
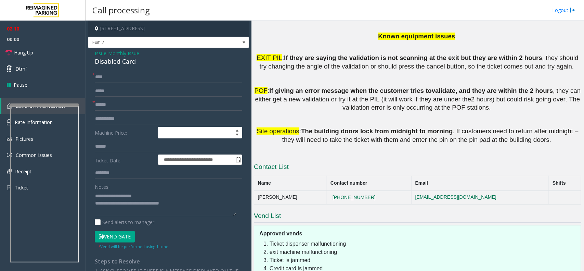
scroll to position [958, 0]
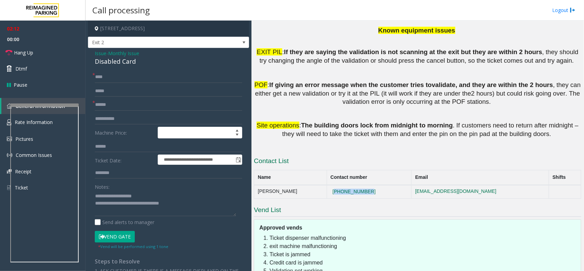
copy button "437-488-4833"
drag, startPoint x: 360, startPoint y: 122, endPoint x: 313, endPoint y: 121, distance: 46.9
click at [327, 185] on td "437-488-4833" at bounding box center [369, 192] width 85 height 14
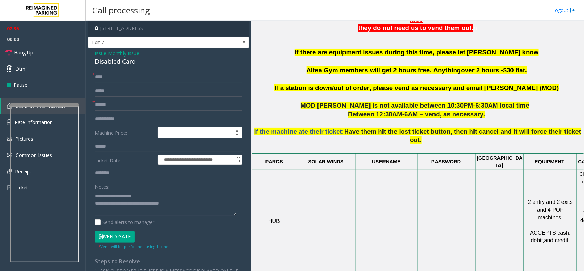
scroll to position [103, 0]
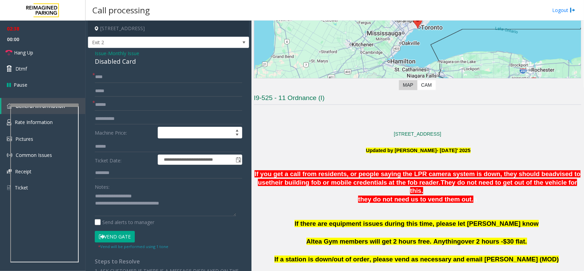
drag, startPoint x: 390, startPoint y: 174, endPoint x: 469, endPoint y: 187, distance: 80.1
click at [459, 195] on span "they do not need us to vend them out." at bounding box center [415, 198] width 115 height 7
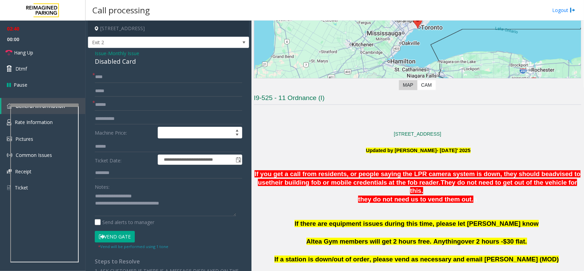
click at [392, 183] on span "their building fob or mobile credentials at the fob reader" at bounding box center [354, 182] width 170 height 7
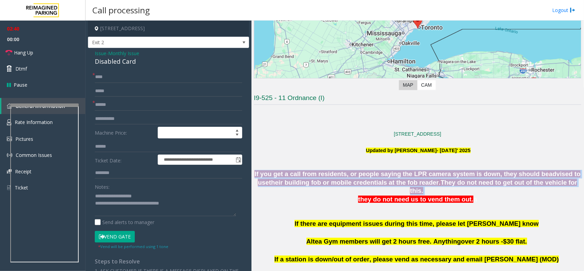
click at [392, 183] on span "their building fob or mobile credentials at the fob reader" at bounding box center [354, 182] width 170 height 7
click at [344, 182] on span "their building fob or mobile credentials at the fob reader" at bounding box center [354, 182] width 170 height 7
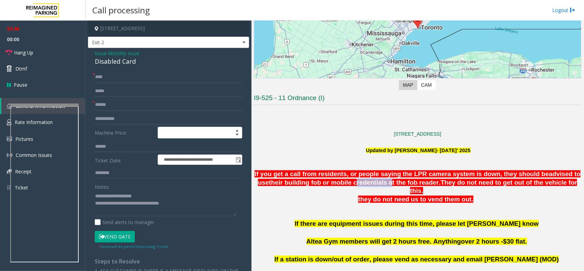
click at [344, 182] on span "their building fob or mobile credentials at the fob reader" at bounding box center [354, 182] width 170 height 7
click at [378, 203] on p at bounding box center [417, 207] width 327 height 8
click at [382, 195] on span "they do not need us to vend them out." at bounding box center [415, 198] width 115 height 7
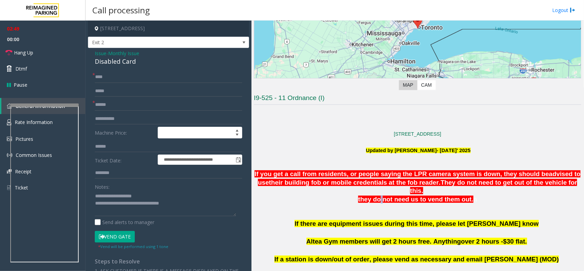
click at [382, 195] on span "they do not need us to vend them out." at bounding box center [415, 198] width 115 height 7
click at [392, 195] on span "they do not need us to vend them out." at bounding box center [415, 198] width 115 height 7
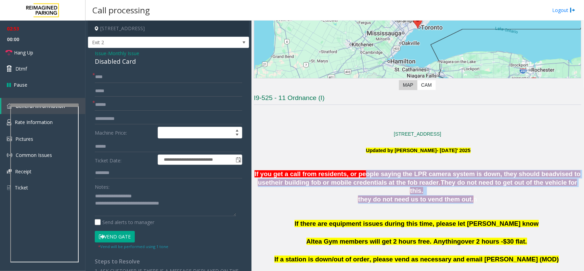
drag, startPoint x: 462, startPoint y: 190, endPoint x: 355, endPoint y: 177, distance: 108.5
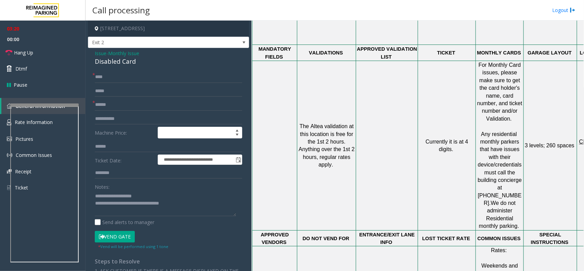
scroll to position [488, 0]
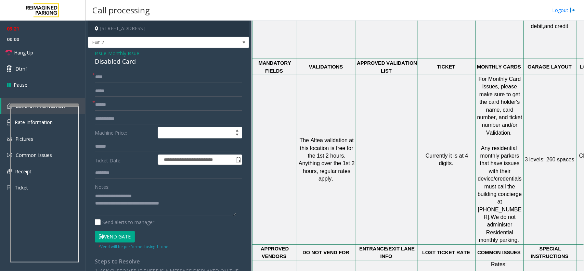
click at [506, 214] on span "We do not administer Residential monthly parking." at bounding box center [499, 228] width 40 height 29
click at [498, 214] on span "We do not administer Residential monthly parking." at bounding box center [499, 228] width 40 height 29
click at [505, 214] on span "We do not administer Residential monthly parking." at bounding box center [499, 228] width 40 height 29
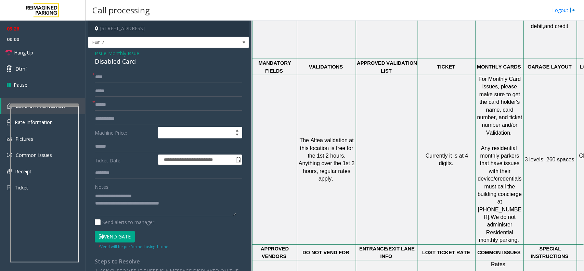
click at [491, 243] on div at bounding box center [500, 244] width 48 height 2
drag, startPoint x: 492, startPoint y: 175, endPoint x: 510, endPoint y: 174, distance: 18.5
click at [510, 174] on p "monthly parkers that have issues with their device/credentials must call the bu…" at bounding box center [499, 198] width 47 height 92
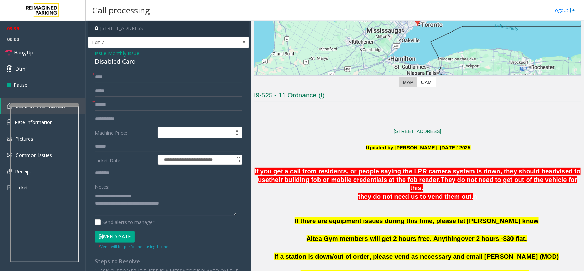
scroll to position [61, 0]
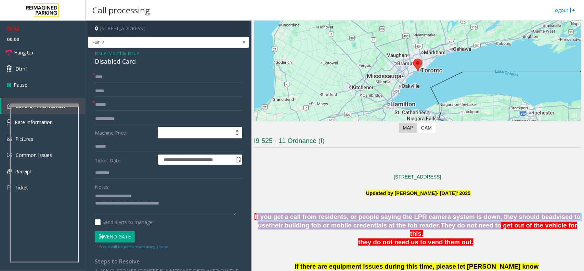
drag, startPoint x: 262, startPoint y: 216, endPoint x: 471, endPoint y: 228, distance: 208.6
click at [471, 228] on span "If you get a call from residents, or people saying the LPR camera system is dow…" at bounding box center [417, 225] width 326 height 24
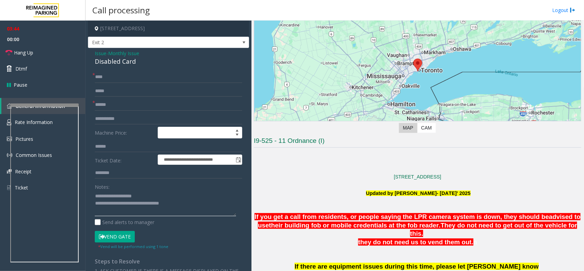
click at [187, 205] on textarea at bounding box center [165, 203] width 141 height 26
click at [193, 209] on textarea at bounding box center [165, 203] width 141 height 26
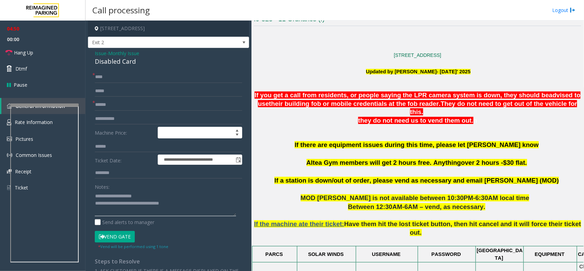
scroll to position [189, 0]
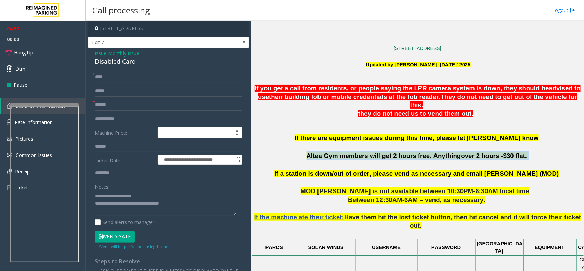
drag, startPoint x: 311, startPoint y: 149, endPoint x: 525, endPoint y: 149, distance: 213.7
click at [525, 149] on p "If there are equipment issues during this time, please let OM Vairavan Jegathee…" at bounding box center [417, 151] width 327 height 36
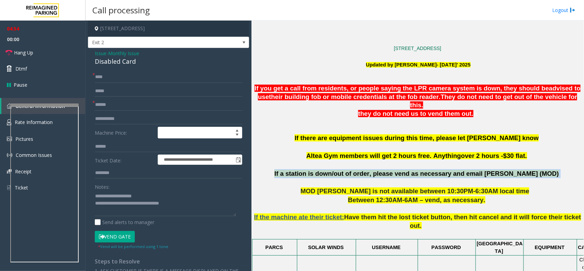
drag, startPoint x: 522, startPoint y: 168, endPoint x: 296, endPoint y: 168, distance: 225.7
click at [296, 169] on p "If a station is down/out of order, please vend as necessary and email Lisa (MOD)" at bounding box center [417, 173] width 327 height 9
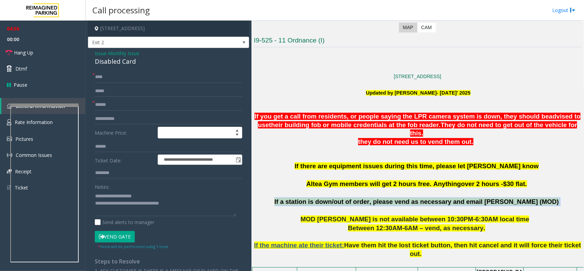
scroll to position [146, 0]
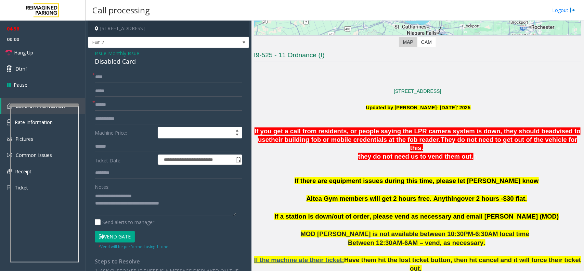
click at [412, 177] on span "If there are equipment issues during this time, please let OM Vairavan Jegathee…" at bounding box center [416, 180] width 244 height 7
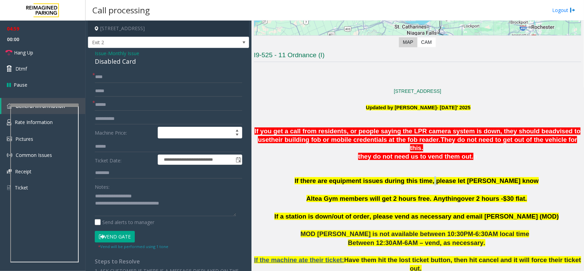
click at [414, 177] on span "If there are equipment issues during this time, please let OM Vairavan Jegathee…" at bounding box center [416, 180] width 244 height 7
click at [416, 177] on span "If there are equipment issues during this time, please let OM Vairavan Jegathee…" at bounding box center [416, 180] width 244 height 7
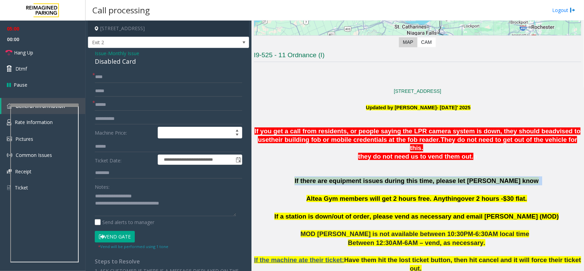
click at [416, 177] on span "If there are equipment issues during this time, please let OM Vairavan Jegathee…" at bounding box center [416, 180] width 244 height 7
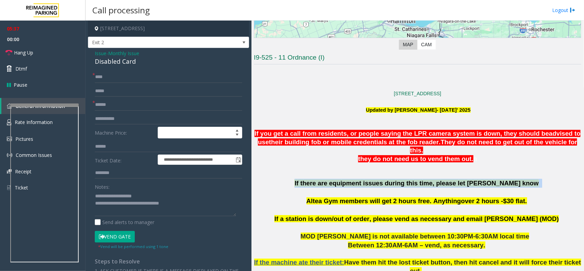
scroll to position [103, 0]
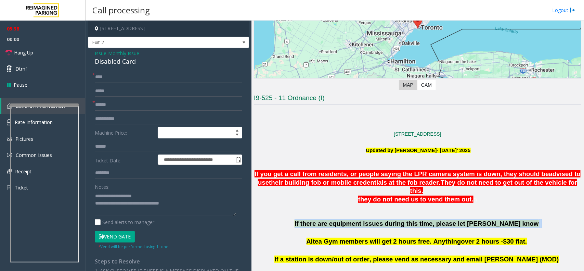
drag, startPoint x: 299, startPoint y: 169, endPoint x: 506, endPoint y: 192, distance: 208.2
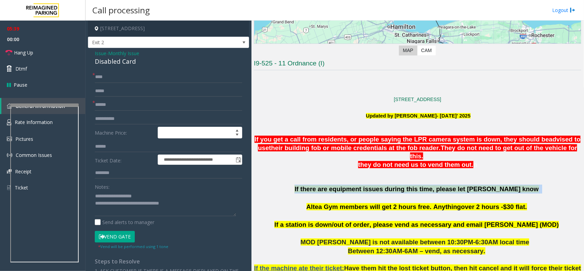
scroll to position [189, 0]
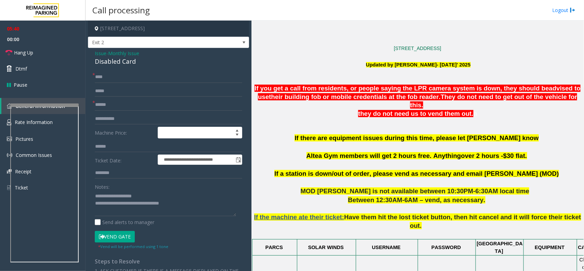
click at [500, 134] on span "If there are equipment issues during this time, please let OM Vairavan Jegathee…" at bounding box center [416, 137] width 244 height 7
click at [128, 235] on button "Vend Gate" at bounding box center [115, 236] width 40 height 12
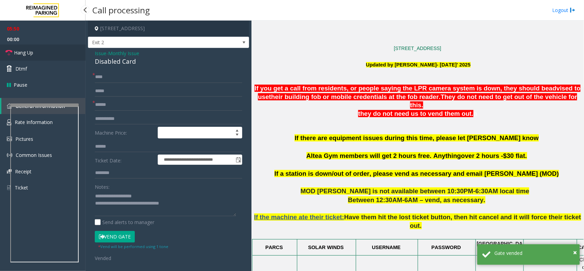
click at [73, 55] on link "Hang Up" at bounding box center [42, 52] width 85 height 16
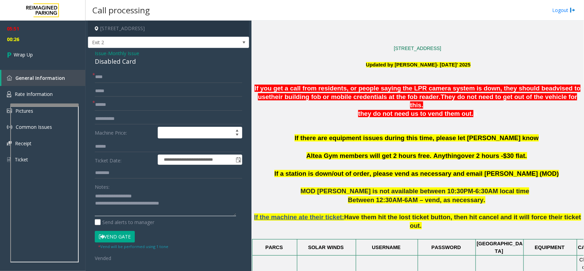
click at [188, 200] on textarea at bounding box center [165, 203] width 141 height 26
click at [197, 211] on textarea at bounding box center [165, 203] width 141 height 26
drag, startPoint x: 197, startPoint y: 211, endPoint x: 192, endPoint y: 215, distance: 5.9
click at [196, 214] on textarea at bounding box center [165, 203] width 141 height 26
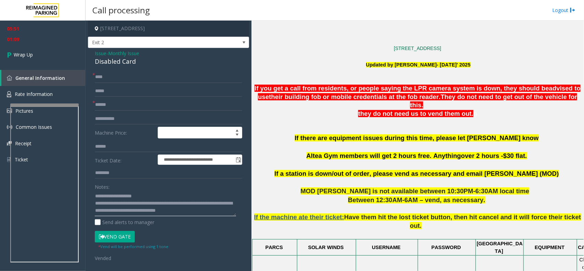
click at [192, 214] on textarea at bounding box center [165, 203] width 141 height 26
click at [195, 212] on textarea at bounding box center [165, 203] width 141 height 26
drag, startPoint x: 195, startPoint y: 212, endPoint x: 192, endPoint y: 210, distance: 4.7
click at [192, 210] on textarea at bounding box center [165, 203] width 141 height 26
click at [197, 210] on textarea at bounding box center [165, 203] width 141 height 26
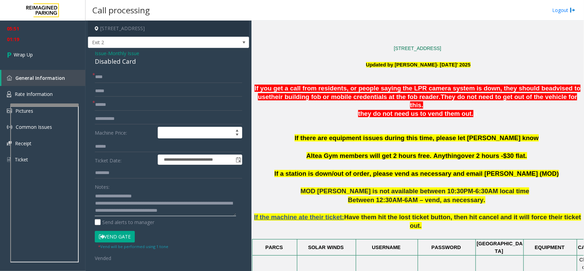
click at [197, 210] on textarea at bounding box center [165, 203] width 141 height 26
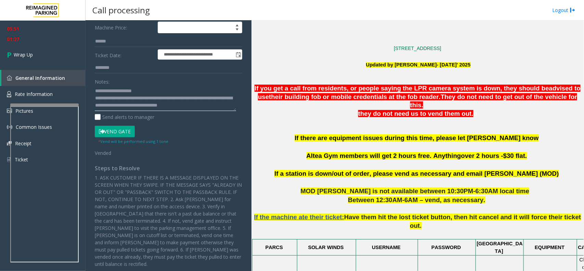
scroll to position [0, 0]
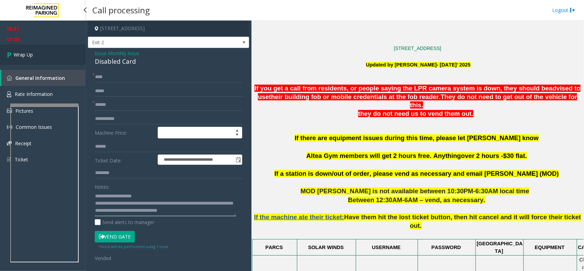
type textarea "**********"
click at [51, 55] on link "Wrap Up" at bounding box center [42, 54] width 85 height 20
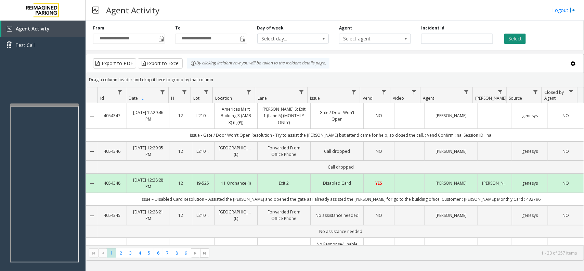
click at [515, 38] on button "Select" at bounding box center [515, 39] width 22 height 10
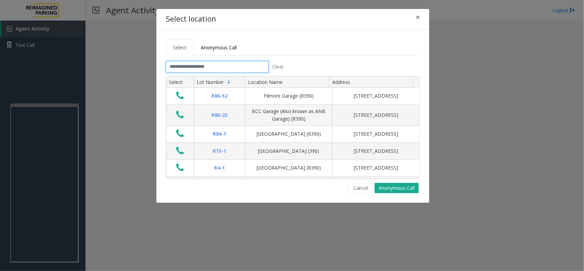
click at [245, 67] on input "text" at bounding box center [217, 67] width 103 height 12
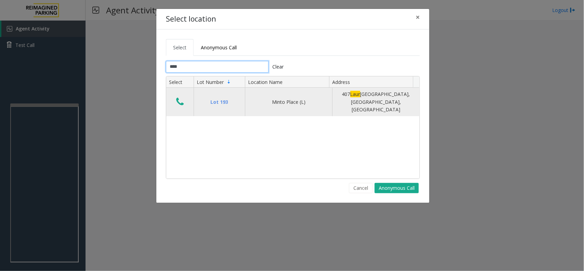
type input "****"
click at [180, 97] on icon "Data table" at bounding box center [180, 102] width 8 height 10
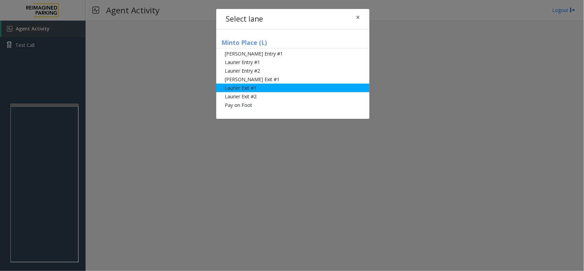
click at [267, 86] on li "Laurier Exit #1" at bounding box center [292, 87] width 153 height 9
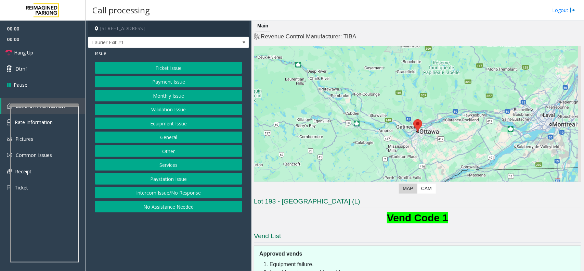
click at [177, 81] on button "Payment Issue" at bounding box center [168, 82] width 147 height 12
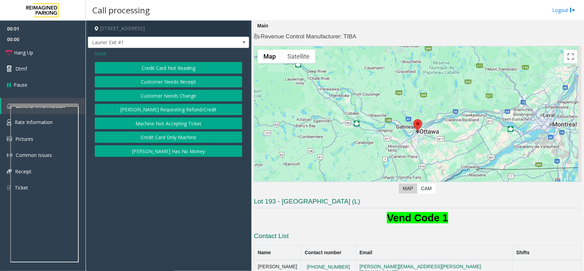
click at [182, 65] on button "Credit Card Not Reading" at bounding box center [168, 68] width 147 height 12
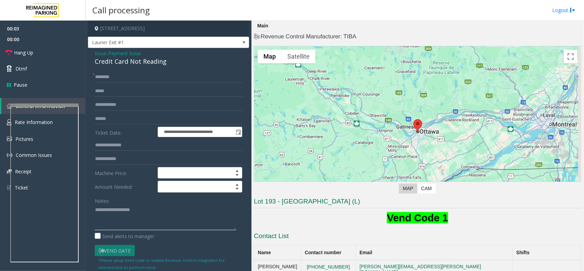
click at [155, 211] on textarea at bounding box center [165, 217] width 141 height 26
paste textarea "**********"
click at [141, 62] on div "Credit Card Not Reading" at bounding box center [168, 61] width 147 height 9
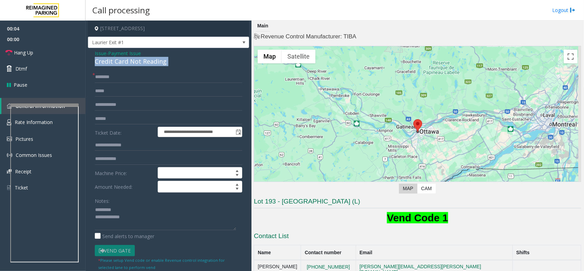
copy div "Credit Card Not Reading"
click at [155, 212] on textarea at bounding box center [165, 217] width 141 height 26
paste textarea "**********"
click at [158, 225] on textarea at bounding box center [165, 217] width 141 height 26
paste textarea "**********"
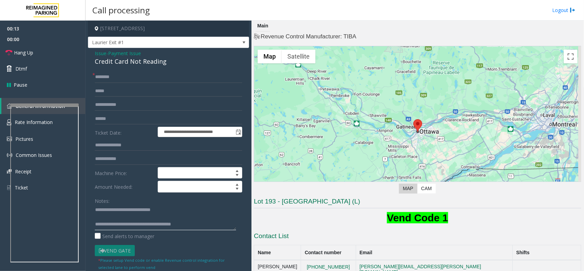
click at [96, 211] on textarea at bounding box center [165, 217] width 141 height 26
click at [113, 75] on input "text" at bounding box center [168, 77] width 147 height 12
click at [112, 122] on input "text" at bounding box center [168, 119] width 147 height 12
drag, startPoint x: 122, startPoint y: 226, endPoint x: 234, endPoint y: 218, distance: 111.7
click at [234, 218] on textarea at bounding box center [165, 217] width 141 height 26
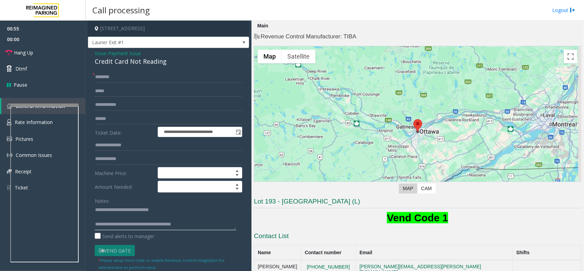
click at [211, 224] on textarea at bounding box center [165, 217] width 141 height 26
drag, startPoint x: 183, startPoint y: 224, endPoint x: 129, endPoint y: 226, distance: 54.1
click at [129, 226] on textarea at bounding box center [165, 217] width 141 height 26
type textarea "**********"
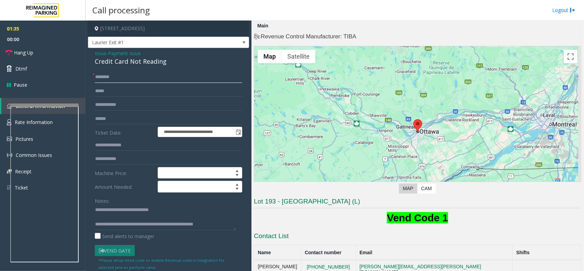
click at [134, 80] on input "text" at bounding box center [168, 77] width 147 height 12
type input "**"
click at [32, 53] on span "Hang Up" at bounding box center [23, 52] width 19 height 7
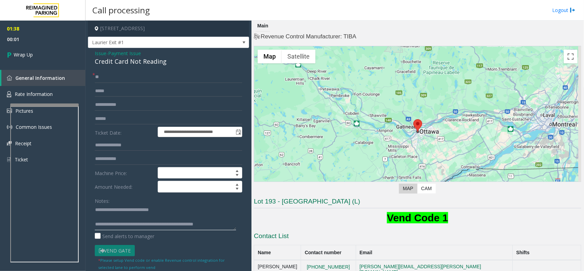
click at [172, 219] on textarea at bounding box center [165, 217] width 141 height 26
click at [162, 227] on textarea at bounding box center [165, 217] width 141 height 26
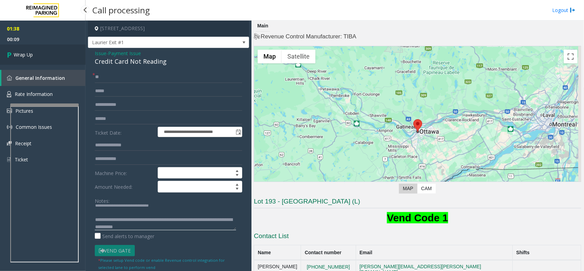
type textarea "**********"
click at [33, 59] on link "Wrap Up" at bounding box center [42, 54] width 85 height 20
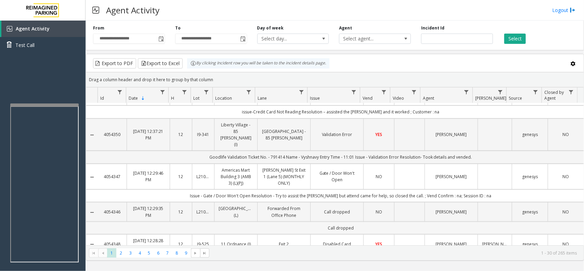
scroll to position [256, 0]
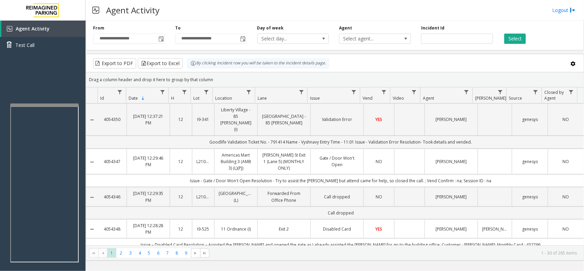
click at [269, 219] on td "Exit 2" at bounding box center [283, 228] width 53 height 19
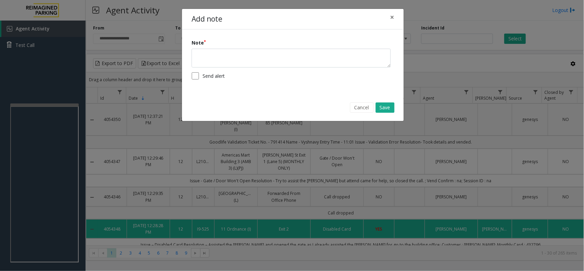
click at [250, 68] on form "Note Send alert" at bounding box center [293, 61] width 202 height 45
click at [250, 61] on textarea at bounding box center [291, 58] width 199 height 19
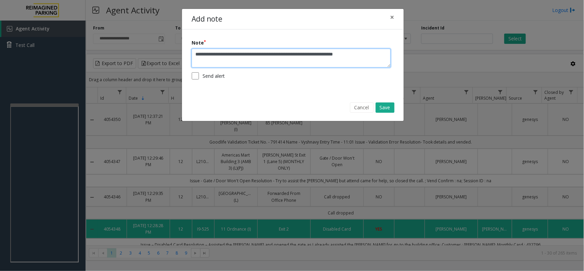
type textarea "**********"
drag, startPoint x: 259, startPoint y: 40, endPoint x: 356, endPoint y: 55, distance: 98.7
click at [356, 55] on div "**********" at bounding box center [293, 53] width 202 height 28
drag, startPoint x: 360, startPoint y: 55, endPoint x: 388, endPoint y: 54, distance: 28.4
click at [388, 54] on textarea "**********" at bounding box center [291, 58] width 199 height 19
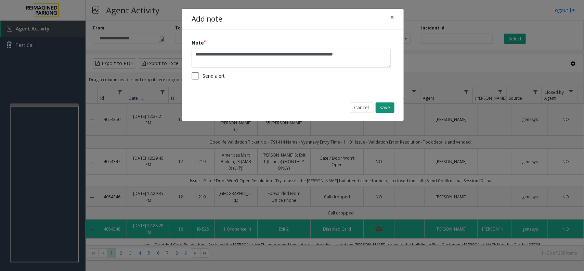
click at [384, 110] on button "Save" at bounding box center [385, 107] width 19 height 10
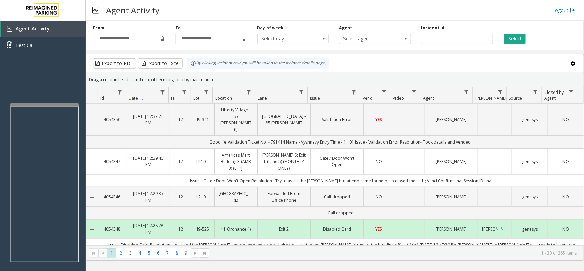
scroll to position [300, 0]
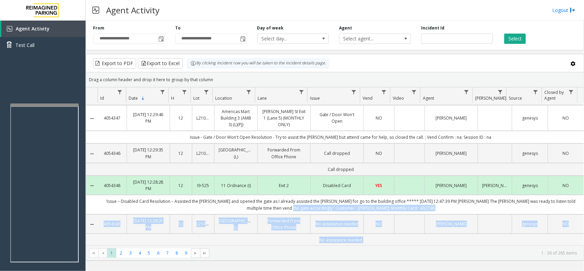
drag, startPoint x: 308, startPoint y: 223, endPoint x: 450, endPoint y: 242, distance: 142.5
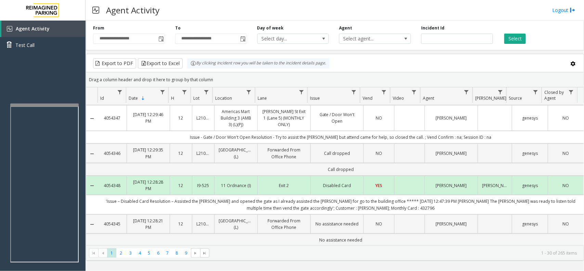
click at [317, 14] on div "Agent Activity Logout" at bounding box center [334, 10] width 498 height 21
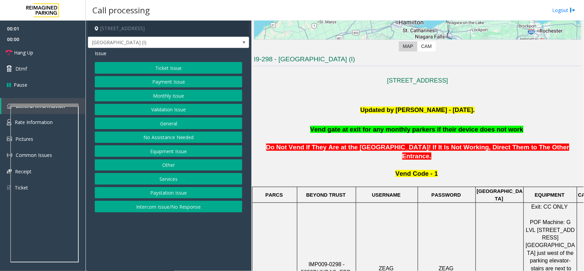
scroll to position [171, 0]
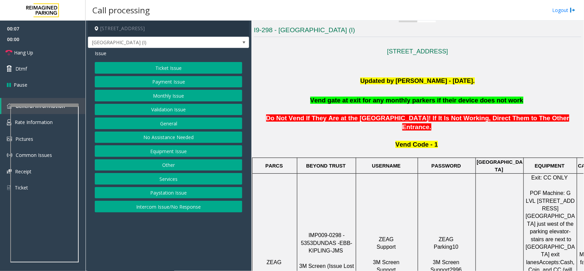
click at [159, 207] on button "Intercom Issue/No Response" at bounding box center [168, 206] width 147 height 12
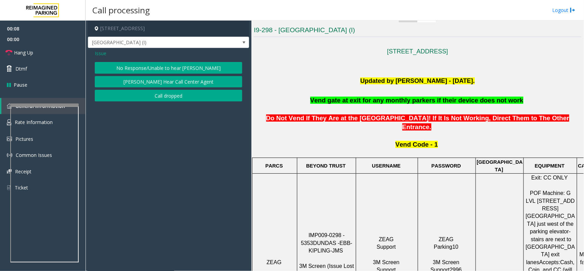
click at [175, 72] on button "No Response/Unable to hear parker" at bounding box center [168, 68] width 147 height 12
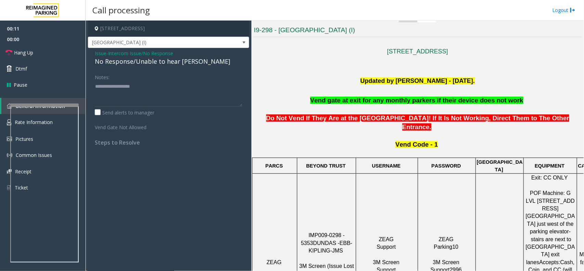
click at [178, 63] on div "No Response/Unable to hear parker" at bounding box center [168, 61] width 147 height 9
click at [101, 51] on span "Issue" at bounding box center [101, 53] width 12 height 7
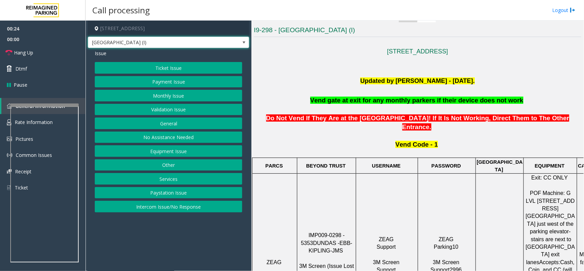
click at [140, 39] on span "Dundas Kipling Centre (I)" at bounding box center [152, 42] width 128 height 11
click at [301, 79] on p "Updated by Sunil Dhyani - 13th July'25." at bounding box center [417, 81] width 327 height 10
click at [182, 122] on button "General" at bounding box center [168, 123] width 147 height 12
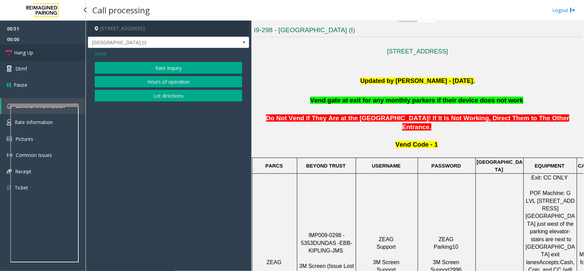
click at [33, 50] on span "Hang Up" at bounding box center [23, 52] width 19 height 7
click at [152, 93] on button "Lot directions" at bounding box center [168, 96] width 147 height 12
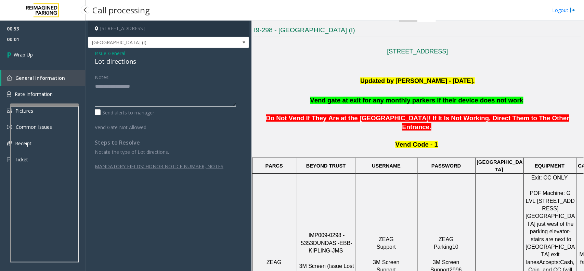
click at [101, 96] on textarea at bounding box center [165, 94] width 141 height 26
paste textarea "**********"
click at [120, 57] on div "Issue - General Lot directions" at bounding box center [168, 58] width 147 height 16
click at [120, 61] on div "Lot directions" at bounding box center [168, 61] width 147 height 9
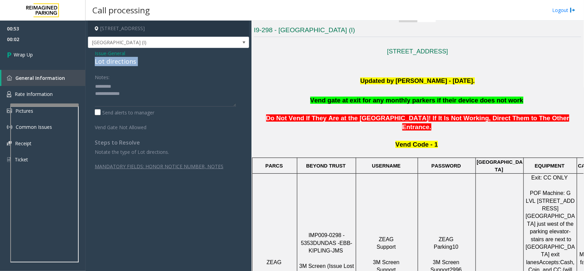
click at [120, 61] on div "Lot directions" at bounding box center [168, 61] width 147 height 9
paste textarea "**********"
click at [123, 84] on textarea at bounding box center [165, 94] width 141 height 26
click at [138, 100] on textarea at bounding box center [165, 94] width 141 height 26
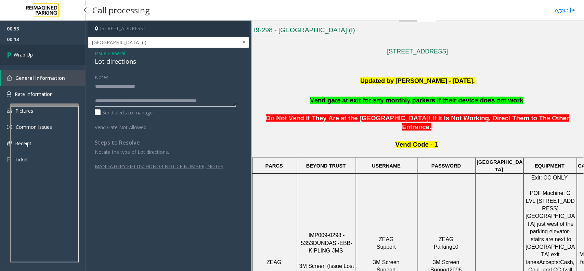
type textarea "**********"
click at [28, 54] on span "Wrap Up" at bounding box center [23, 54] width 19 height 7
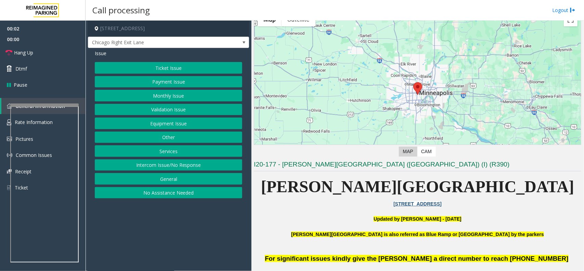
scroll to position [85, 0]
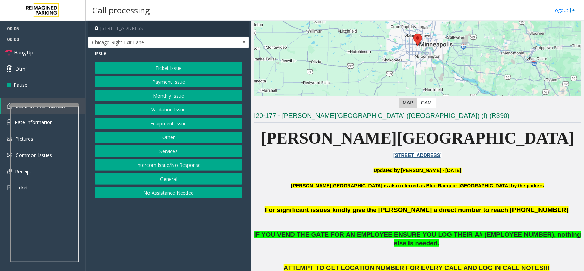
click at [187, 129] on button "Equipment Issue" at bounding box center [168, 123] width 147 height 12
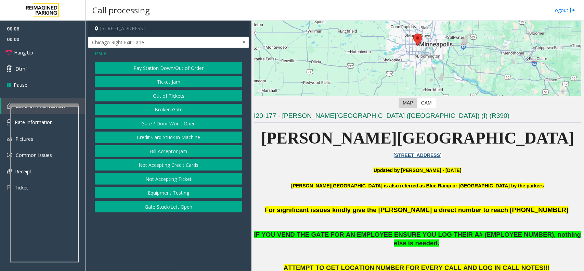
click at [191, 127] on button "Gate / Door Won't Open" at bounding box center [168, 123] width 147 height 12
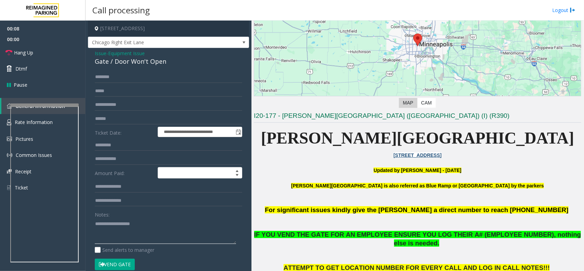
click at [171, 228] on textarea at bounding box center [165, 231] width 141 height 26
paste textarea "**********"
click at [137, 65] on div "Gate / Door Won't Open" at bounding box center [168, 61] width 147 height 9
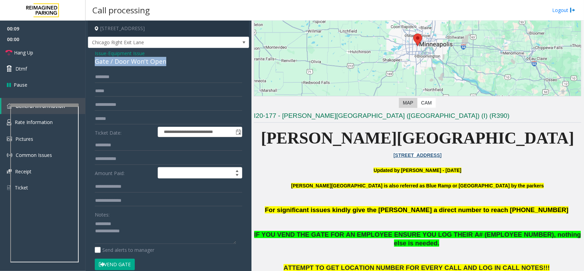
copy div "Gate / Door Won't Open"
click at [131, 223] on textarea at bounding box center [165, 231] width 141 height 26
paste textarea "**********"
click at [196, 234] on textarea at bounding box center [165, 231] width 141 height 26
click at [146, 233] on textarea at bounding box center [165, 231] width 141 height 26
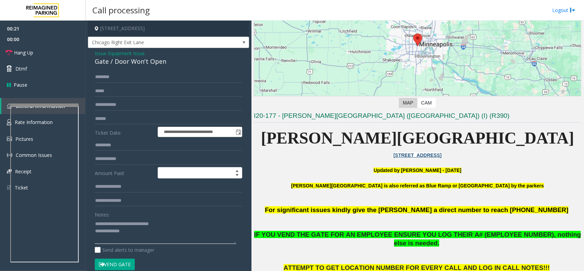
paste textarea "**********"
drag, startPoint x: 96, startPoint y: 218, endPoint x: 98, endPoint y: 221, distance: 3.7
click at [98, 221] on div "Notes:" at bounding box center [168, 225] width 147 height 35
click at [98, 222] on textarea at bounding box center [165, 231] width 141 height 26
type textarea "**********"
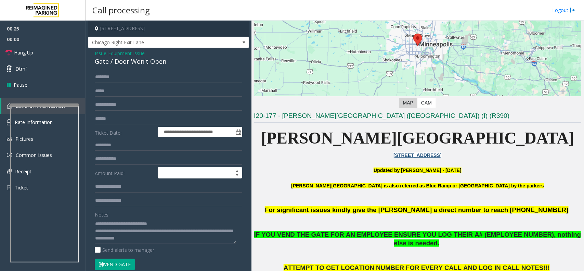
click at [129, 260] on button "Vend Gate" at bounding box center [115, 264] width 40 height 12
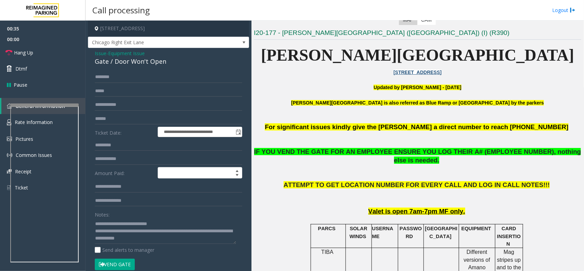
scroll to position [214, 0]
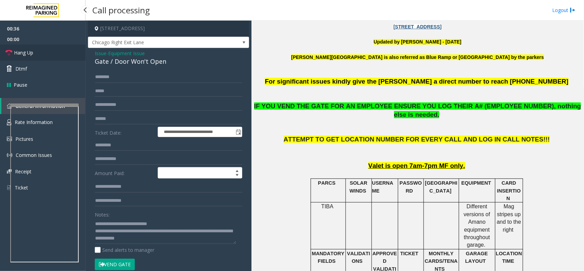
click at [16, 47] on link "Hang Up" at bounding box center [42, 52] width 85 height 16
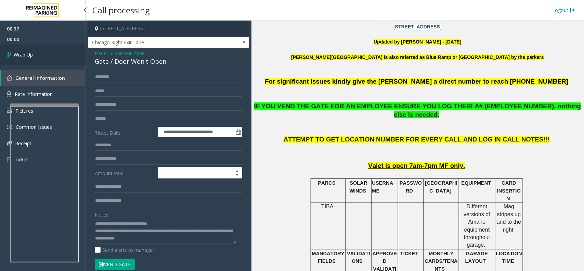
click at [16, 48] on link "Wrap Up" at bounding box center [42, 54] width 85 height 20
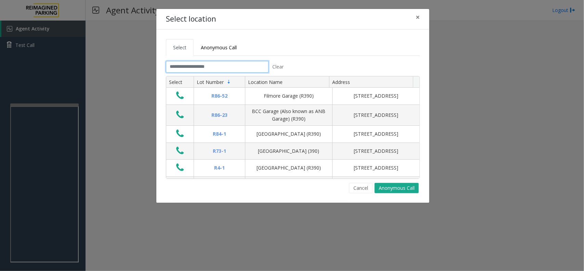
click at [242, 70] on input "text" at bounding box center [217, 67] width 103 height 12
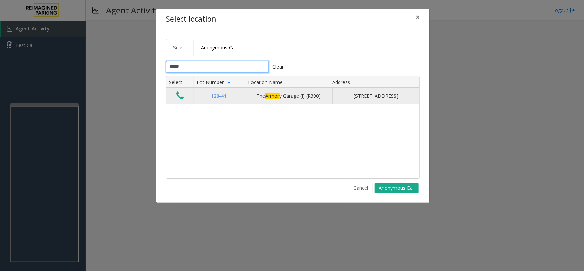
type input "*****"
click at [185, 95] on button "Data table" at bounding box center [180, 95] width 12 height 11
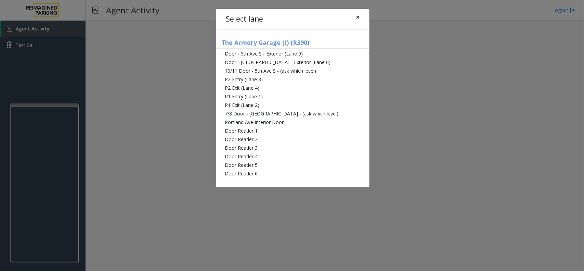
click at [359, 18] on span "×" at bounding box center [358, 17] width 4 height 10
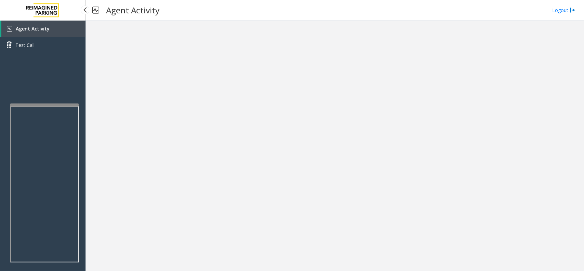
click at [32, 30] on span "Agent Activity" at bounding box center [33, 28] width 34 height 6
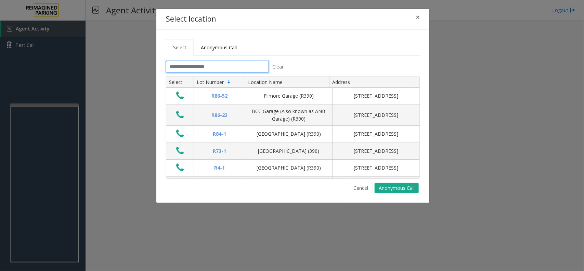
click at [221, 71] on input "text" at bounding box center [217, 67] width 103 height 12
click at [414, 16] on button "×" at bounding box center [418, 17] width 14 height 17
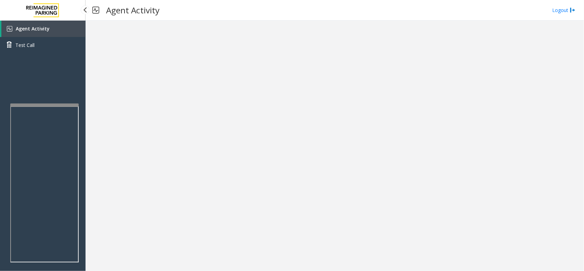
click at [34, 25] on span "Agent Activity" at bounding box center [33, 28] width 34 height 6
